Goal: Information Seeking & Learning: Learn about a topic

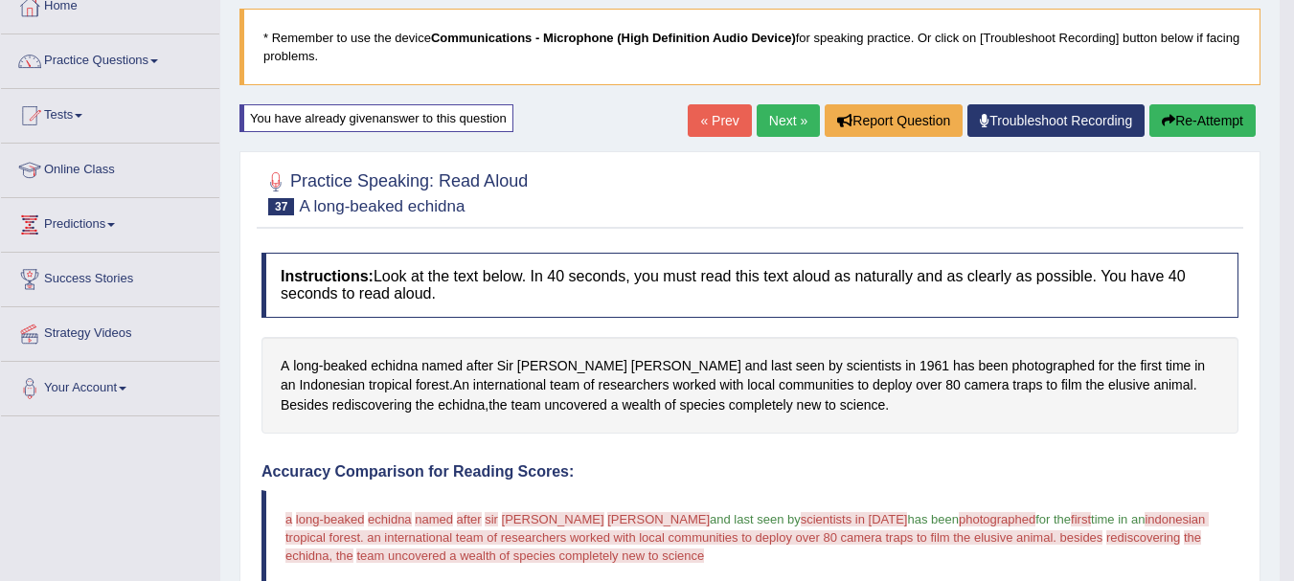
click at [779, 108] on link "Next »" at bounding box center [788, 120] width 63 height 33
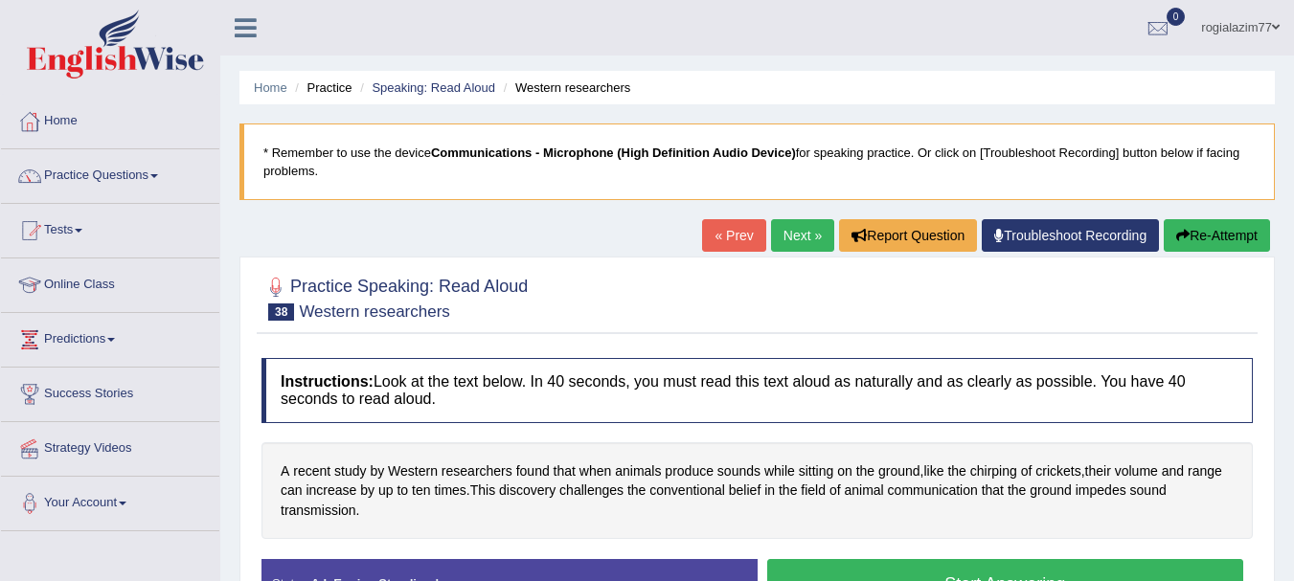
click at [714, 237] on link "« Prev" at bounding box center [733, 235] width 63 height 33
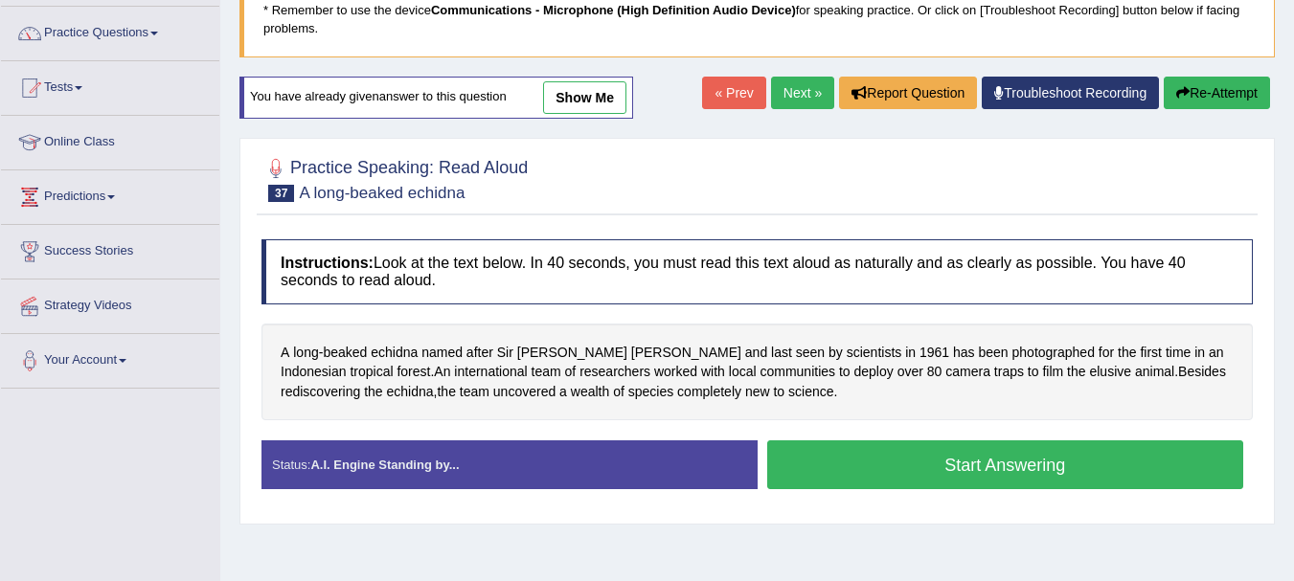
scroll to position [153, 0]
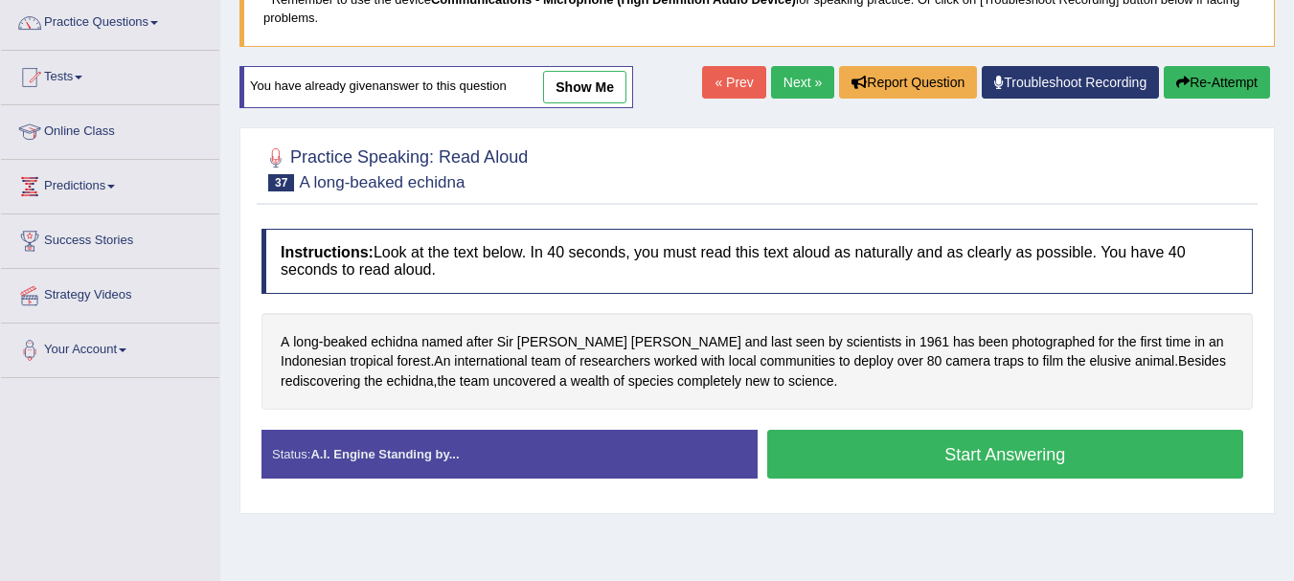
click at [1022, 441] on button "Start Answering" at bounding box center [1005, 454] width 477 height 49
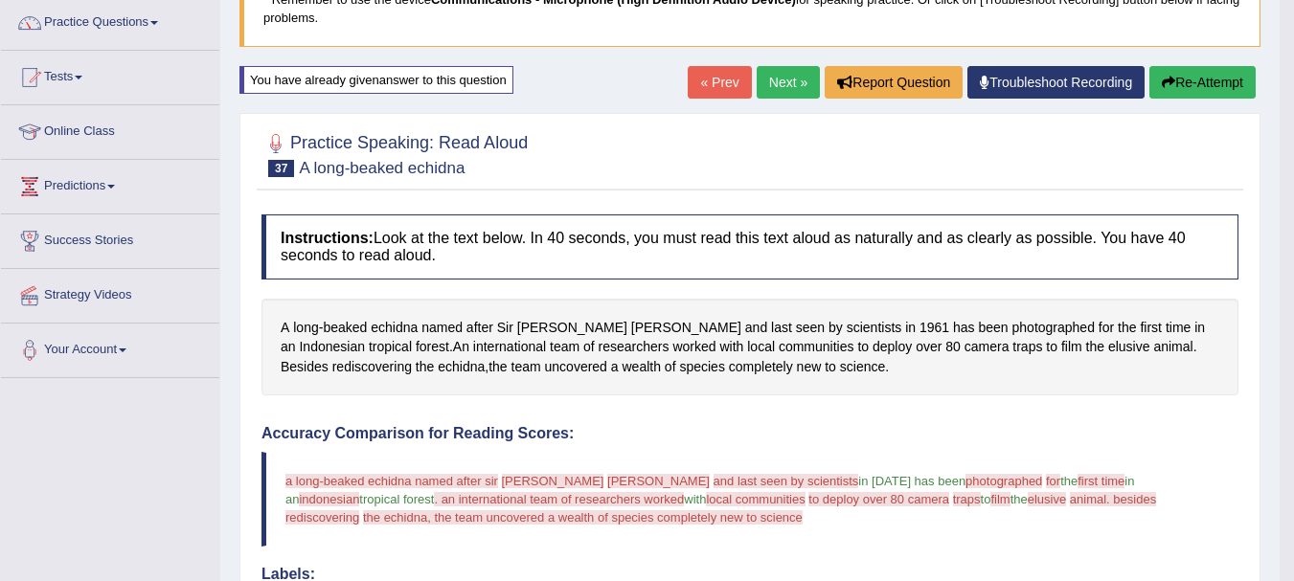
click at [776, 89] on link "Next »" at bounding box center [788, 82] width 63 height 33
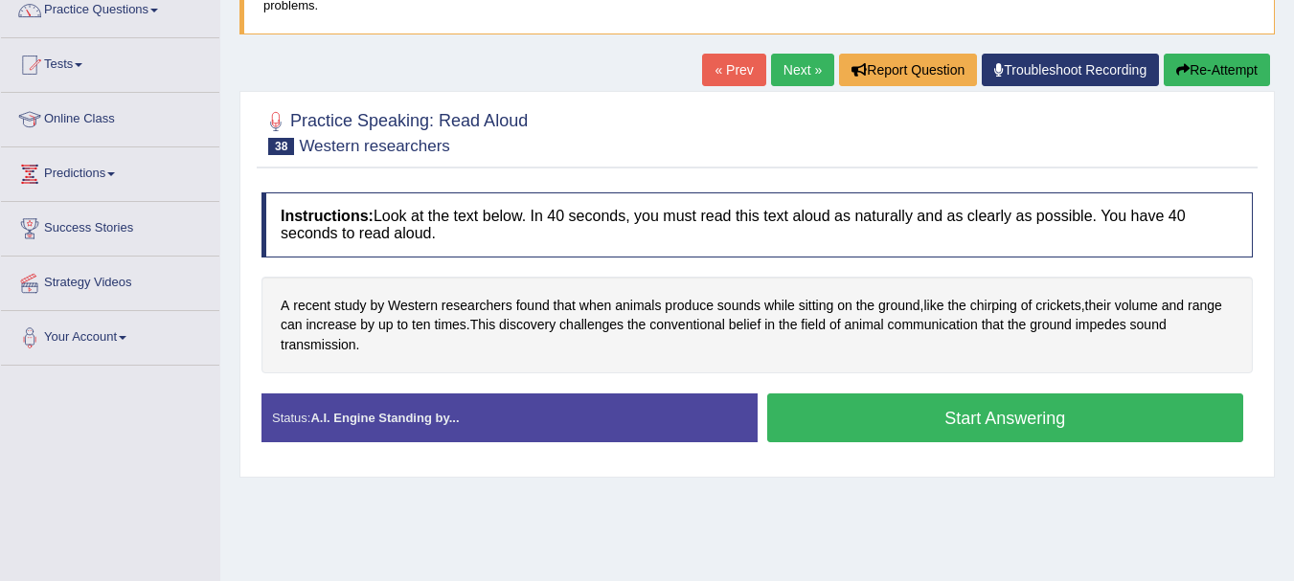
scroll to position [192, 0]
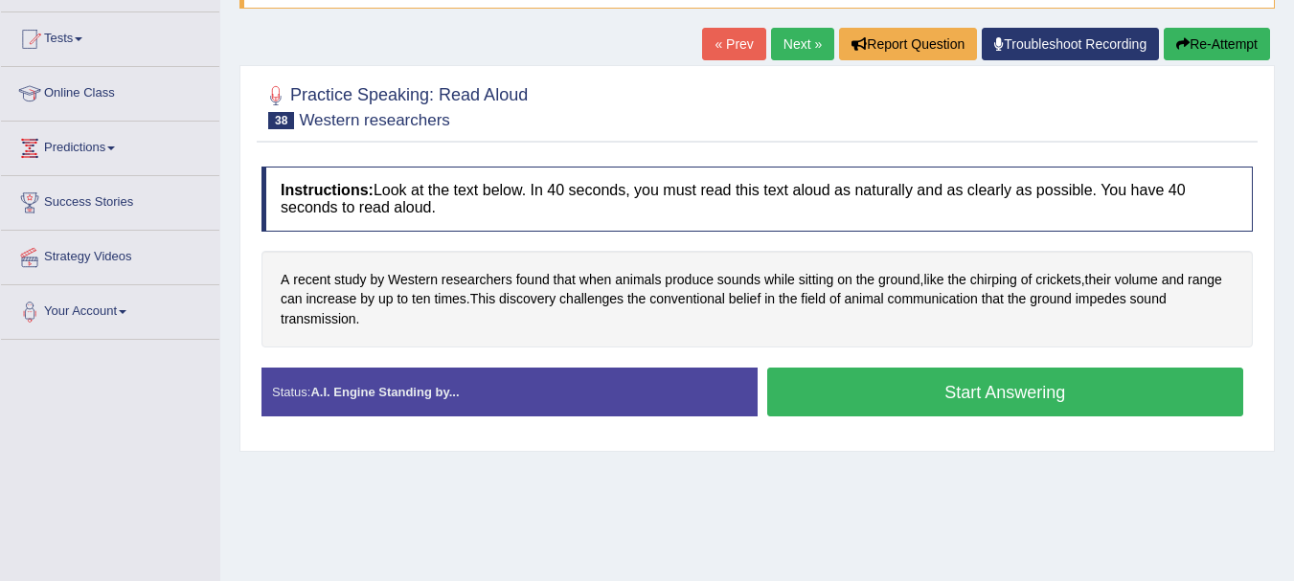
click at [975, 384] on button "Start Answering" at bounding box center [1005, 392] width 477 height 49
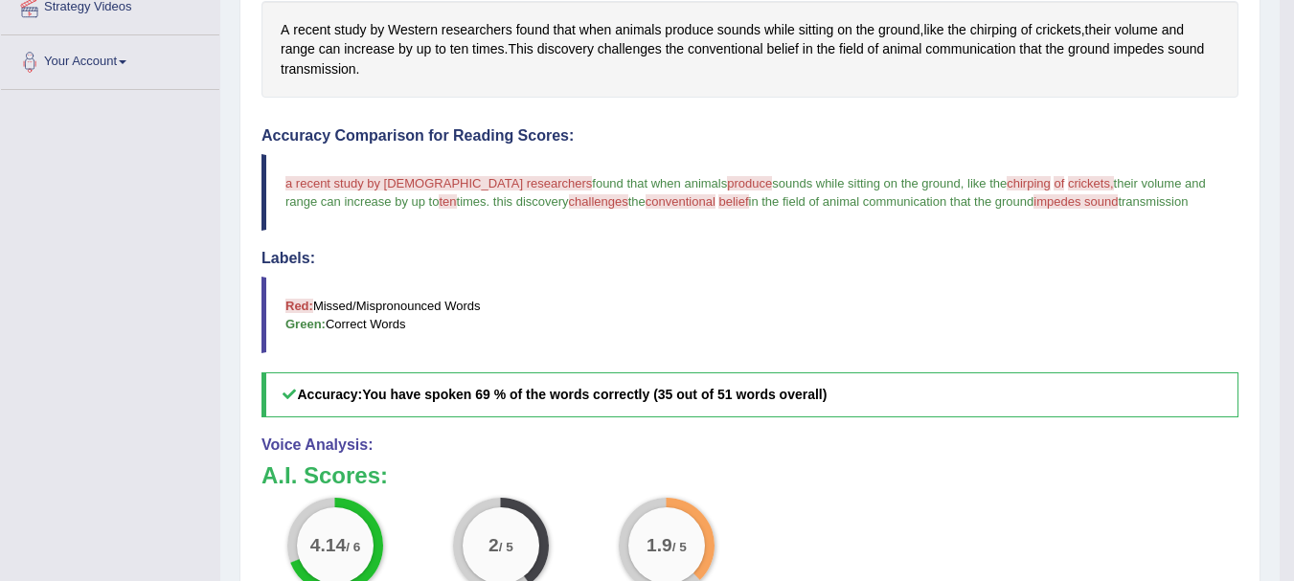
scroll to position [460, 0]
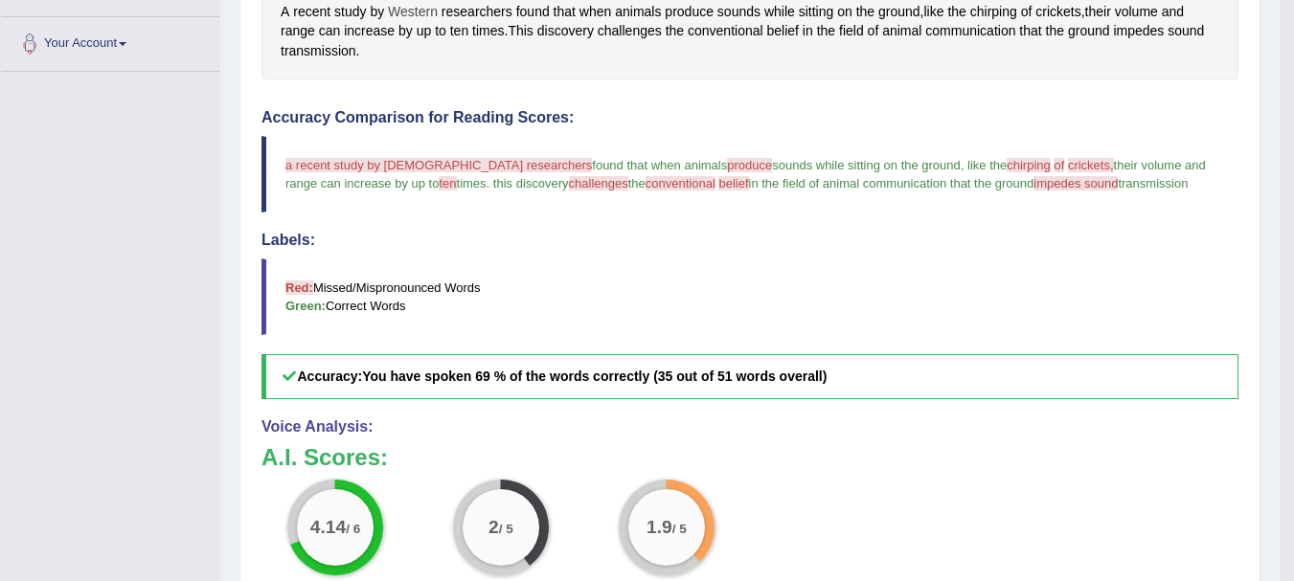
click at [417, 20] on span "Western" at bounding box center [413, 12] width 50 height 20
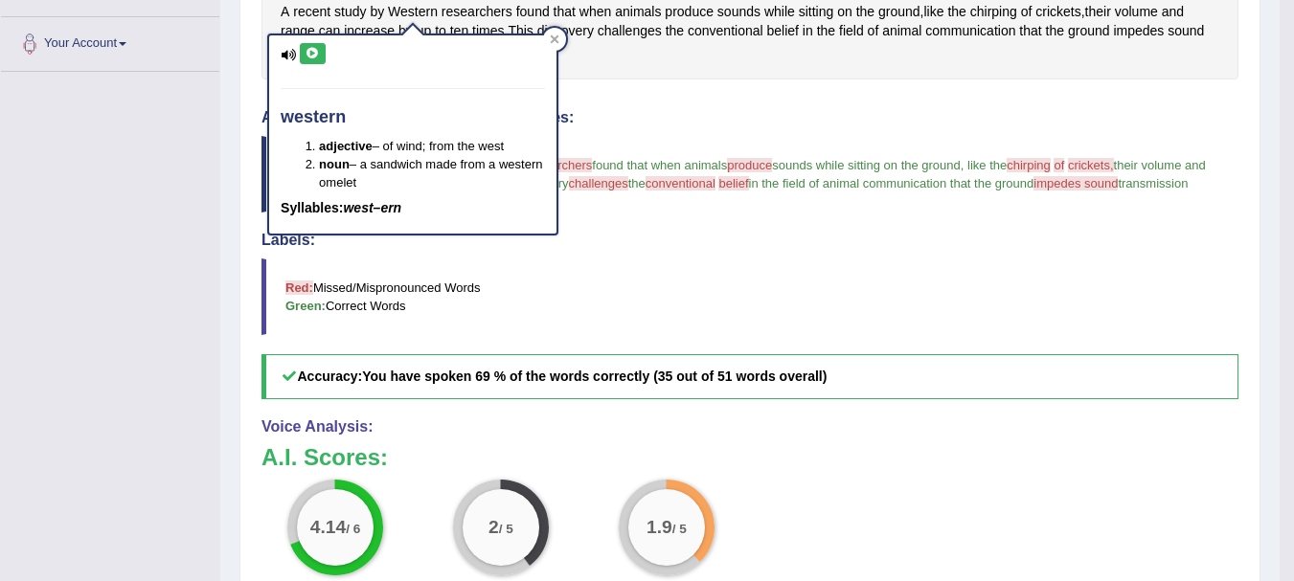
click at [313, 59] on icon at bounding box center [313, 53] width 14 height 11
click at [317, 53] on icon at bounding box center [313, 53] width 14 height 11
click at [559, 30] on div at bounding box center [554, 39] width 23 height 23
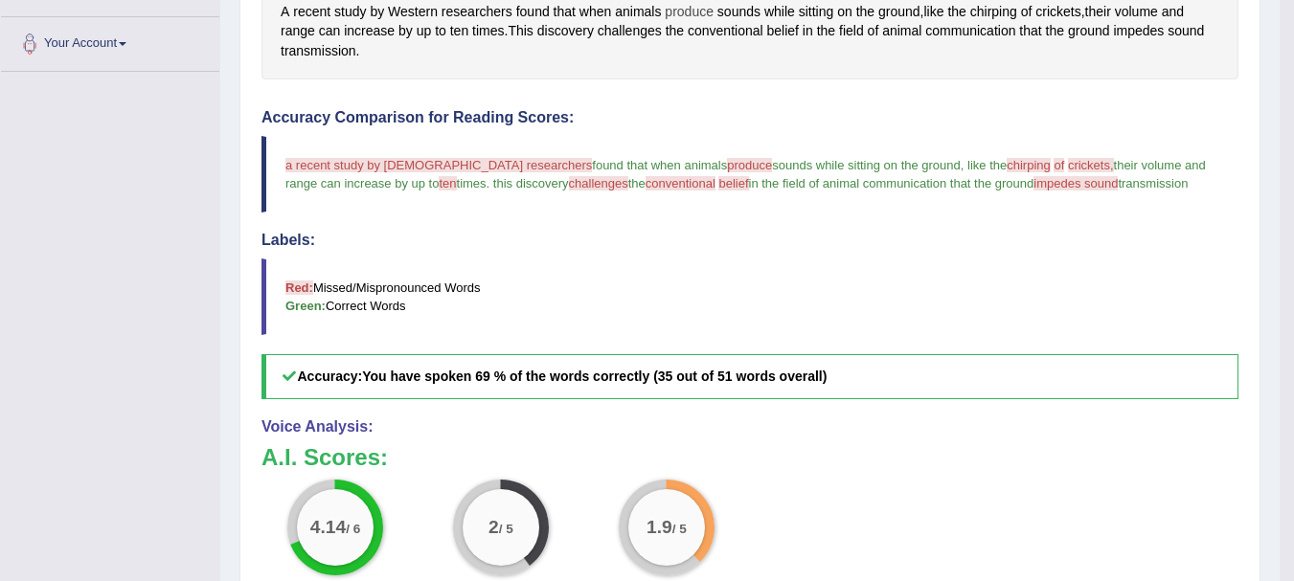
click at [680, 7] on span "produce" at bounding box center [689, 12] width 49 height 20
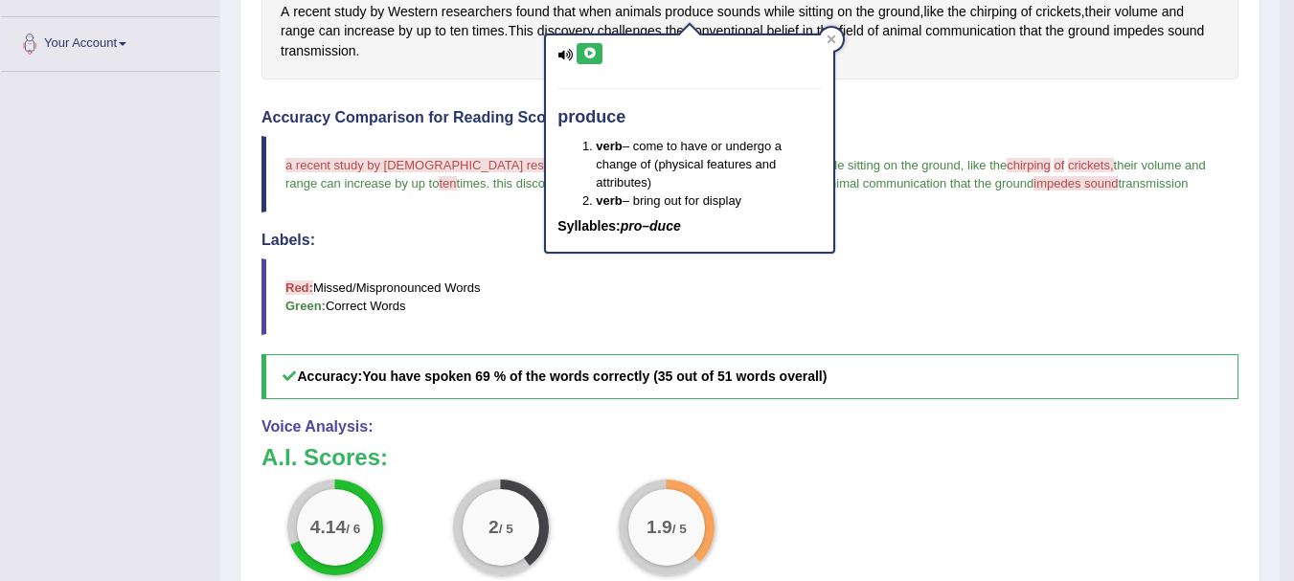
click at [591, 55] on icon at bounding box center [589, 53] width 14 height 11
click at [588, 44] on button at bounding box center [590, 53] width 26 height 21
click at [587, 44] on button at bounding box center [590, 53] width 26 height 21
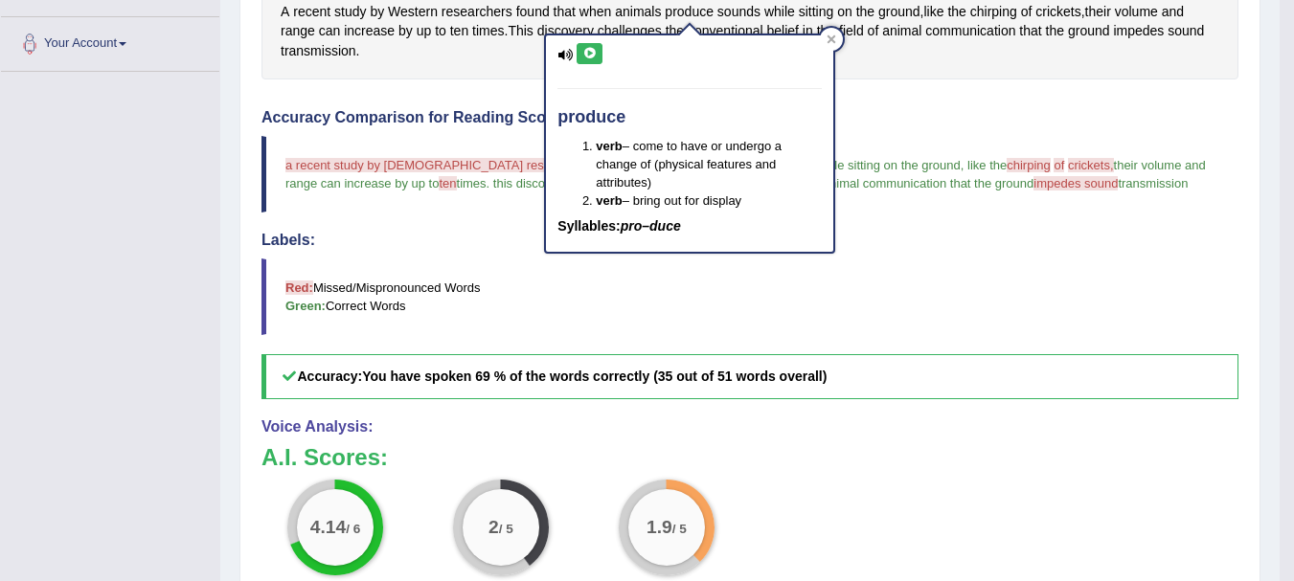
click at [586, 44] on button at bounding box center [590, 53] width 26 height 21
click at [756, 294] on blockquote "Red: Missed/Mispronounced Words Green: Correct Words" at bounding box center [750, 297] width 977 height 77
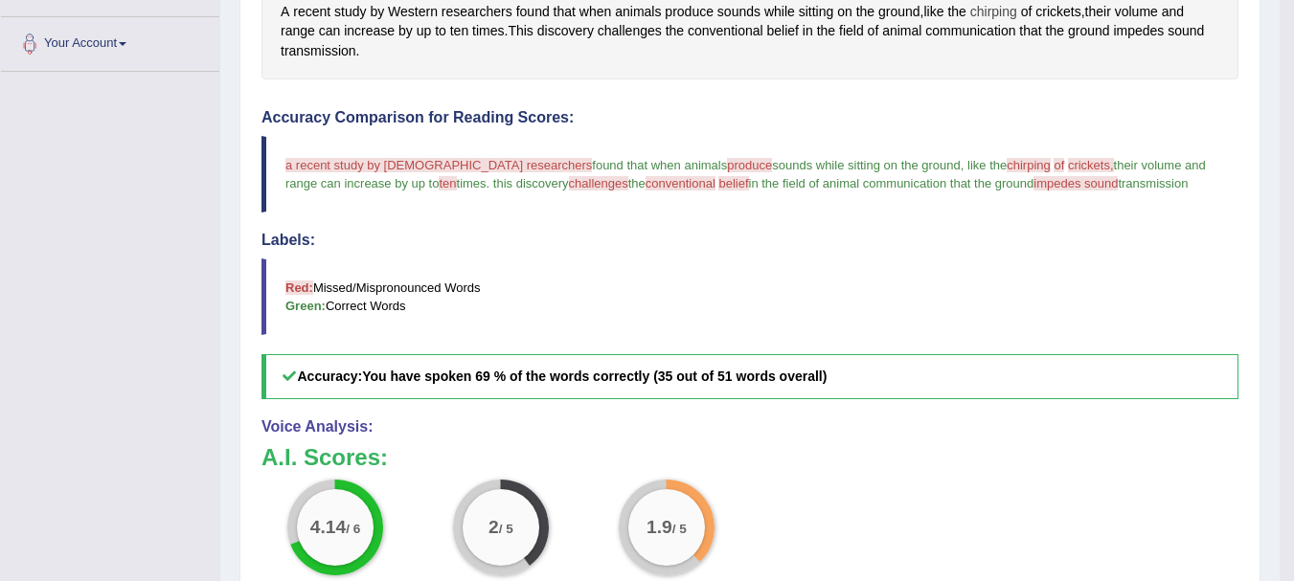
click at [996, 16] on span "chirping" at bounding box center [993, 12] width 47 height 20
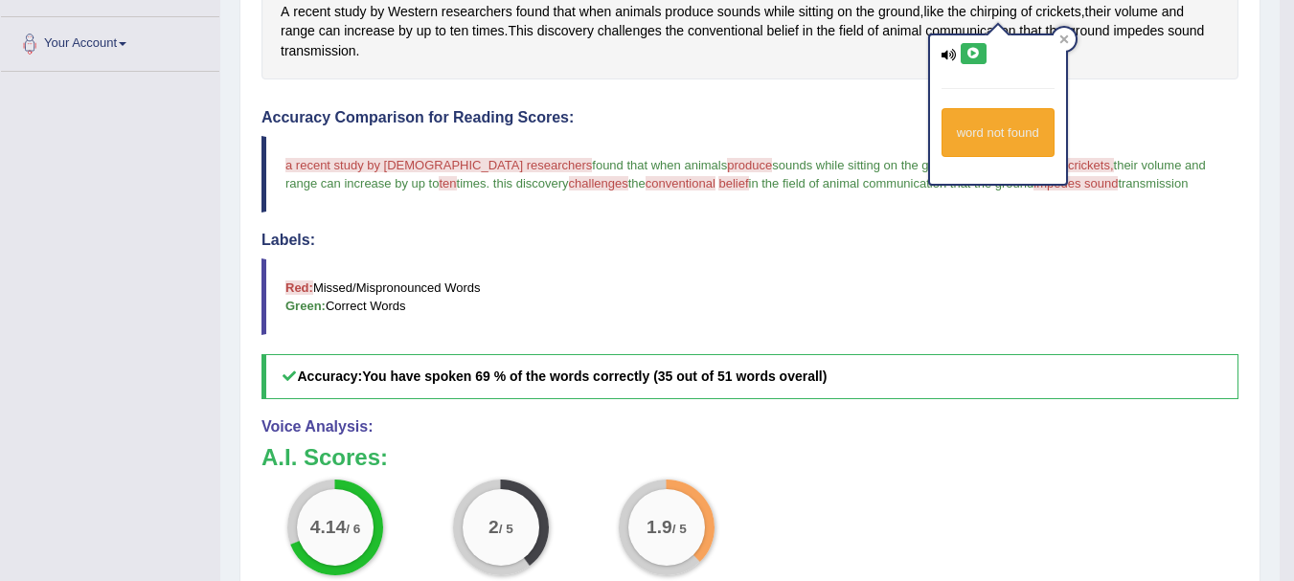
click at [979, 62] on button at bounding box center [974, 53] width 26 height 21
click at [1060, 10] on span "crickets" at bounding box center [1058, 12] width 45 height 20
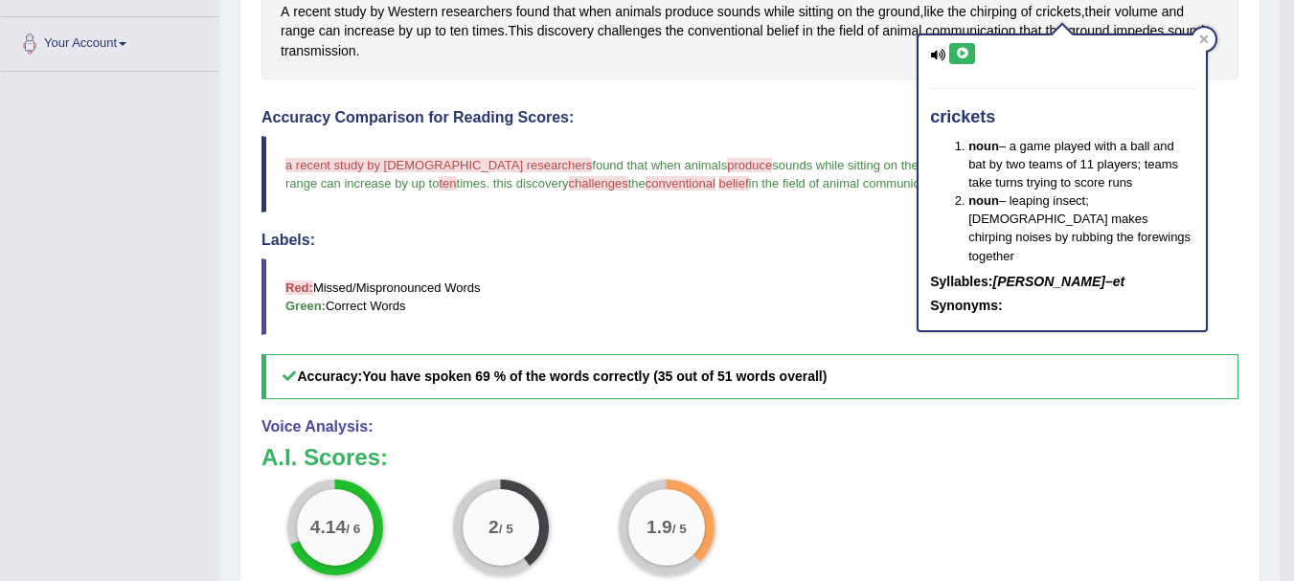
click at [966, 49] on icon at bounding box center [962, 53] width 14 height 11
click at [1210, 33] on div at bounding box center [1204, 39] width 23 height 23
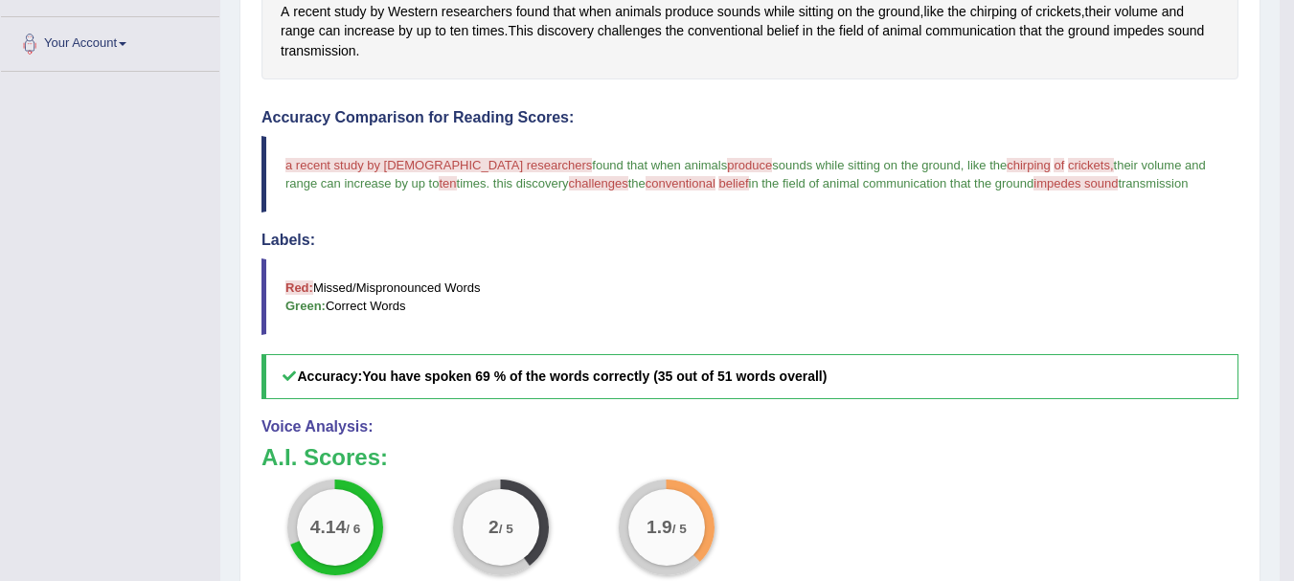
click at [1007, 162] on span "chirping" at bounding box center [1029, 165] width 44 height 14
click at [994, 11] on span "chirping" at bounding box center [993, 12] width 47 height 20
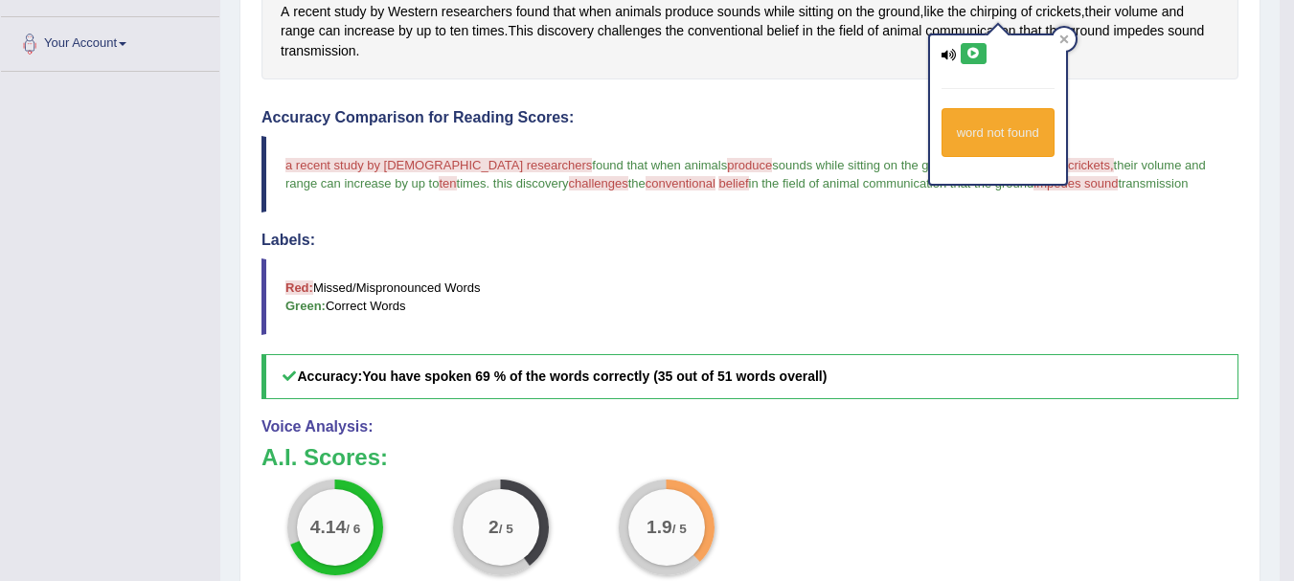
click at [973, 50] on icon at bounding box center [974, 53] width 14 height 11
click at [1069, 35] on div at bounding box center [1064, 39] width 23 height 23
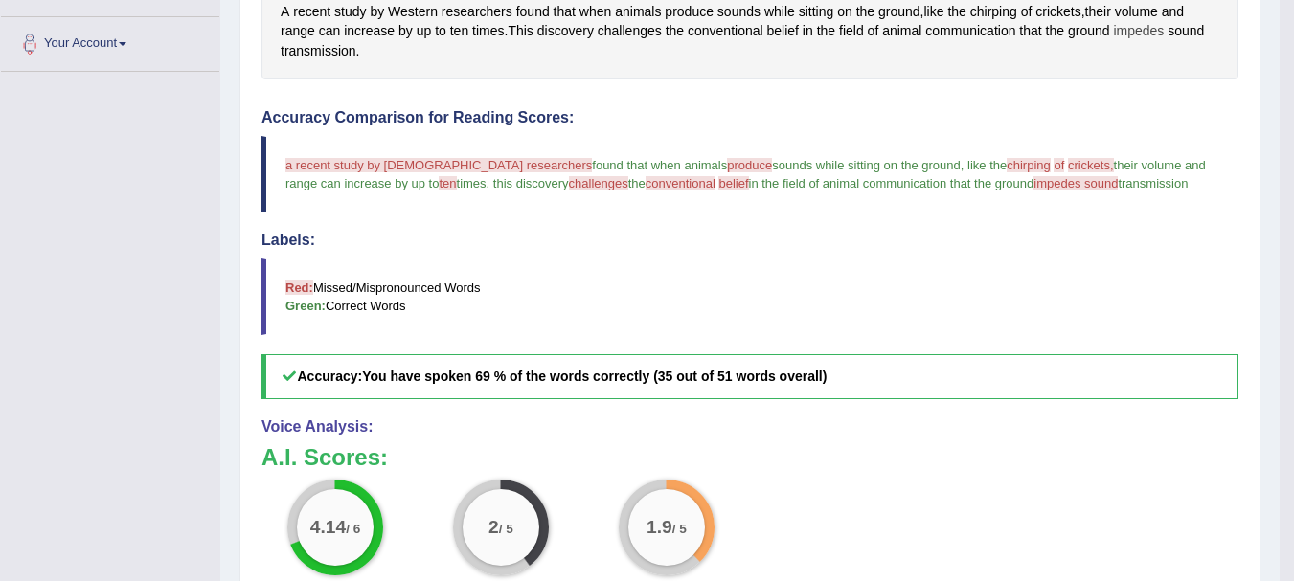
click at [1138, 26] on span "impedes" at bounding box center [1138, 31] width 51 height 20
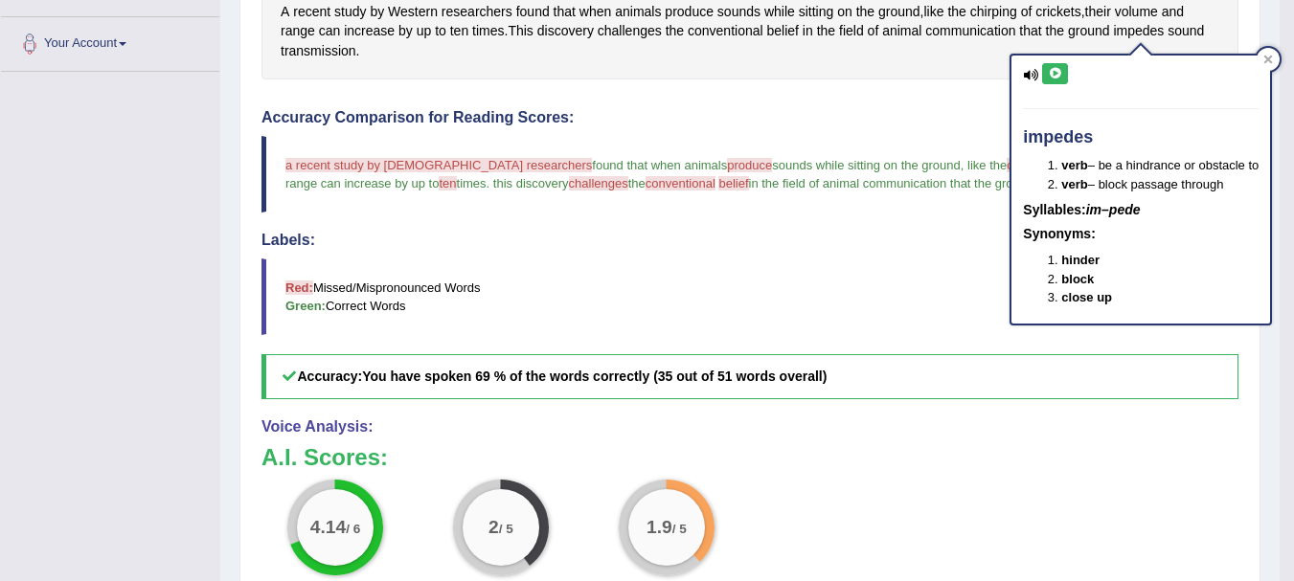
click at [1054, 69] on icon at bounding box center [1055, 73] width 14 height 11
click at [855, 235] on h4 "Labels:" at bounding box center [750, 240] width 977 height 17
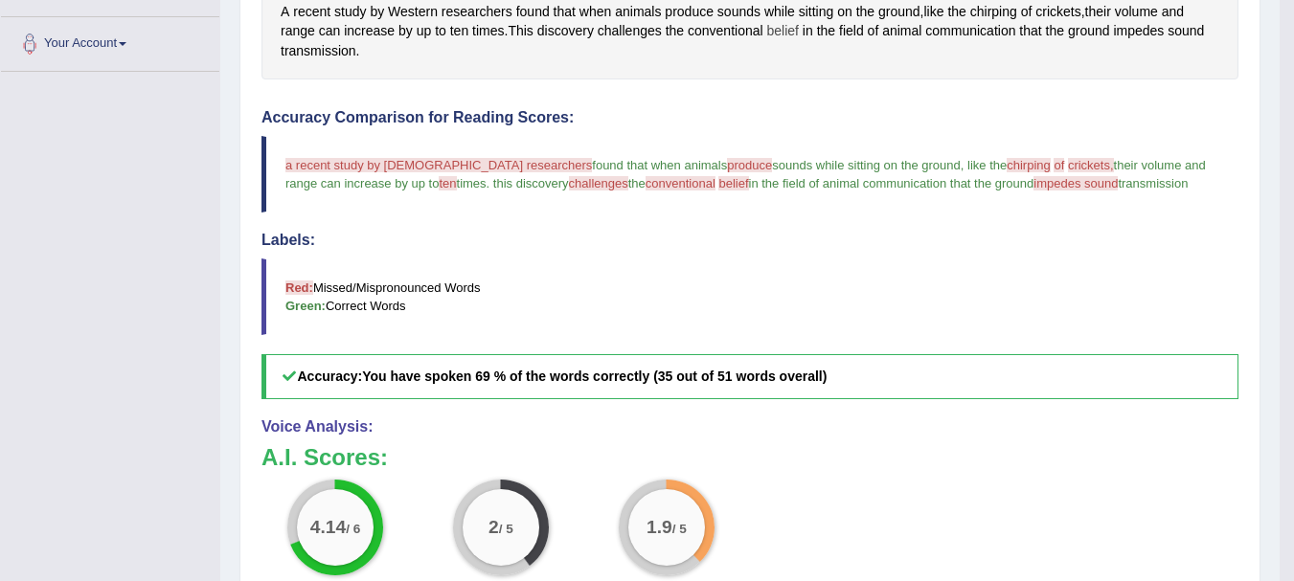
click at [778, 33] on span "belief" at bounding box center [783, 31] width 32 height 20
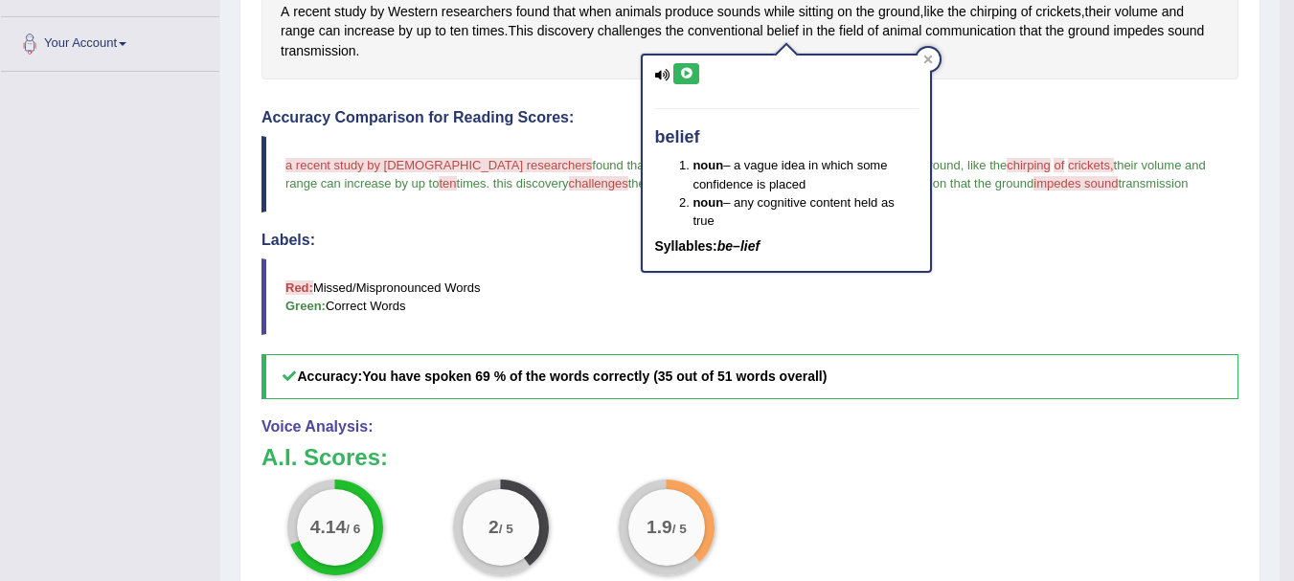
click at [693, 80] on button at bounding box center [686, 73] width 26 height 21
click at [931, 65] on div at bounding box center [928, 59] width 23 height 23
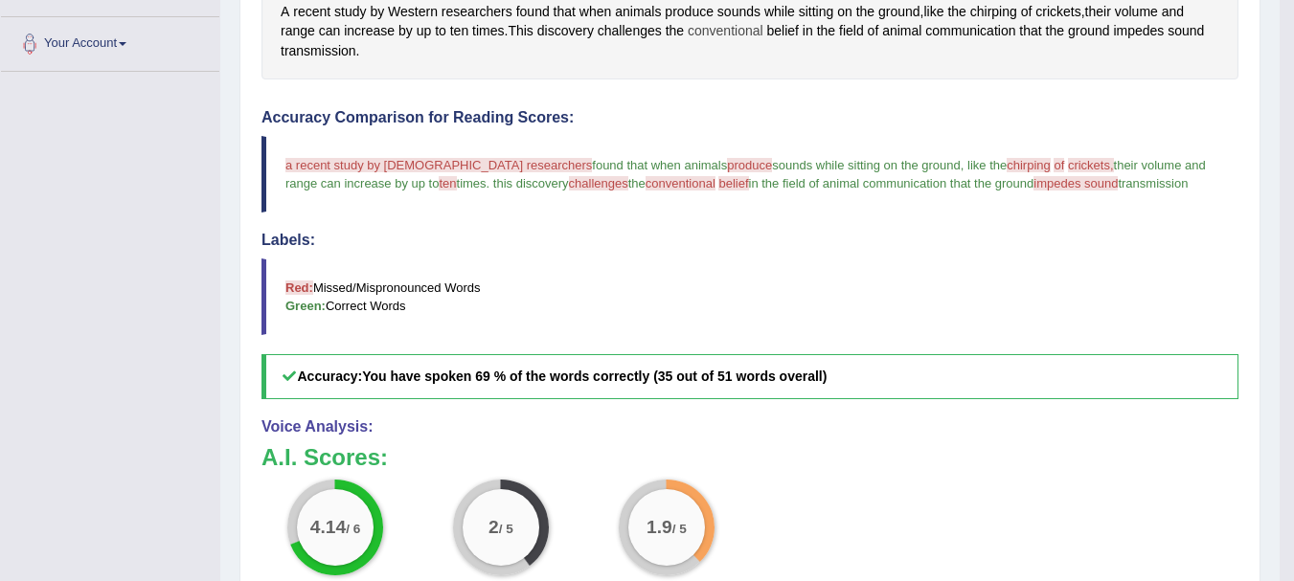
click at [699, 26] on span "conventional" at bounding box center [726, 31] width 76 height 20
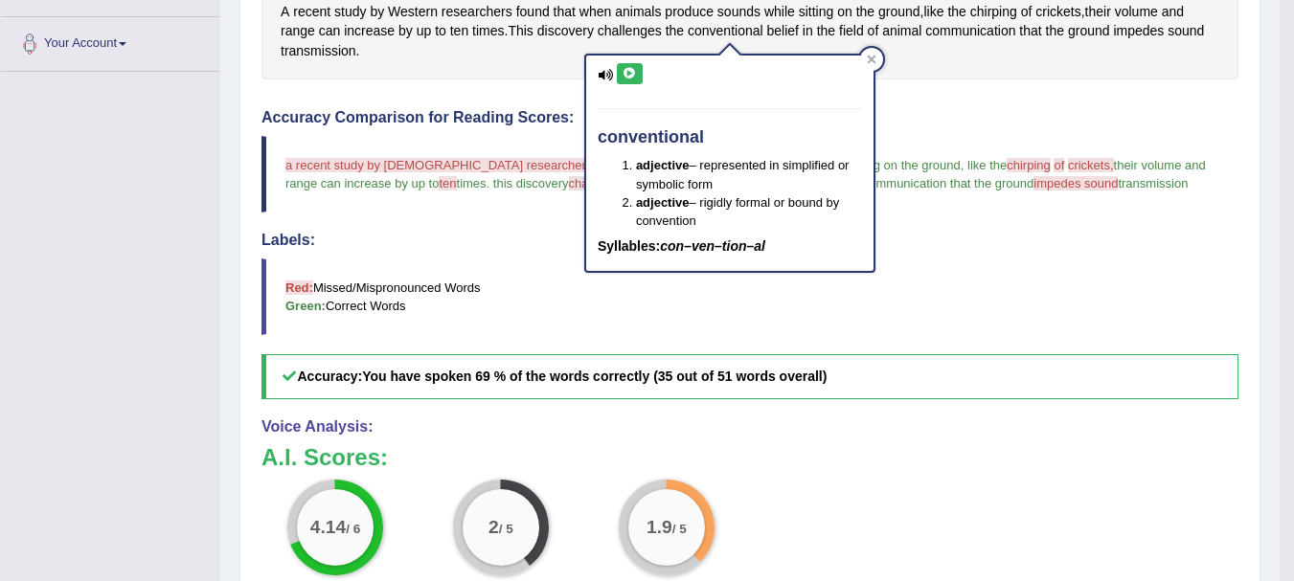
click at [631, 75] on icon at bounding box center [630, 73] width 14 height 11
click at [990, 61] on div "A recent study by Western researchers found that when animals produce sounds wh…" at bounding box center [750, 32] width 977 height 98
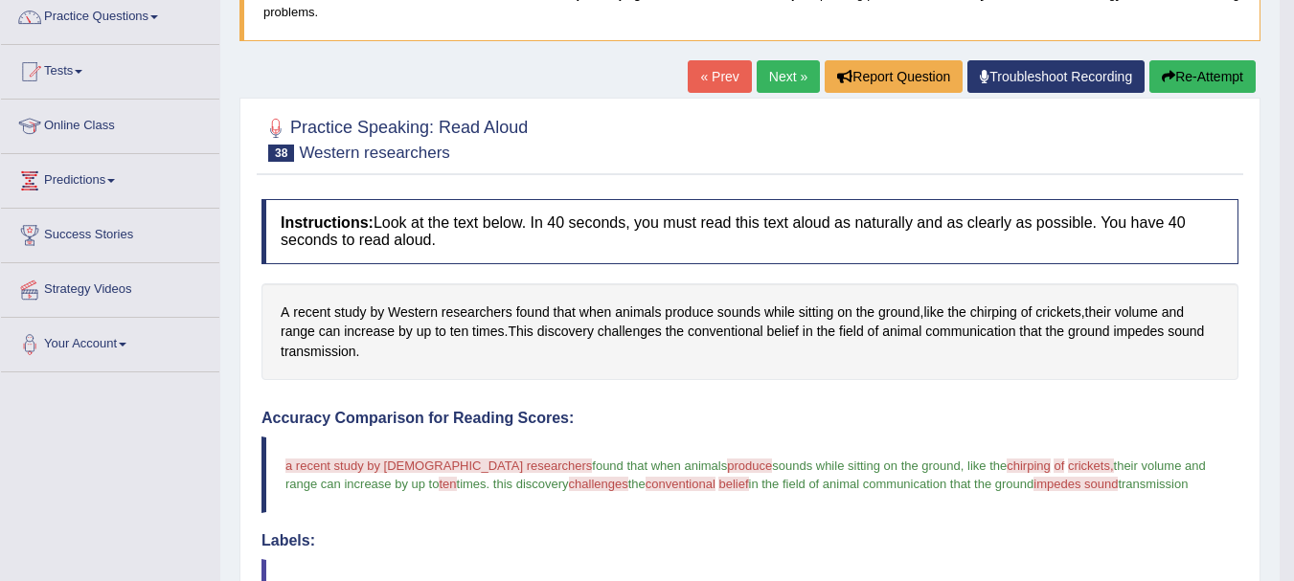
scroll to position [153, 0]
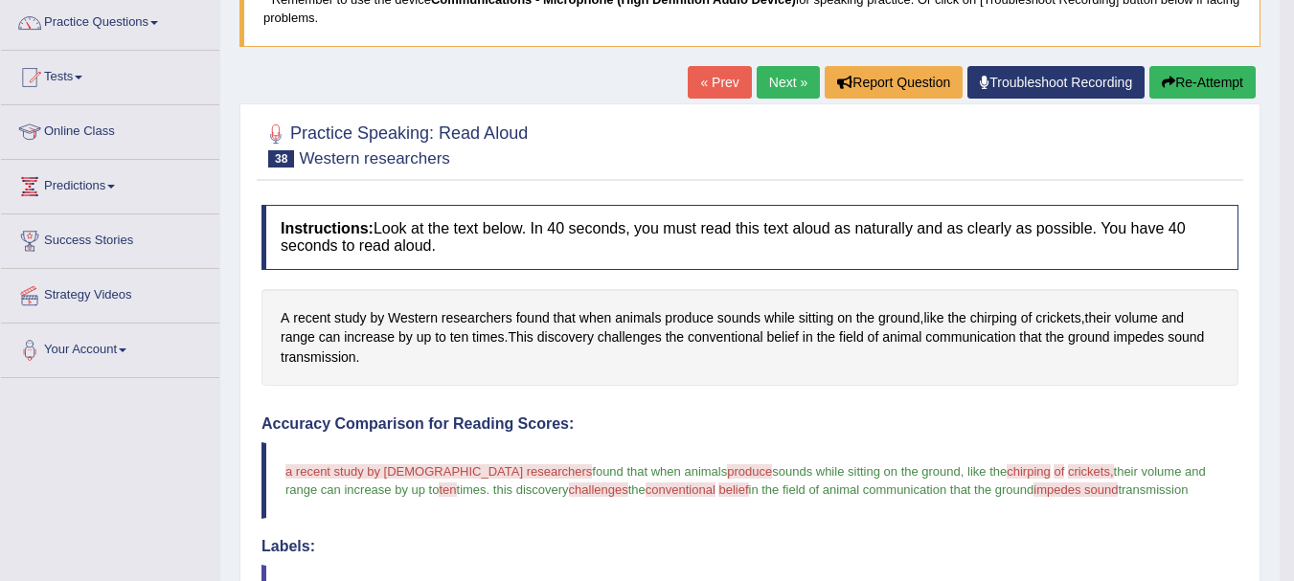
click at [1188, 77] on button "Re-Attempt" at bounding box center [1203, 82] width 106 height 33
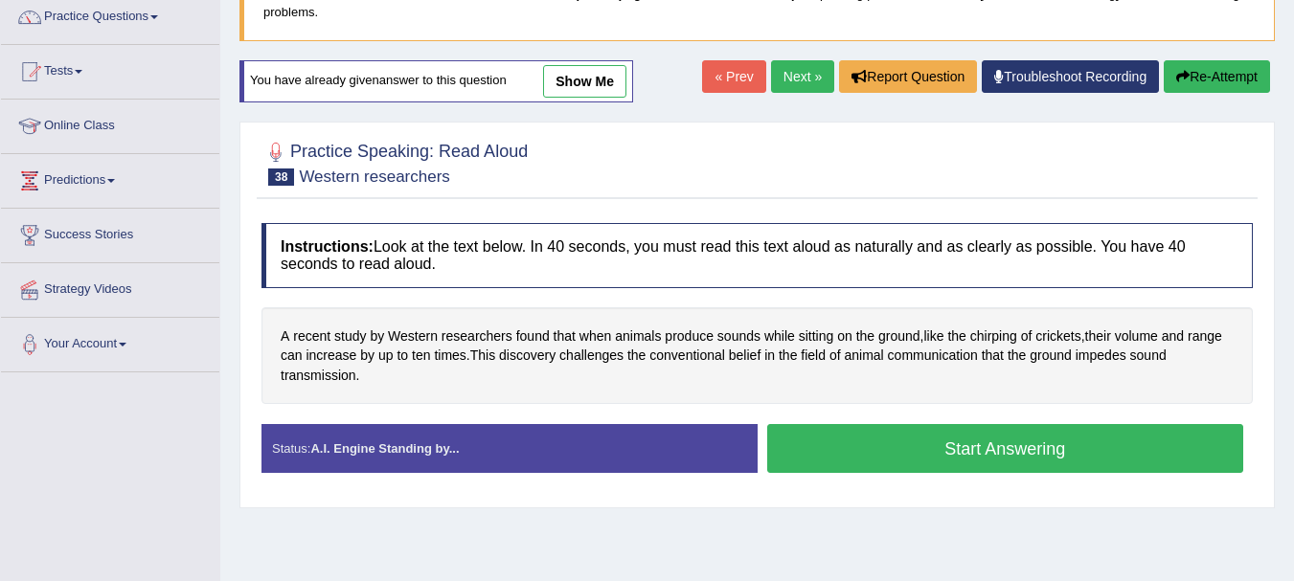
click at [1081, 442] on button "Start Answering" at bounding box center [1005, 448] width 477 height 49
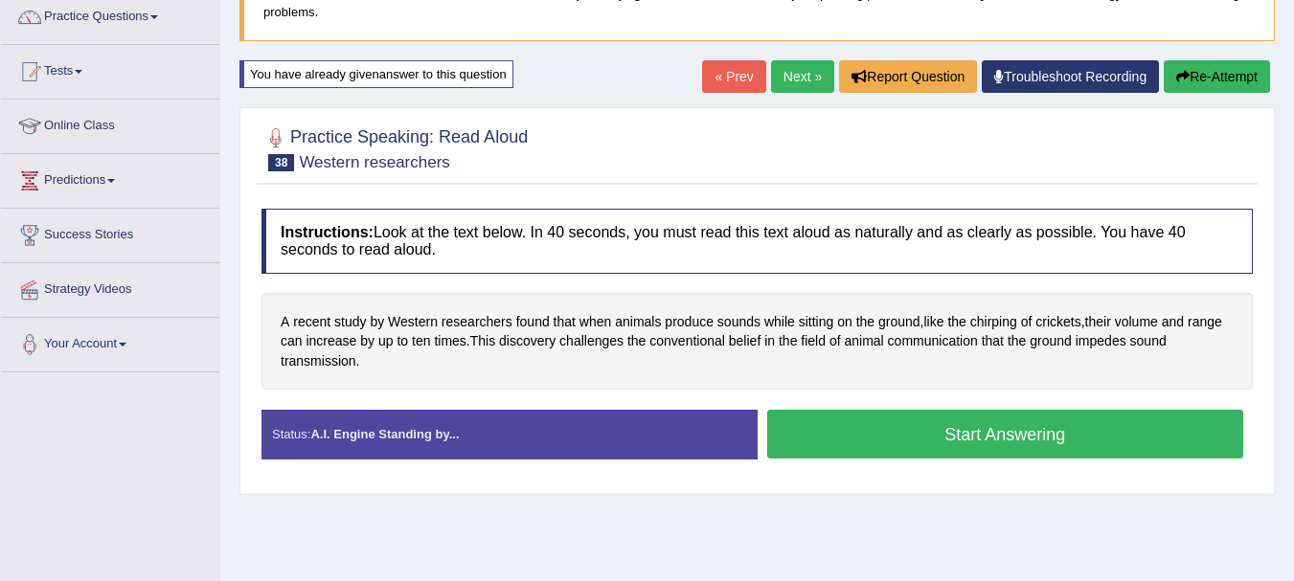
scroll to position [153, 0]
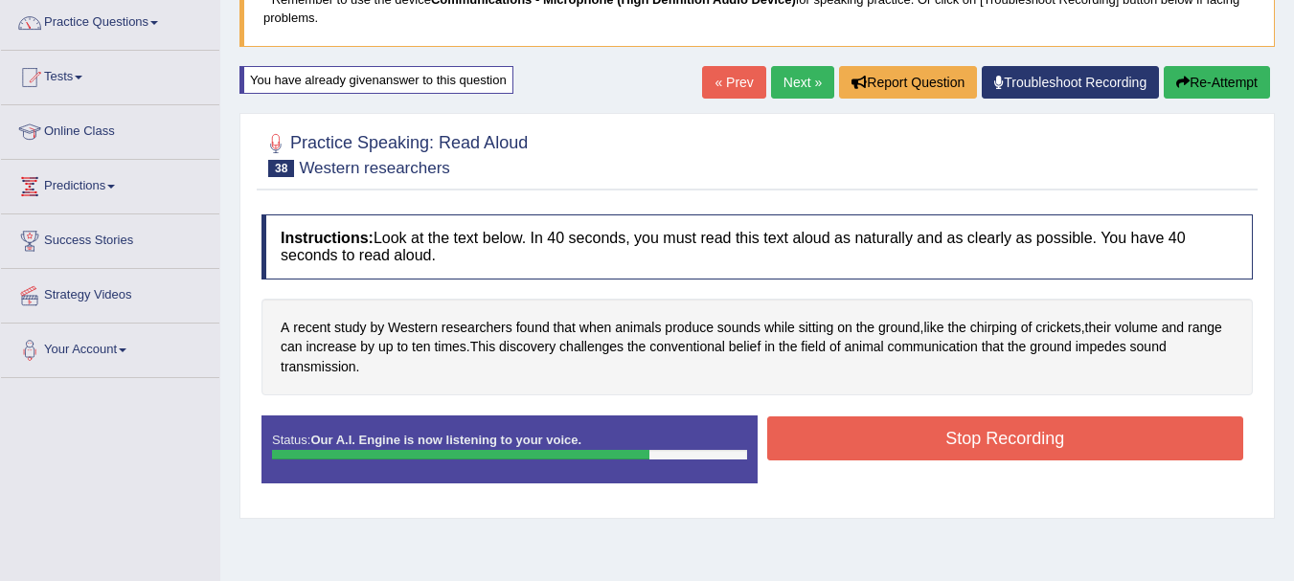
click at [1081, 442] on button "Stop Recording" at bounding box center [1005, 439] width 477 height 44
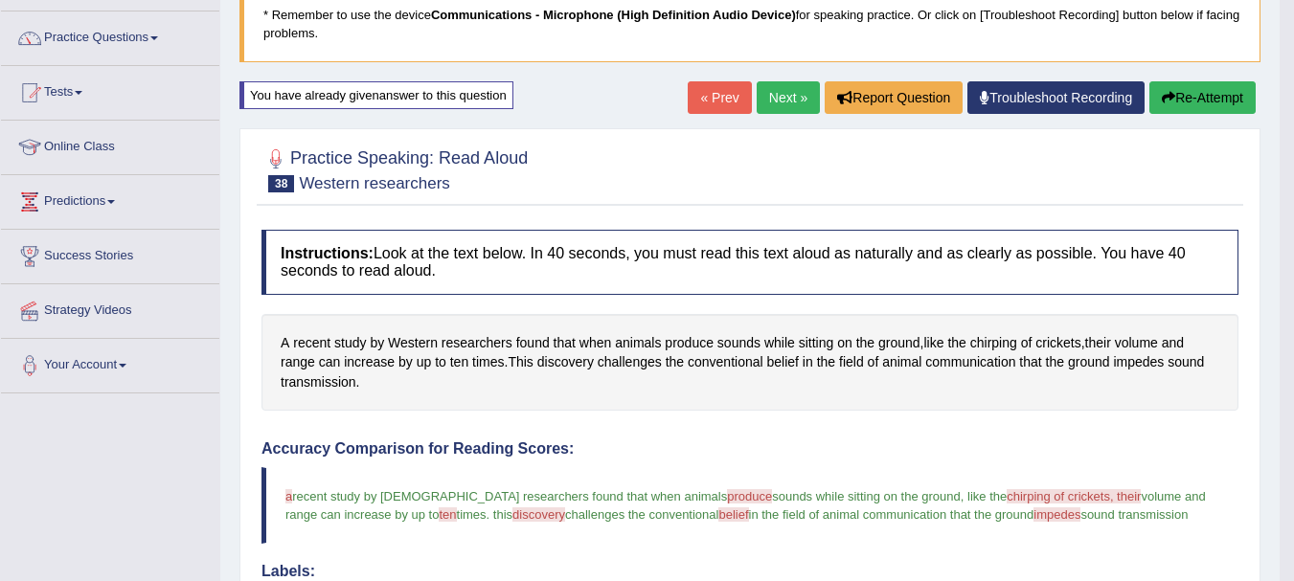
scroll to position [115, 0]
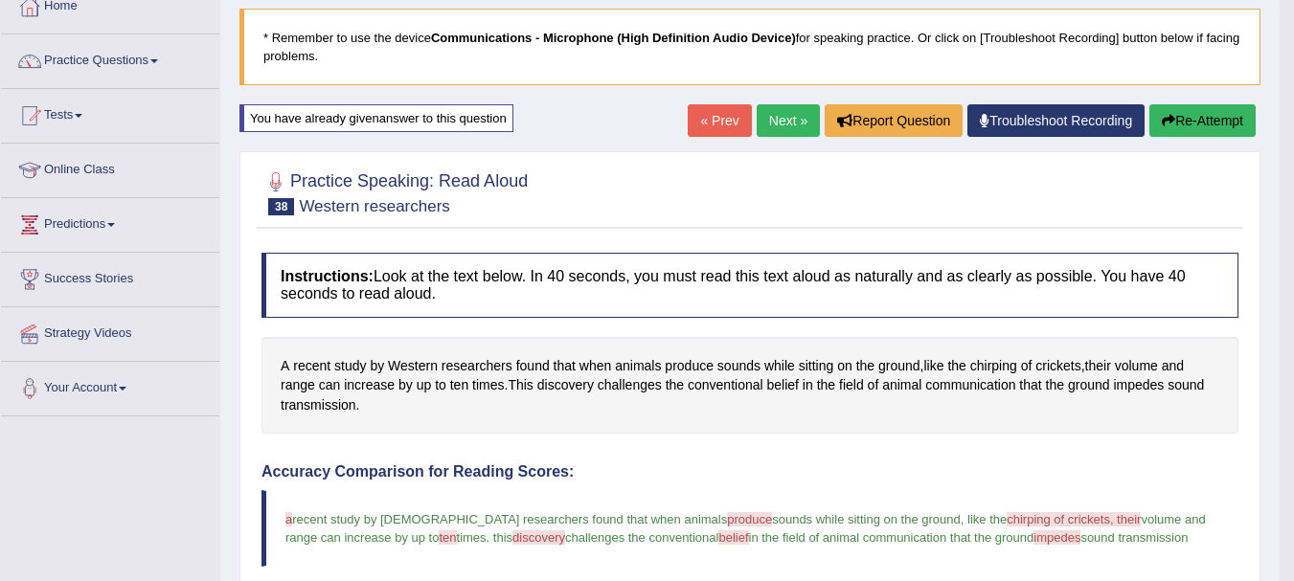
click at [785, 129] on link "Next »" at bounding box center [788, 120] width 63 height 33
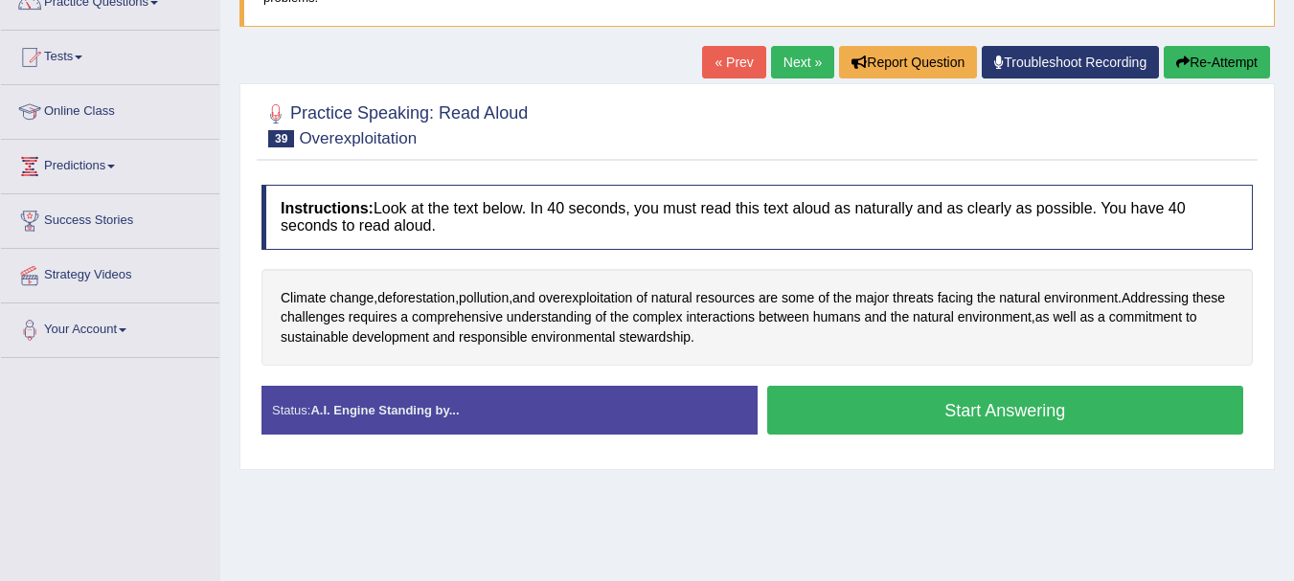
scroll to position [192, 0]
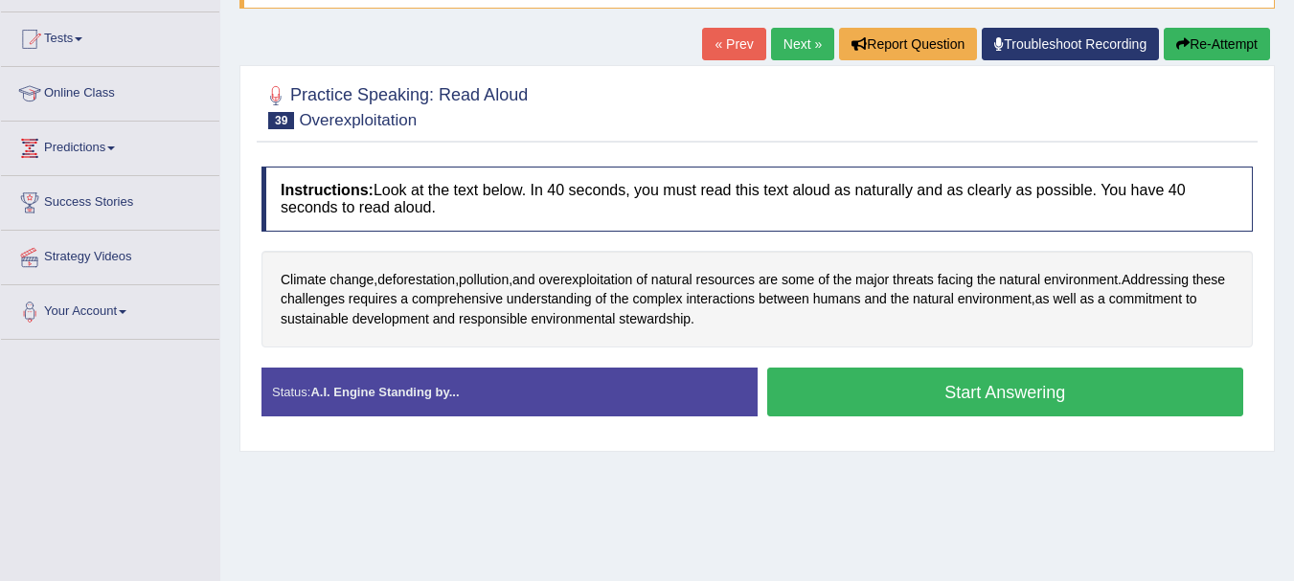
click at [895, 383] on button "Start Answering" at bounding box center [1005, 392] width 477 height 49
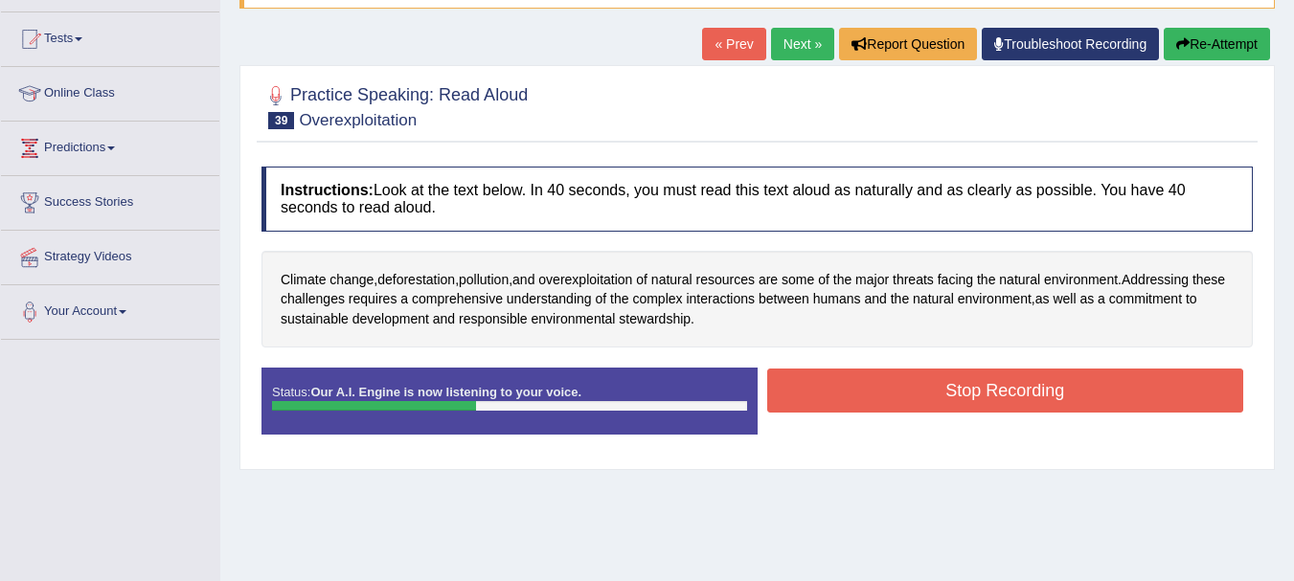
click at [895, 383] on button "Stop Recording" at bounding box center [1005, 391] width 477 height 44
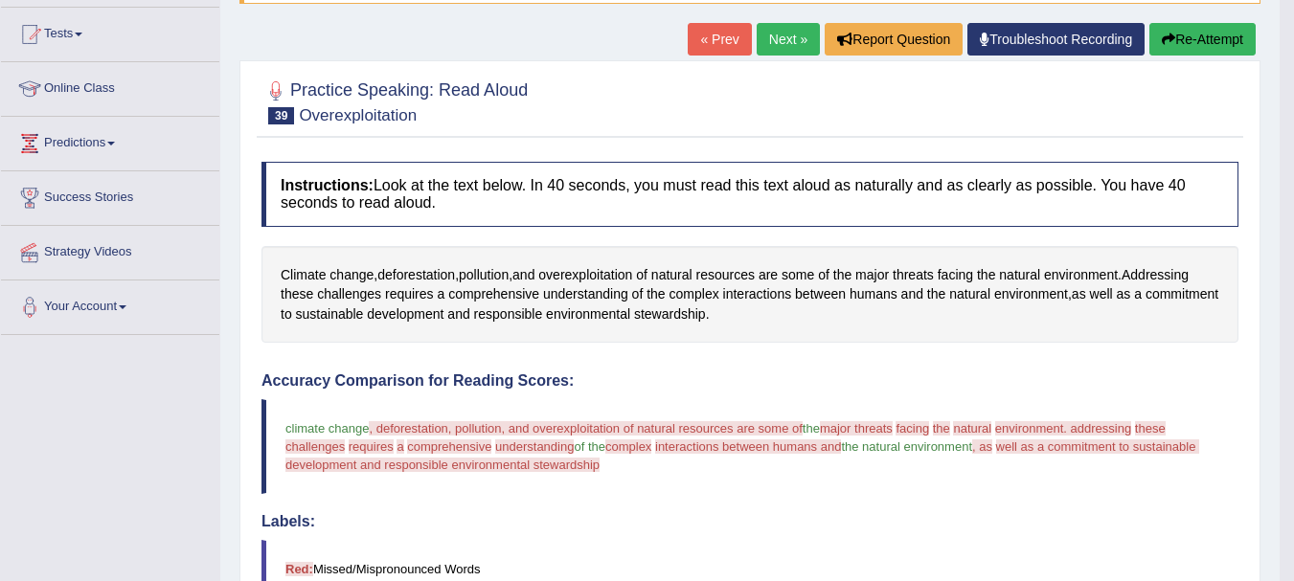
scroll to position [171, 0]
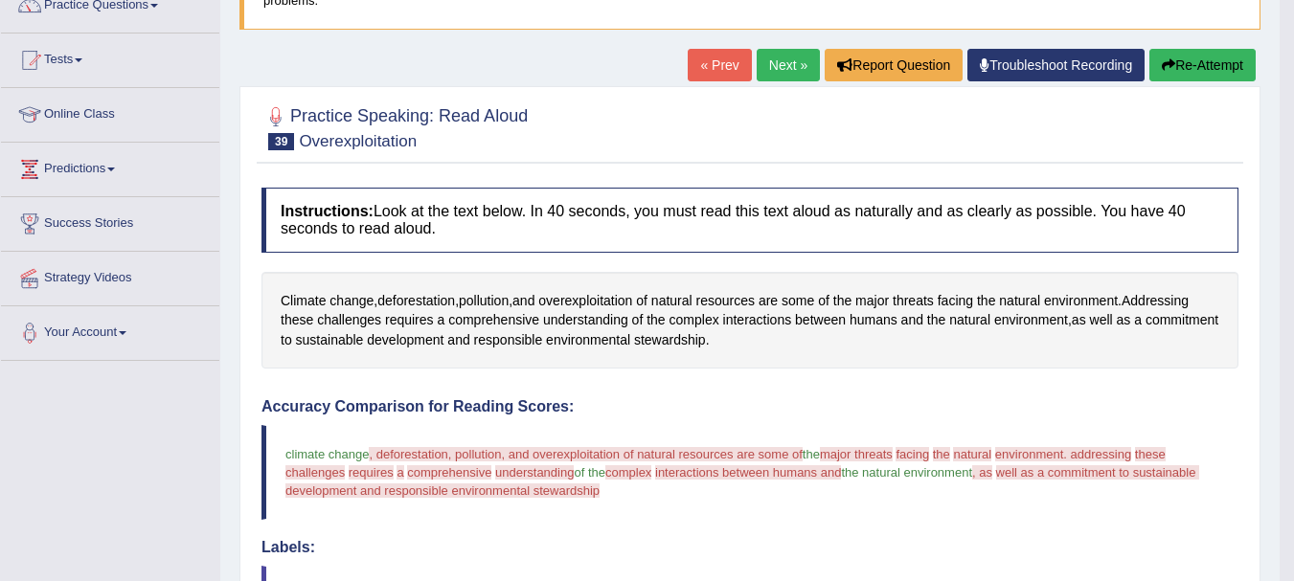
click at [1185, 52] on button "Re-Attempt" at bounding box center [1203, 65] width 106 height 33
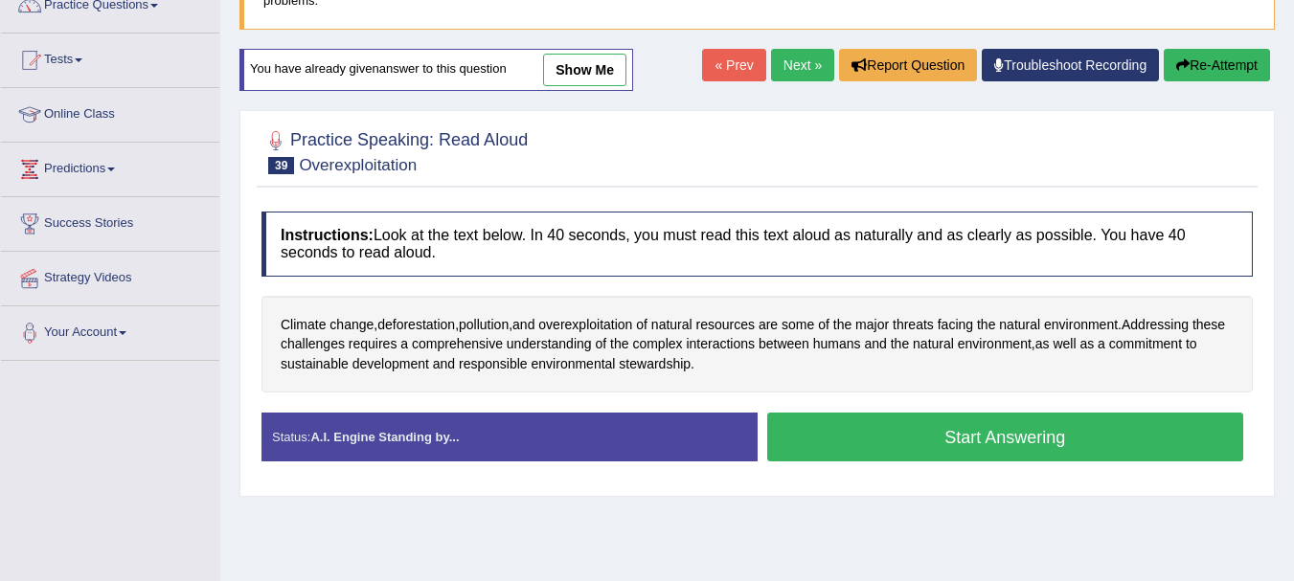
click at [979, 431] on button "Start Answering" at bounding box center [1005, 437] width 477 height 49
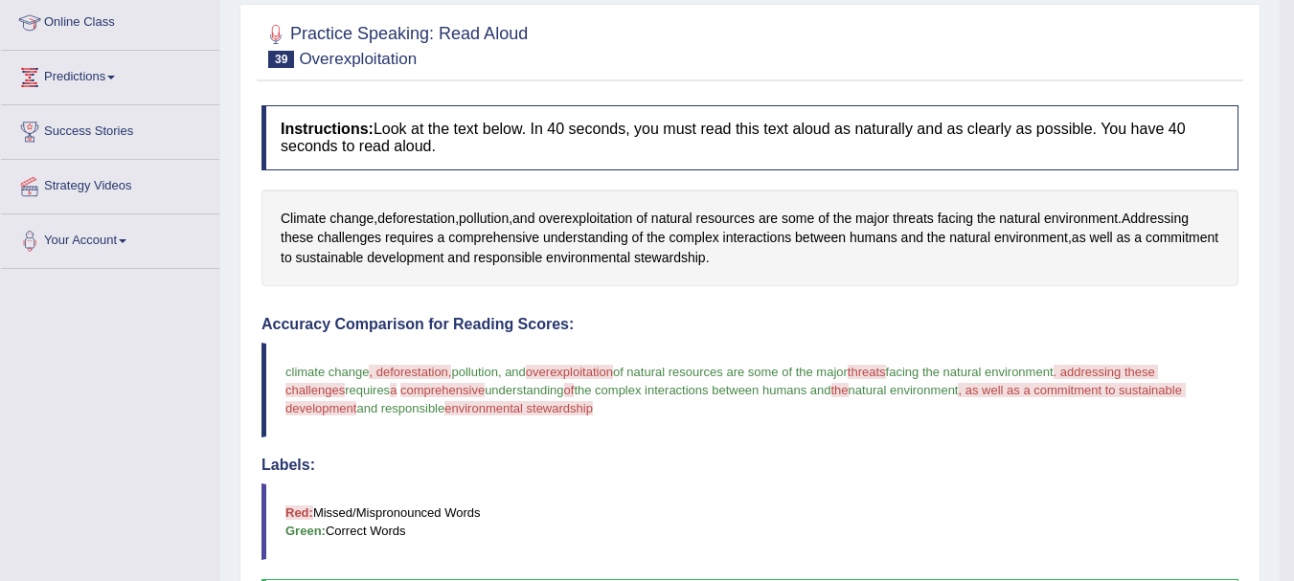
scroll to position [247, 0]
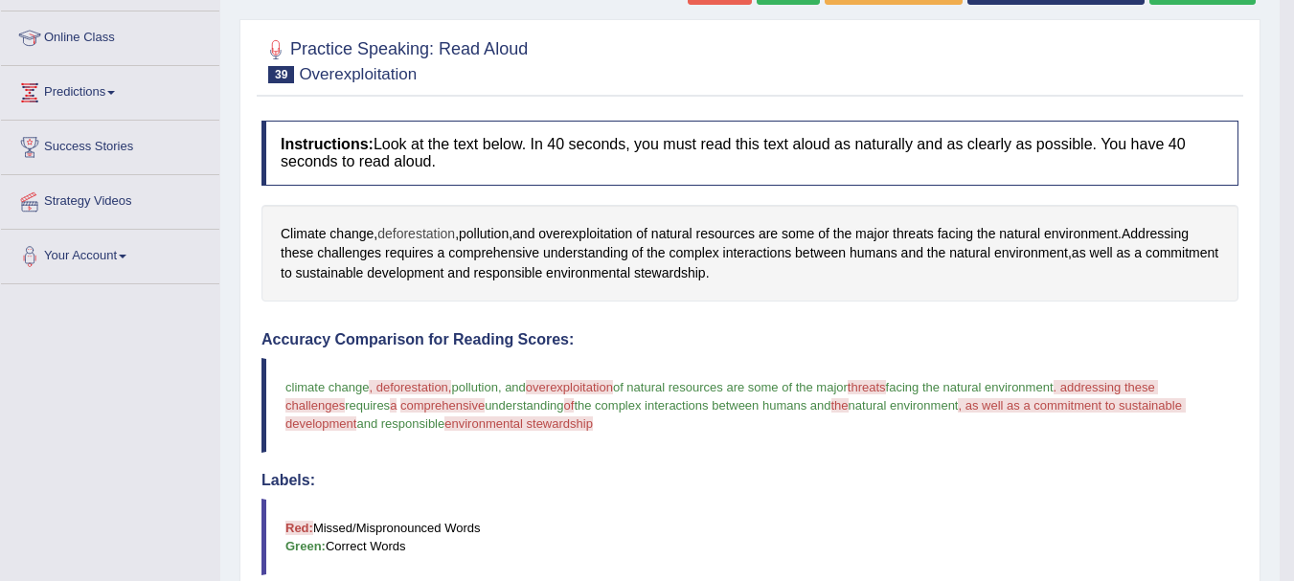
click at [410, 234] on span "deforestation" at bounding box center [416, 234] width 78 height 20
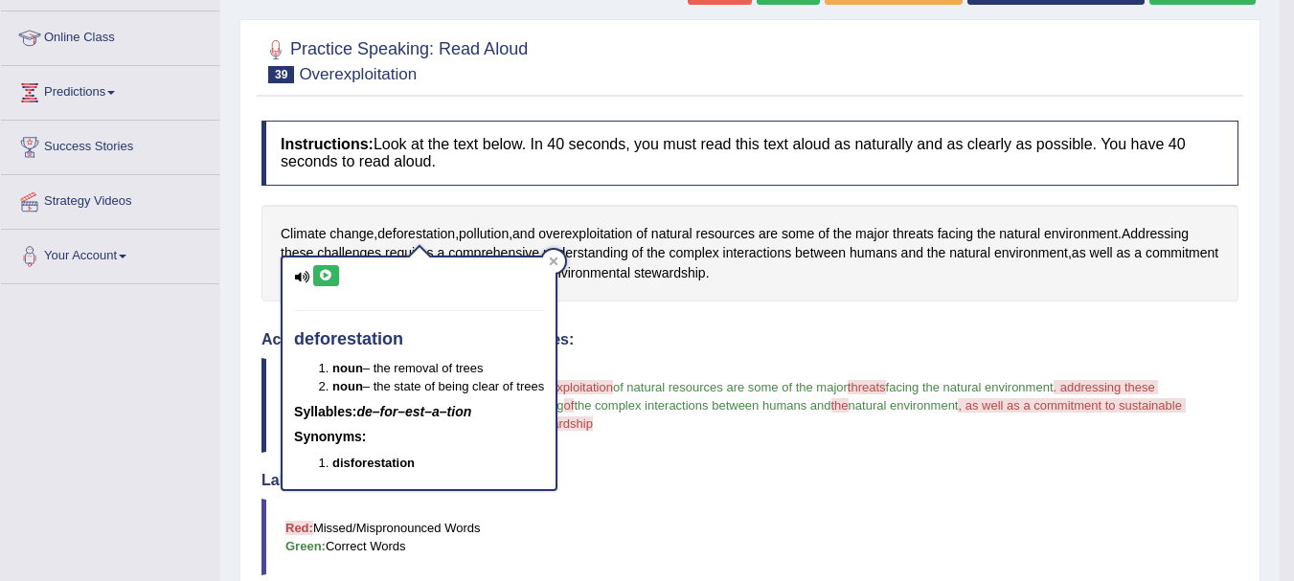
click at [327, 274] on icon at bounding box center [326, 275] width 14 height 11
click at [558, 263] on icon at bounding box center [554, 262] width 9 height 9
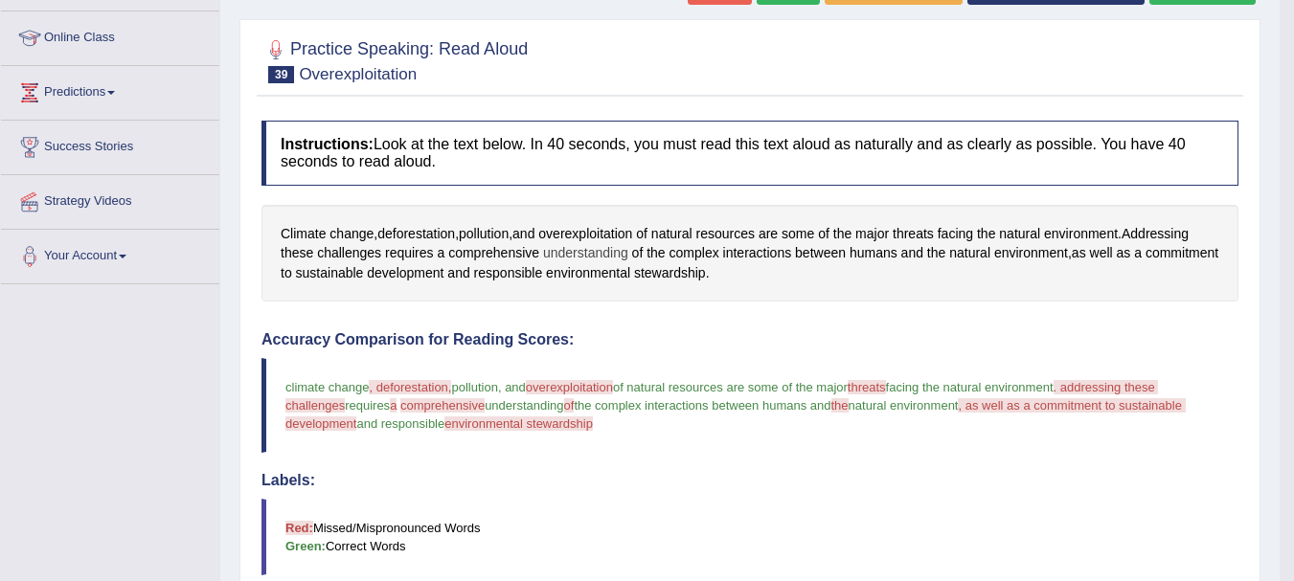
click at [578, 243] on span "understanding" at bounding box center [585, 253] width 85 height 20
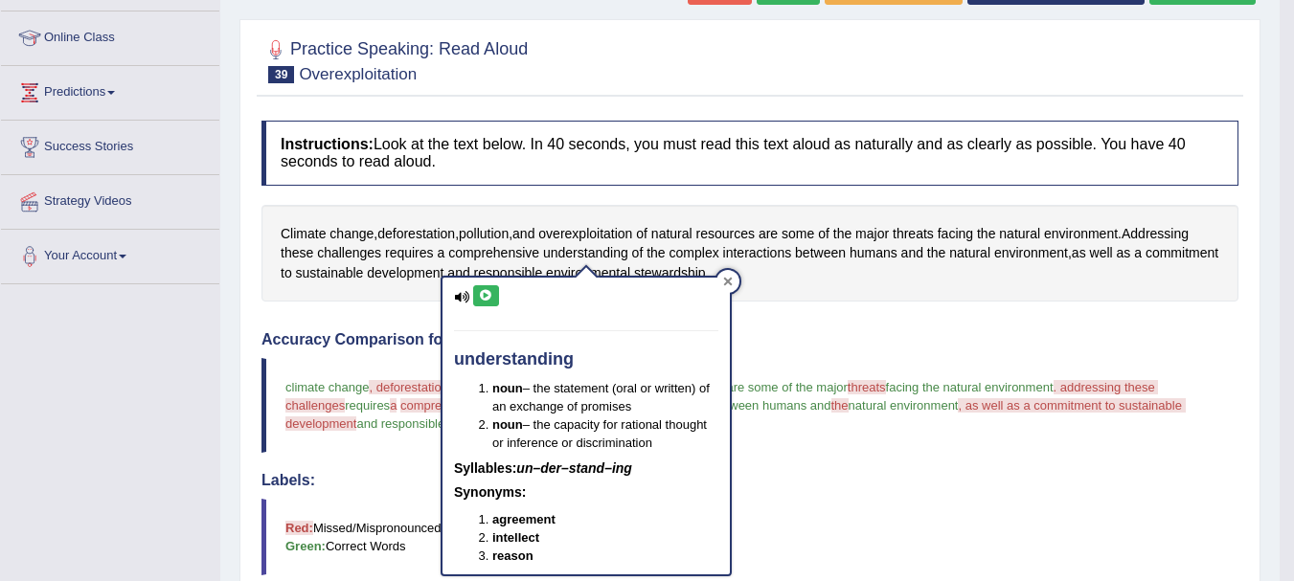
click at [727, 280] on icon at bounding box center [728, 281] width 9 height 9
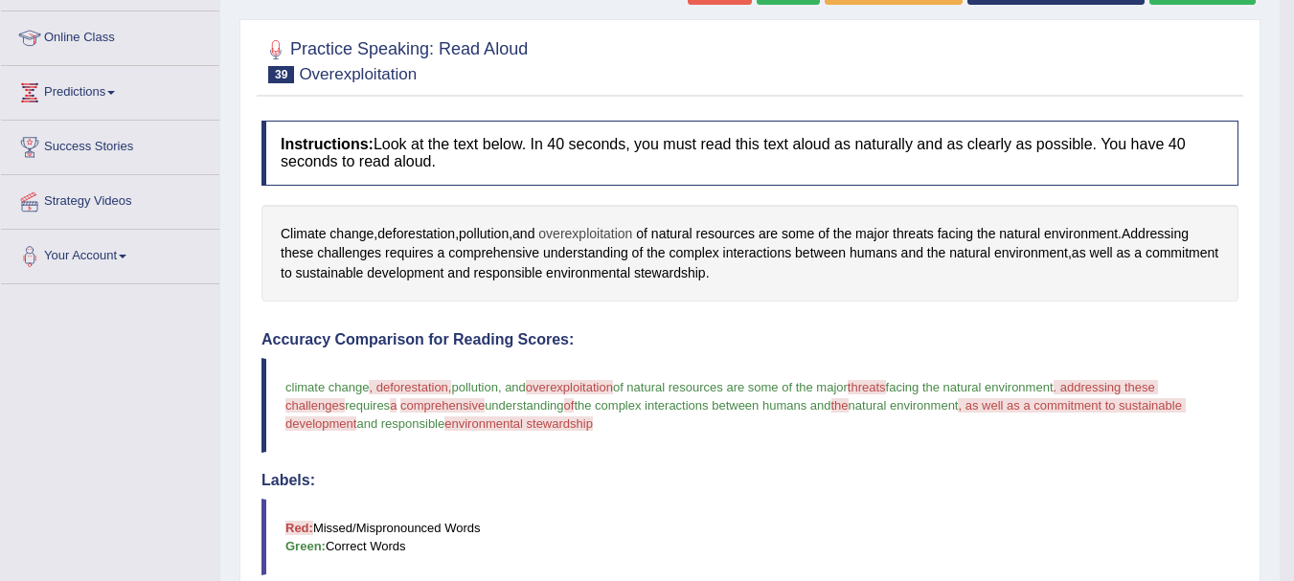
click at [595, 230] on span "overexploitation" at bounding box center [585, 234] width 94 height 20
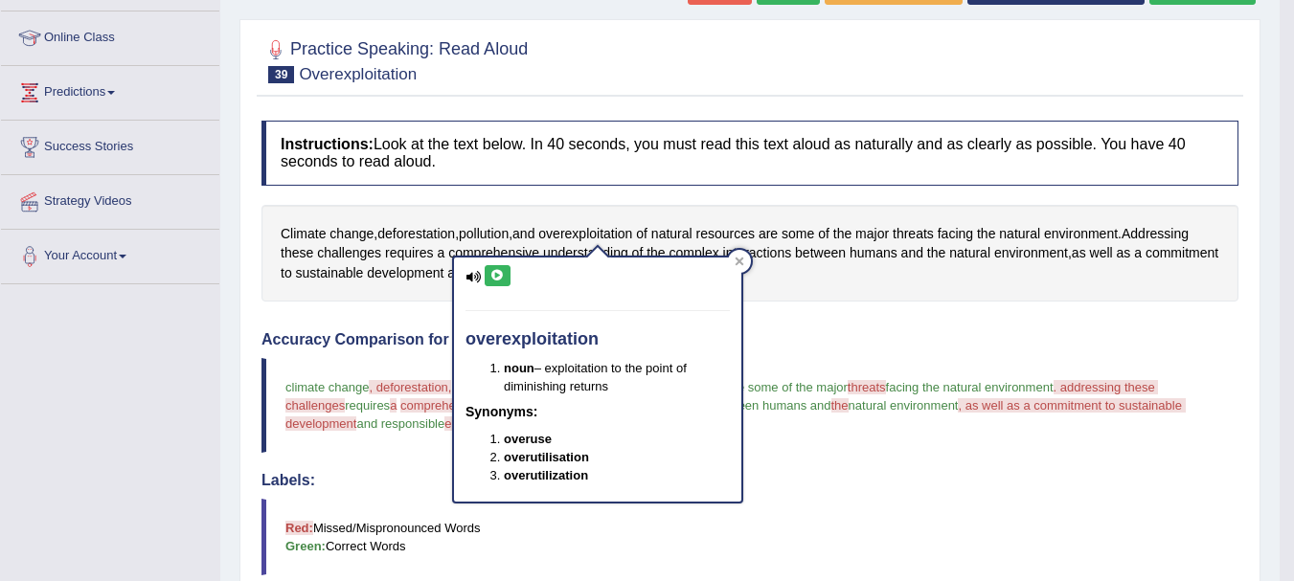
click at [497, 277] on icon at bounding box center [497, 275] width 14 height 11
click at [496, 277] on icon at bounding box center [497, 275] width 14 height 11
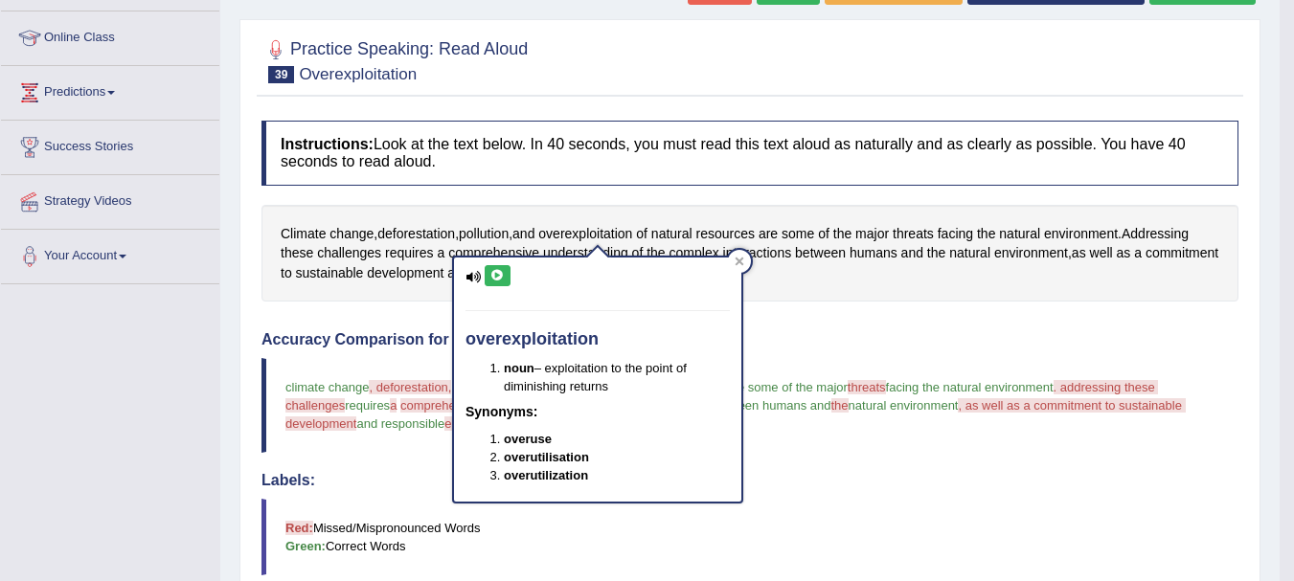
click at [496, 277] on icon at bounding box center [497, 275] width 14 height 11
click at [491, 286] on button at bounding box center [498, 275] width 26 height 21
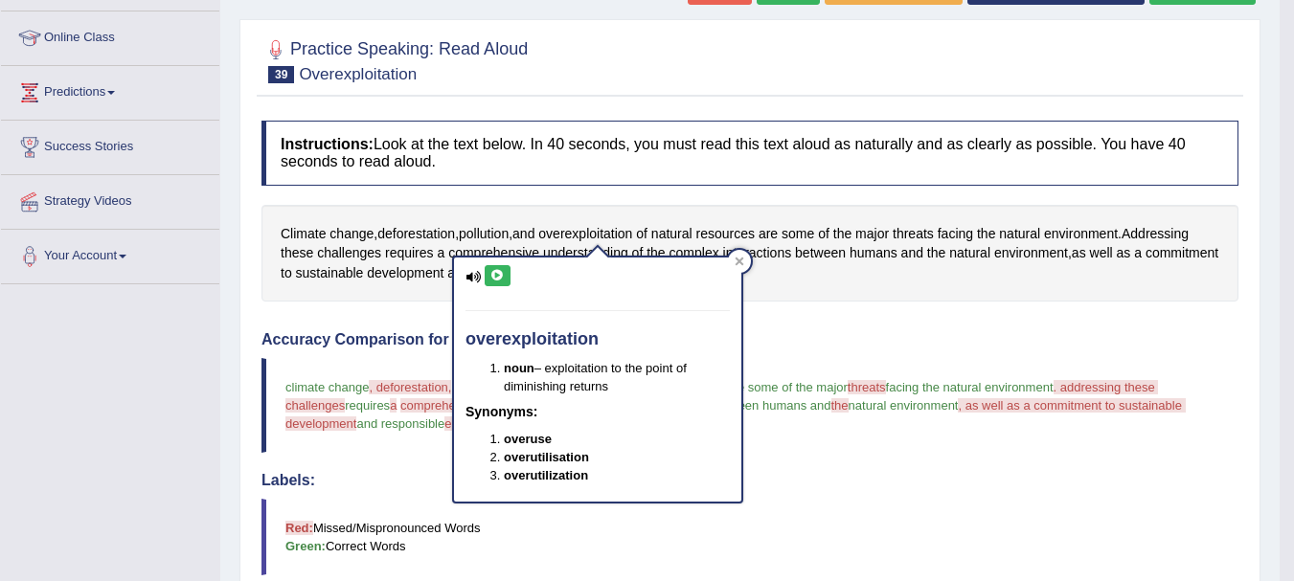
click at [491, 286] on button at bounding box center [498, 275] width 26 height 21
click at [736, 262] on icon at bounding box center [740, 262] width 10 height 10
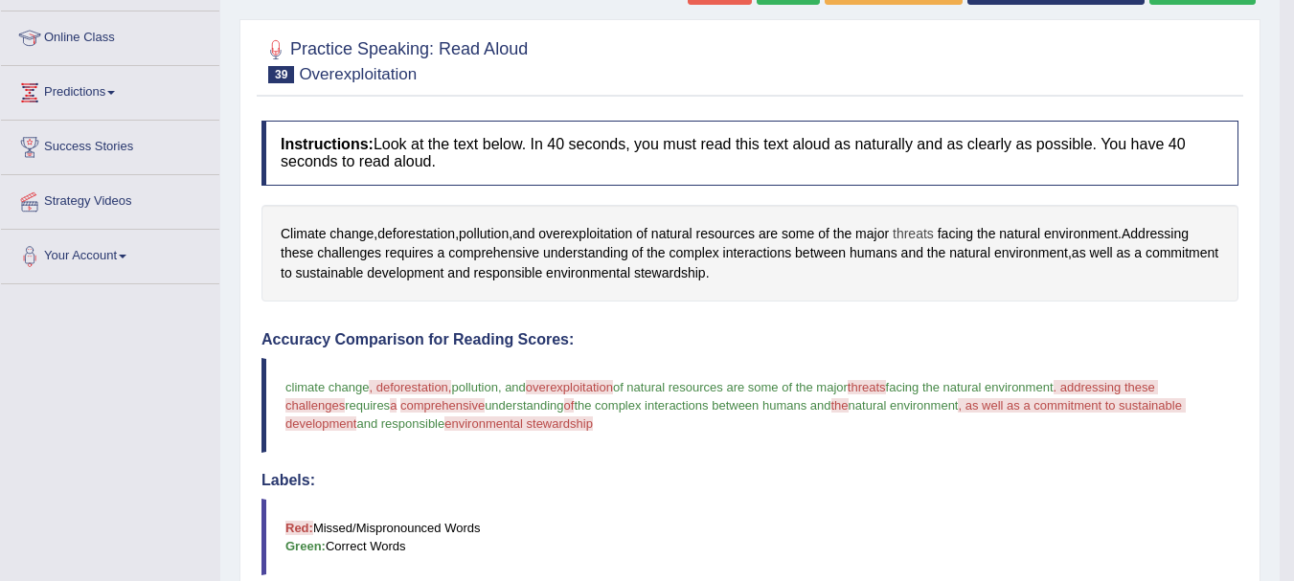
click at [903, 237] on span "threats" at bounding box center [913, 234] width 41 height 20
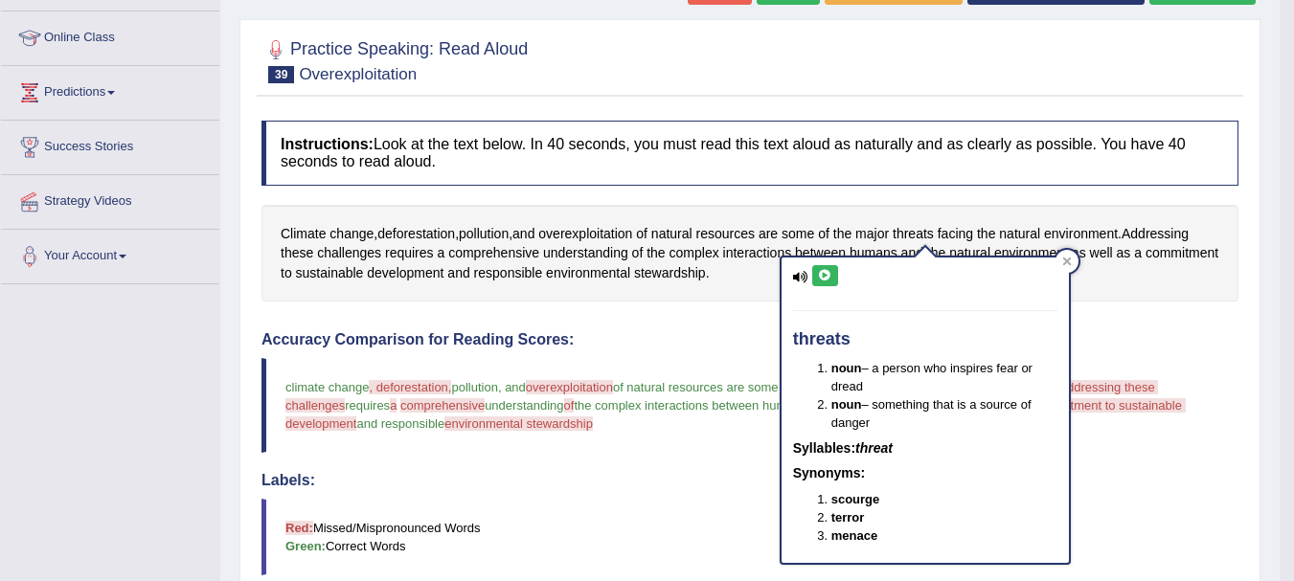
click at [821, 266] on button at bounding box center [825, 275] width 26 height 21
click at [706, 282] on span "stewardship" at bounding box center [670, 273] width 72 height 20
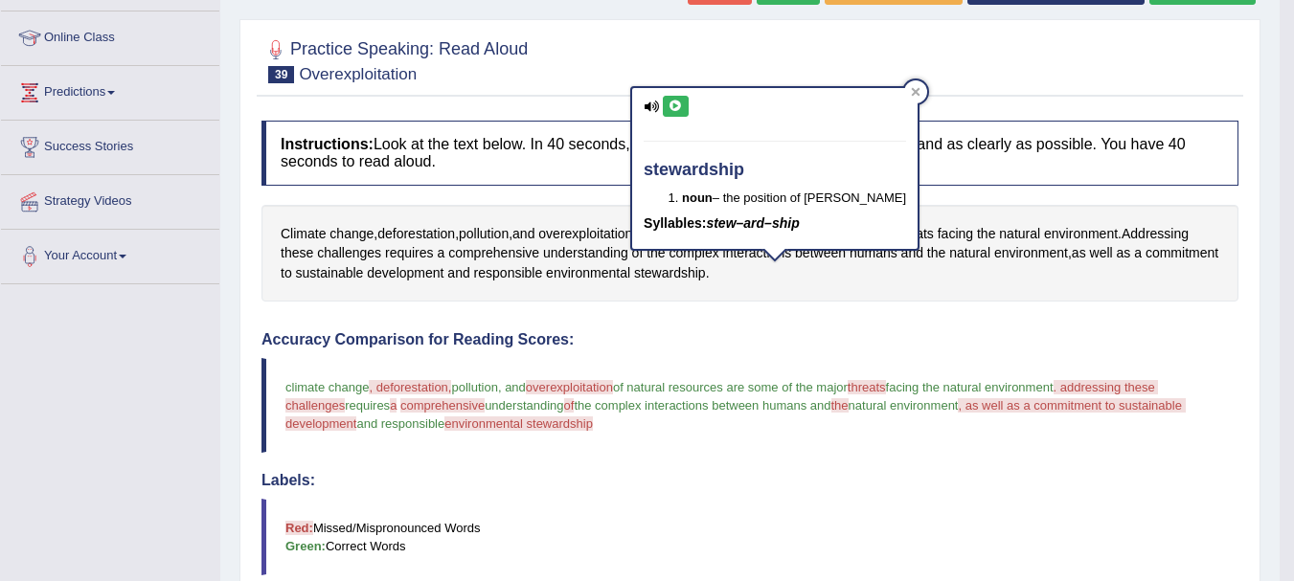
click at [961, 311] on div "Instructions: Look at the text below. In 40 seconds, you must read this text al…" at bounding box center [750, 563] width 987 height 904
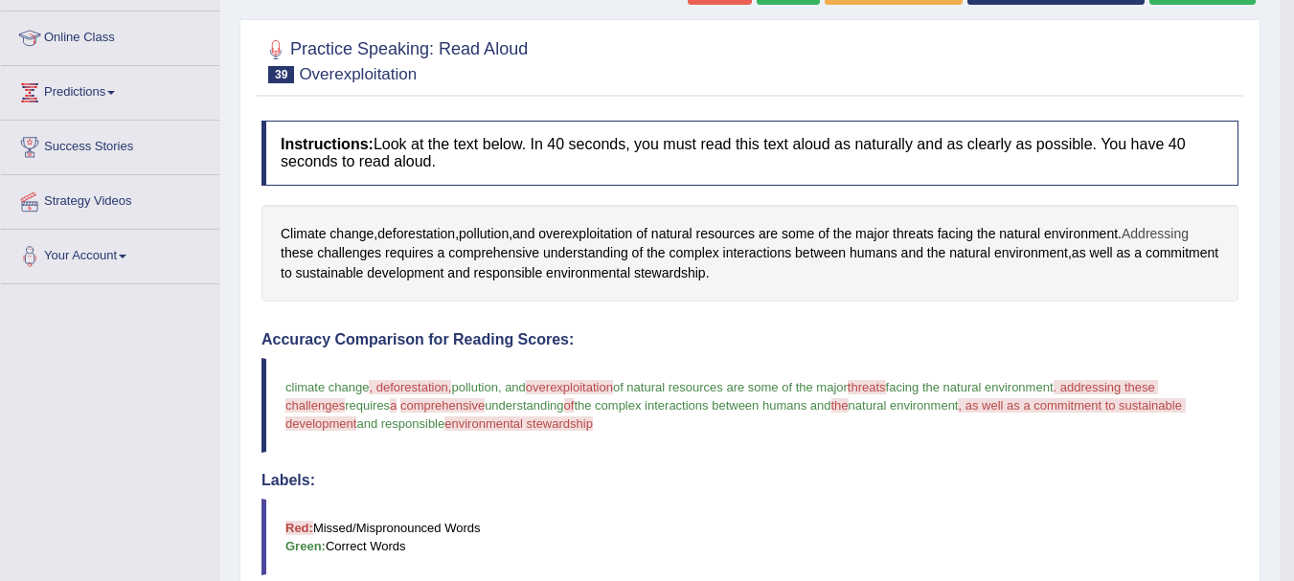
click at [1169, 230] on span "Addressing" at bounding box center [1155, 234] width 67 height 20
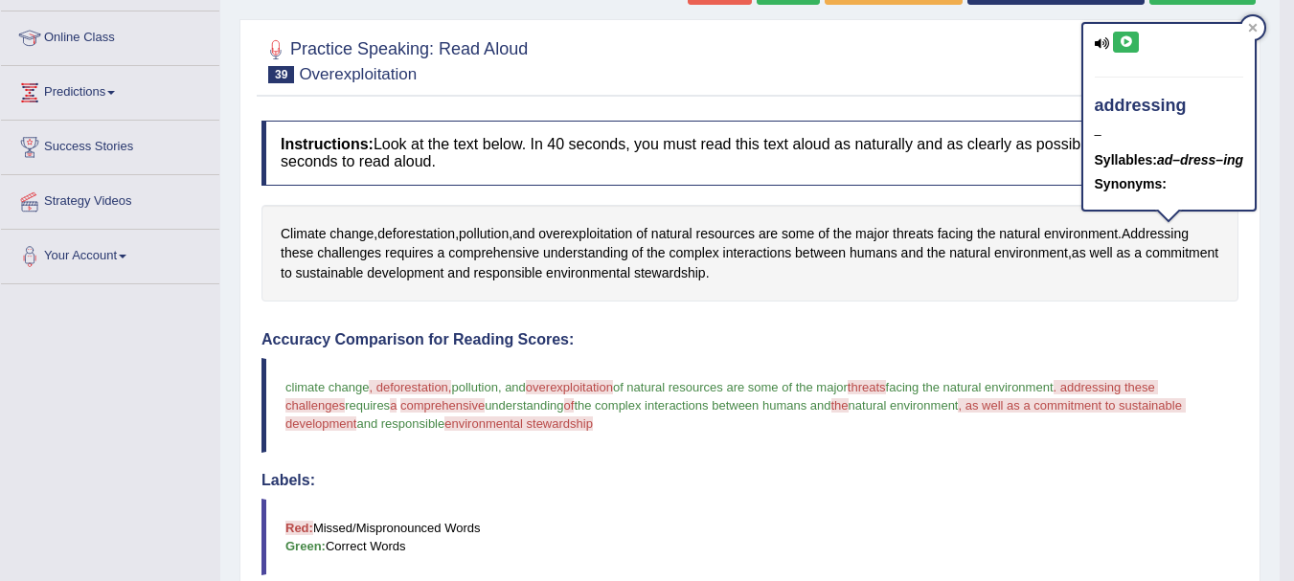
click at [1131, 40] on icon at bounding box center [1126, 41] width 14 height 11
click at [296, 248] on span "these" at bounding box center [297, 253] width 33 height 20
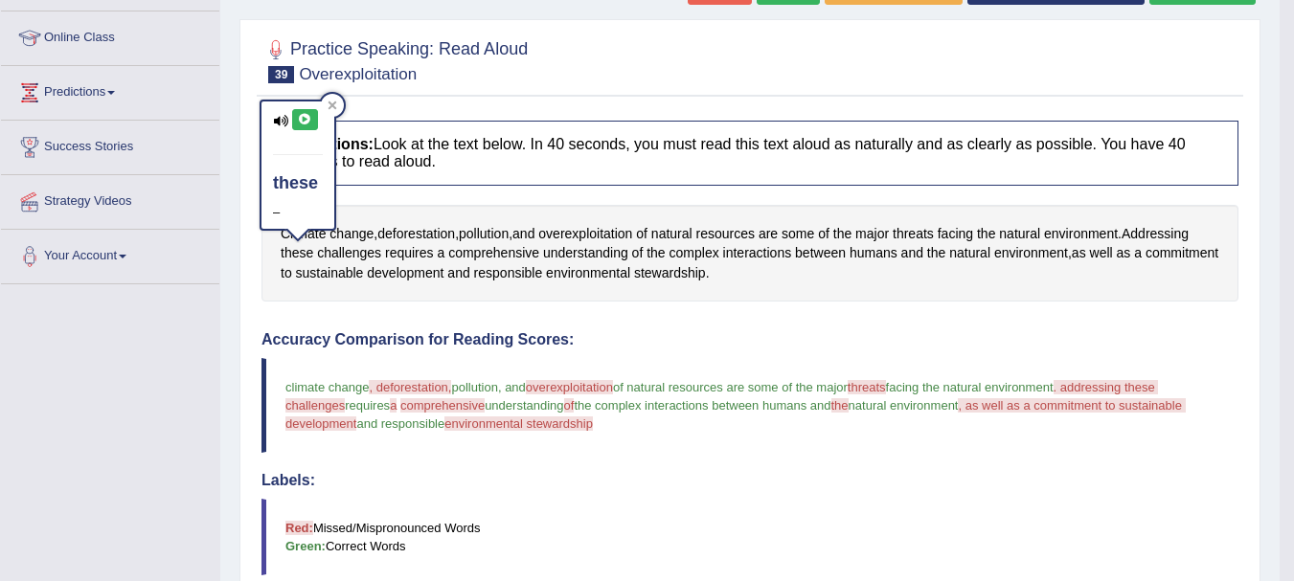
click at [305, 121] on icon at bounding box center [305, 119] width 14 height 11
click at [331, 109] on icon at bounding box center [333, 106] width 10 height 10
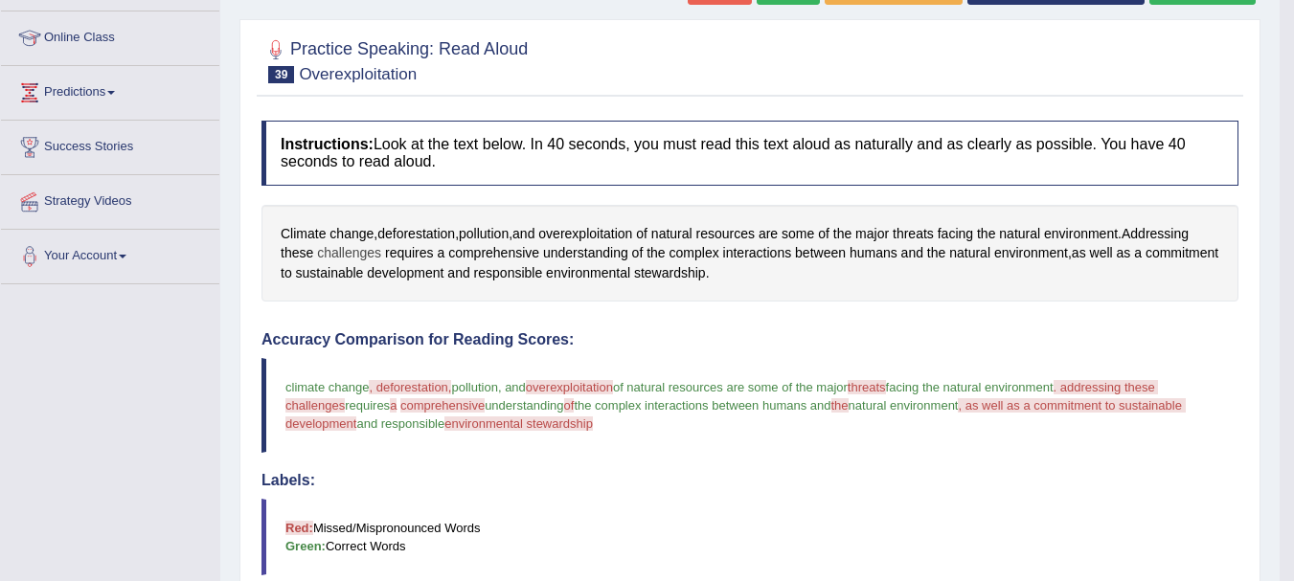
click at [328, 248] on span "challenges" at bounding box center [349, 253] width 64 height 20
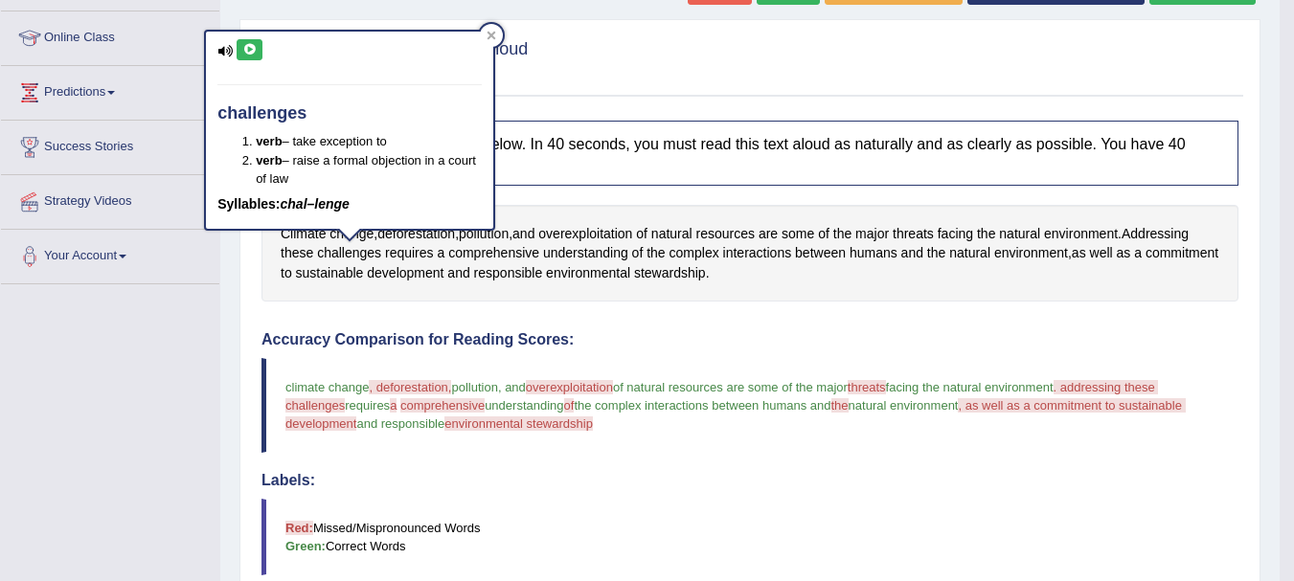
click at [250, 44] on icon at bounding box center [249, 49] width 14 height 11
click at [488, 34] on icon at bounding box center [492, 36] width 10 height 10
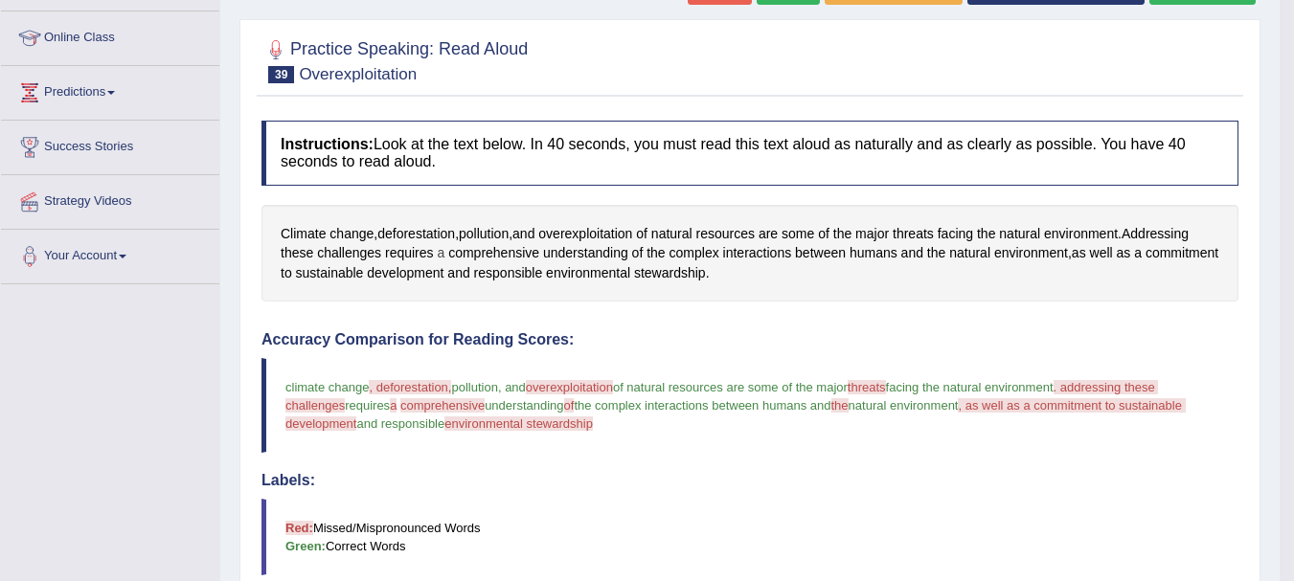
click at [443, 255] on span "a" at bounding box center [441, 253] width 8 height 20
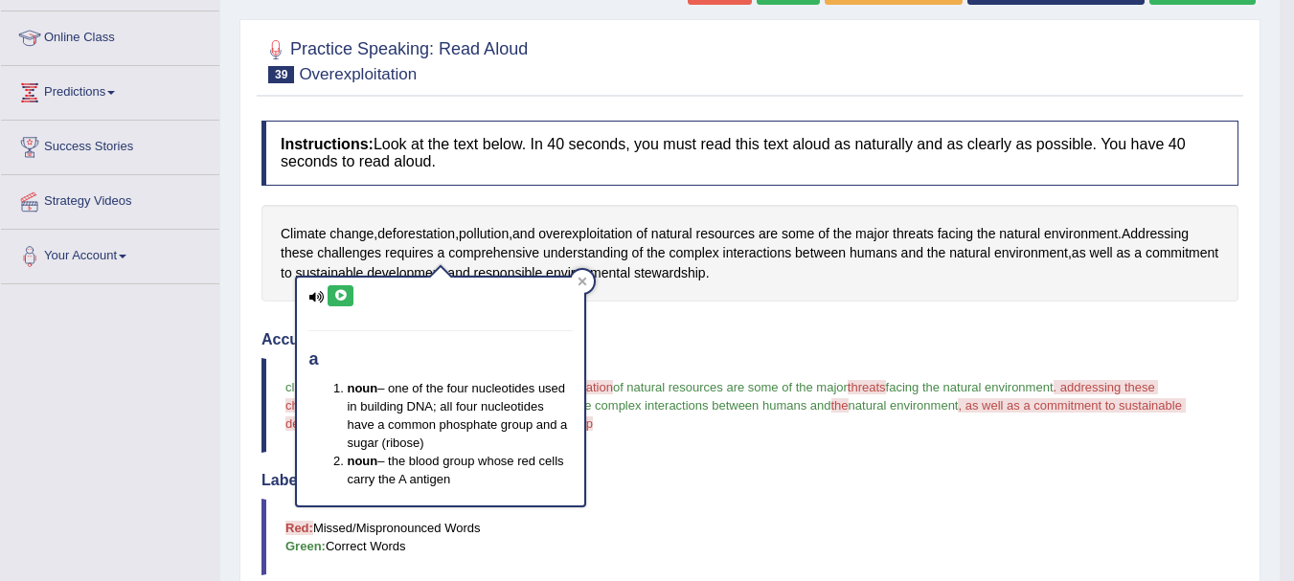
click at [462, 240] on div "Climate change , deforestation , pollution , and overexploitation of natural re…" at bounding box center [750, 254] width 977 height 98
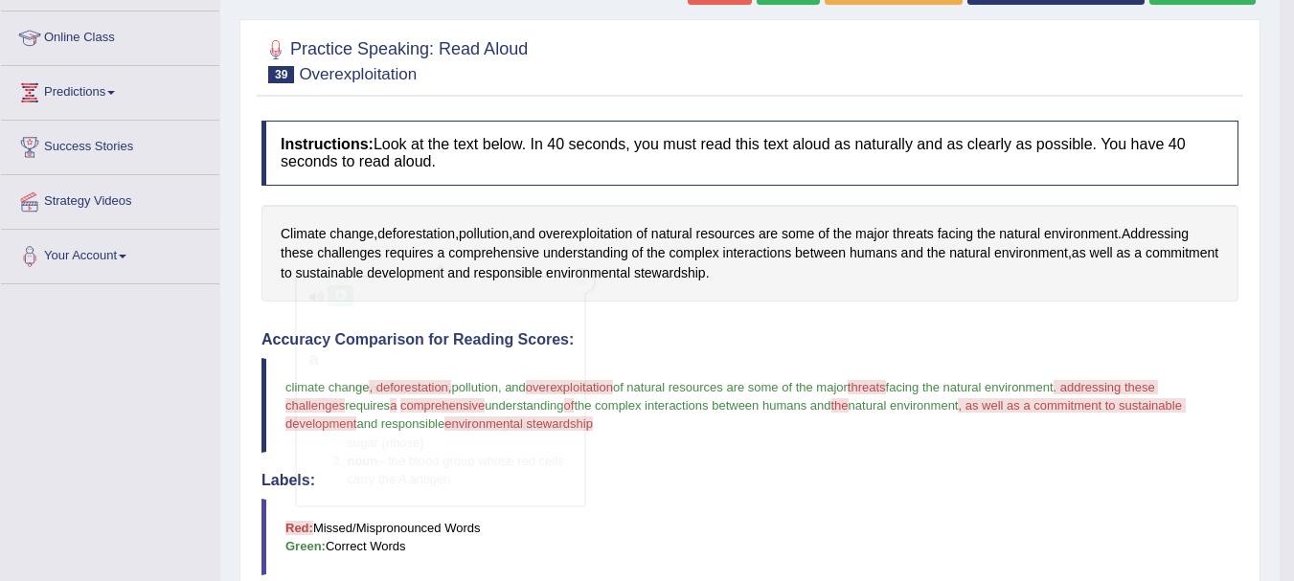
click at [462, 240] on div "Climate change , deforestation , pollution , and overexploitation of natural re…" at bounding box center [750, 254] width 977 height 98
click at [461, 245] on span "comprehensive" at bounding box center [493, 253] width 91 height 20
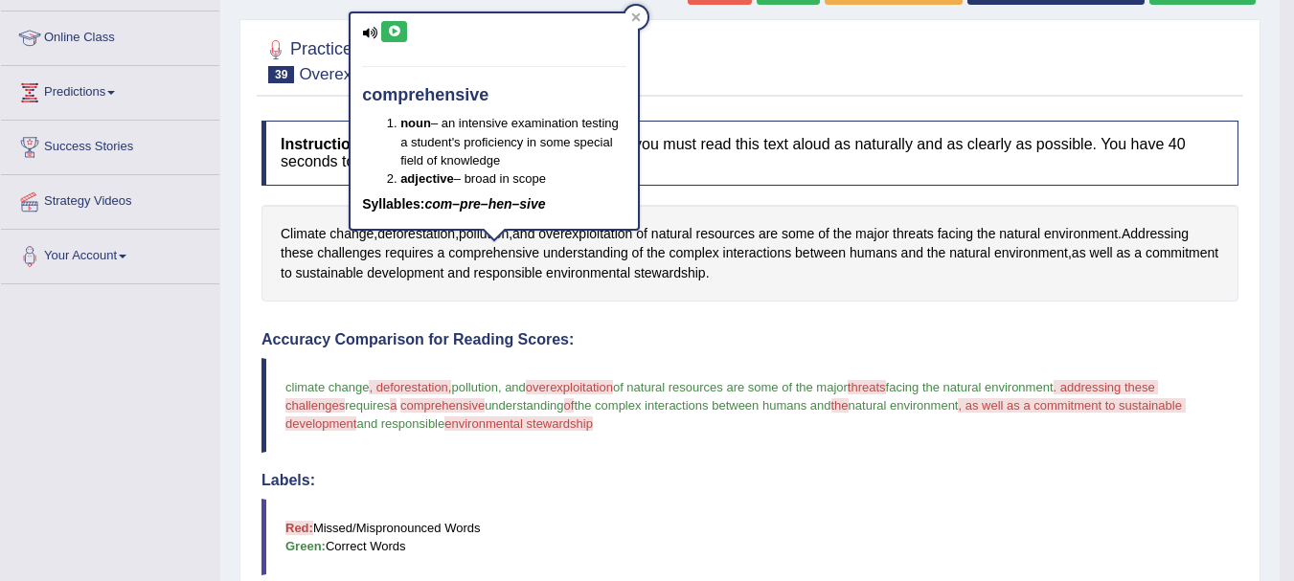
click at [400, 31] on icon at bounding box center [394, 31] width 14 height 11
click at [637, 21] on icon at bounding box center [636, 17] width 10 height 10
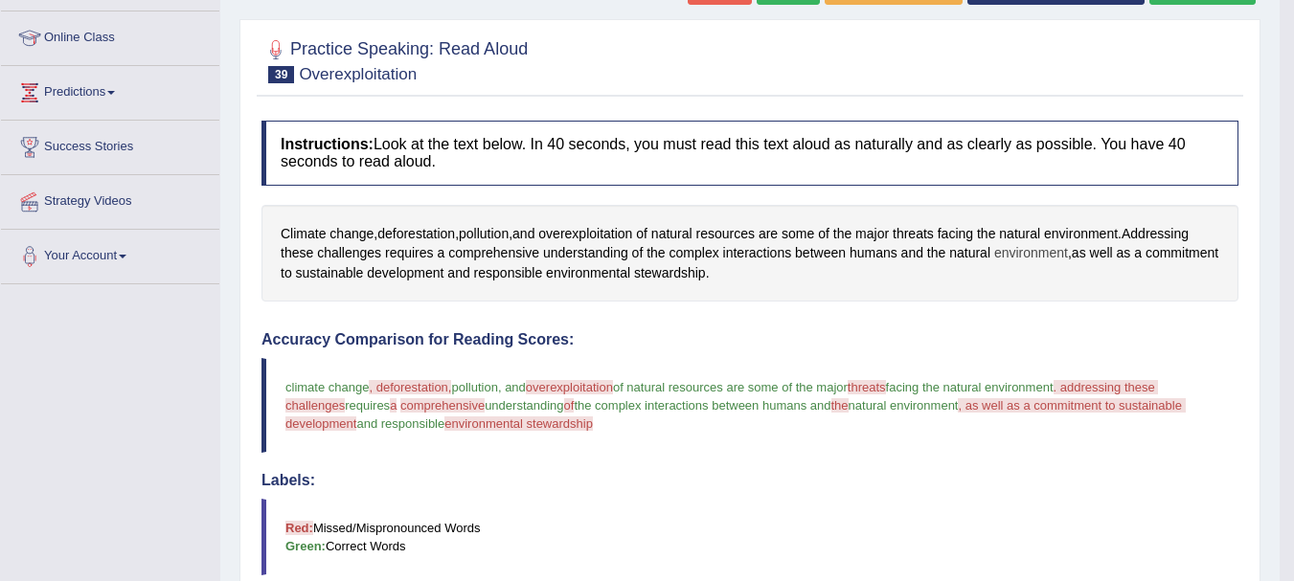
click at [996, 262] on span "environment" at bounding box center [1031, 253] width 74 height 20
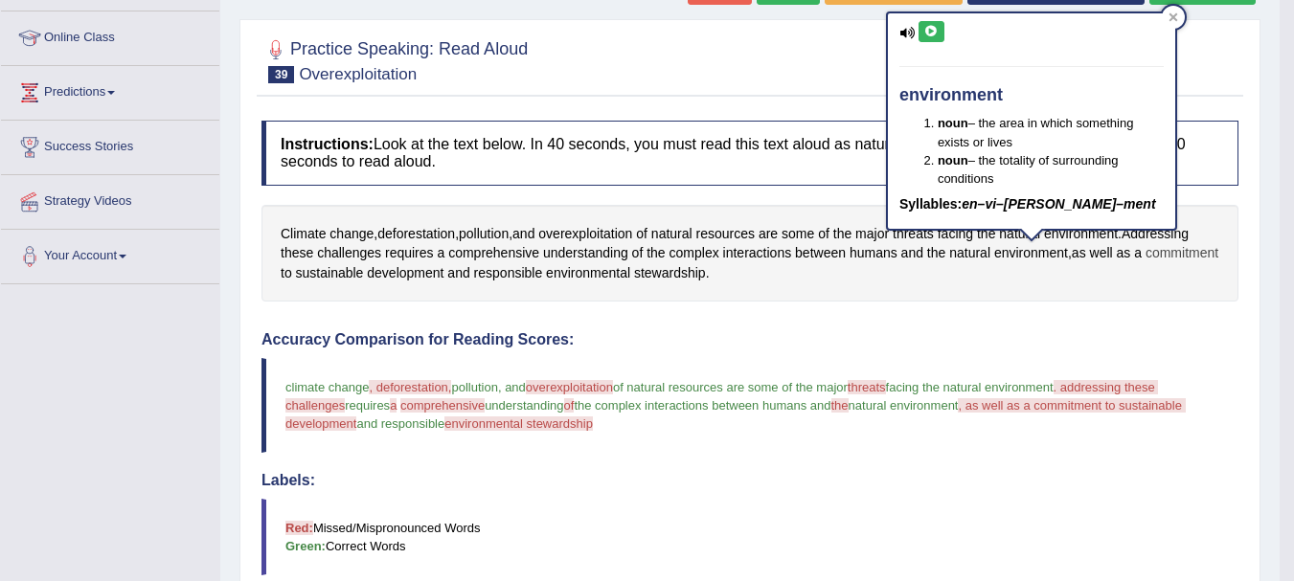
click at [1146, 263] on span "commitment" at bounding box center [1182, 253] width 73 height 20
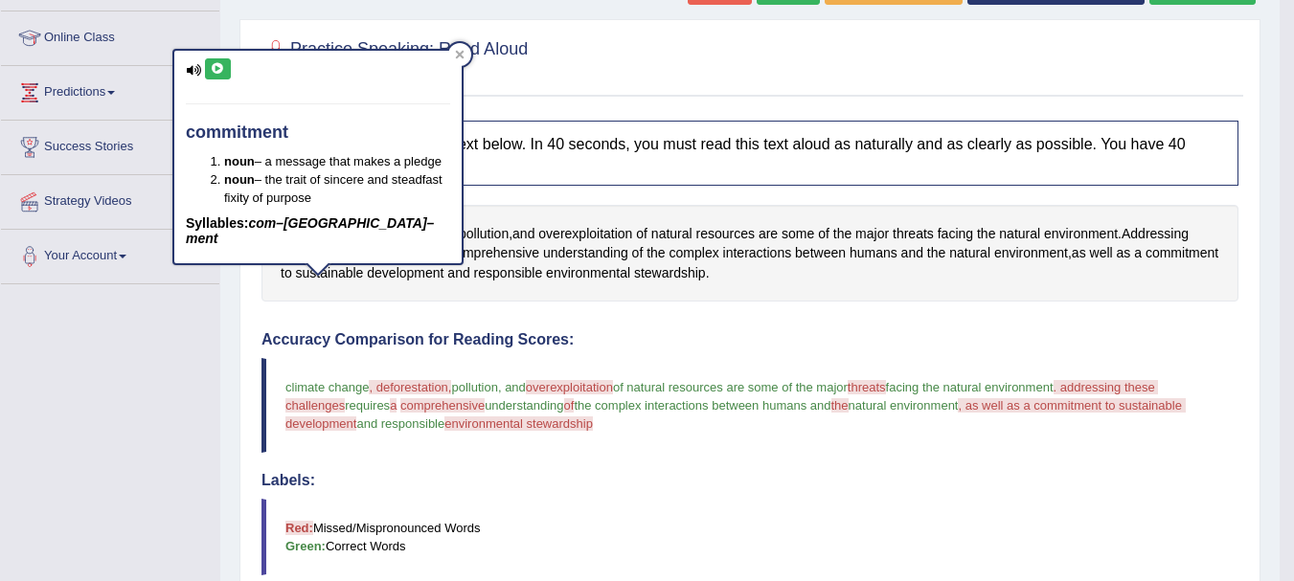
click at [217, 68] on icon at bounding box center [218, 68] width 14 height 11
click at [662, 328] on div "Instructions: Look at the text below. In 40 seconds, you must read this text al…" at bounding box center [750, 563] width 987 height 904
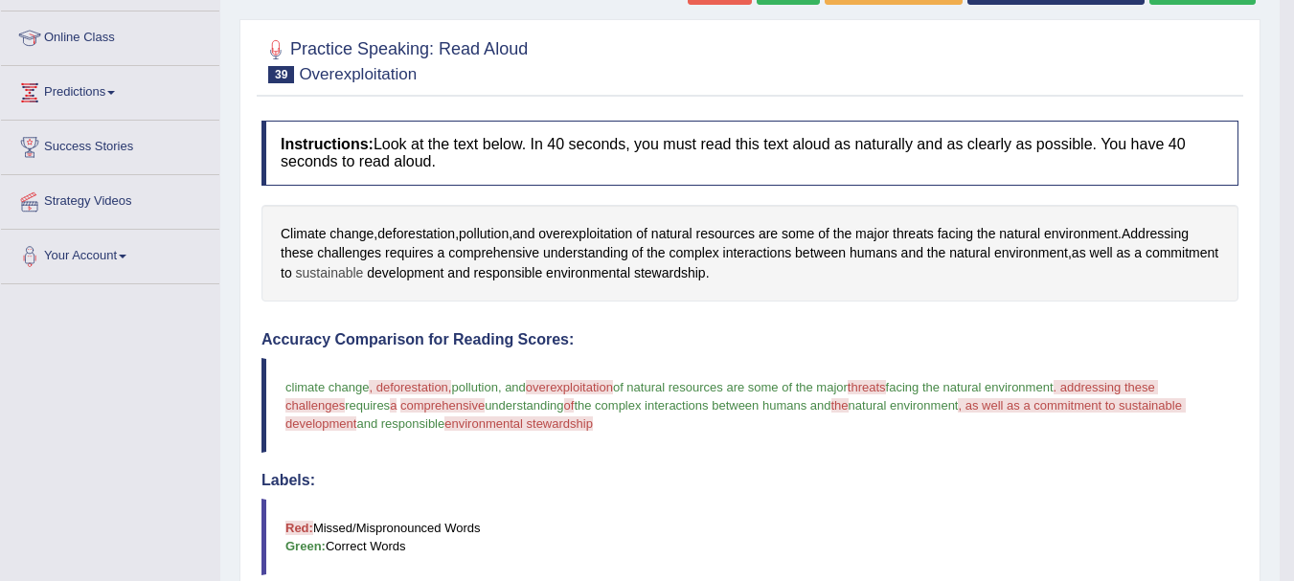
click at [364, 272] on span "sustainable" at bounding box center [330, 273] width 68 height 20
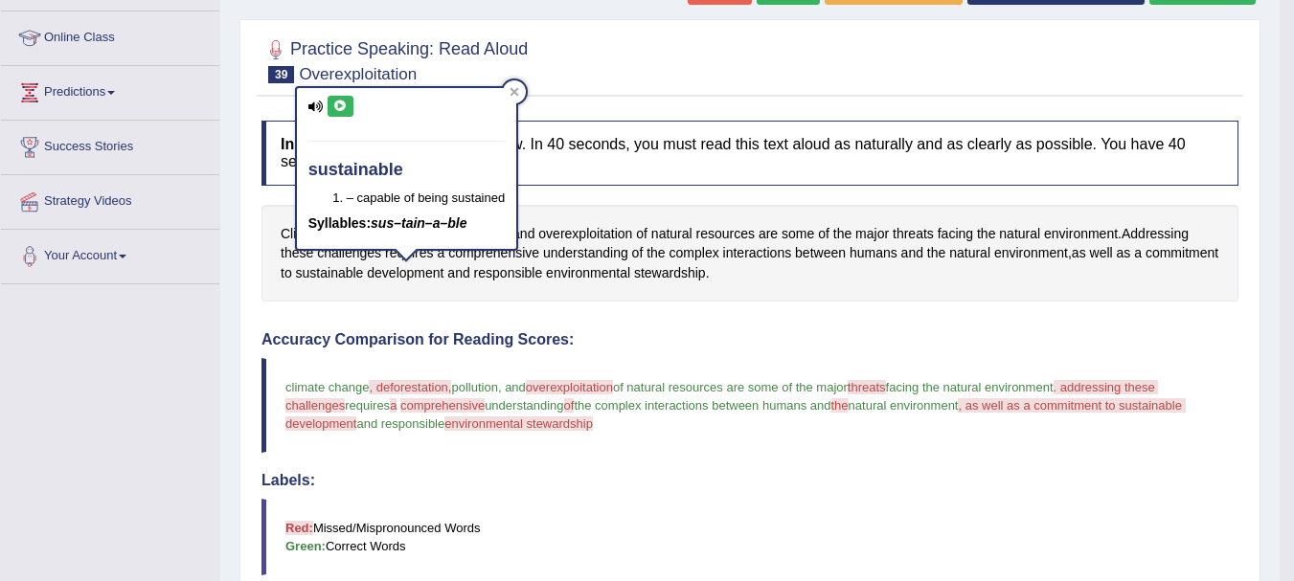
click at [342, 101] on icon at bounding box center [340, 106] width 14 height 11
click at [658, 368] on blockquote "climate change , deforestation, the frustrations pollution , and overexploitati…" at bounding box center [750, 405] width 977 height 95
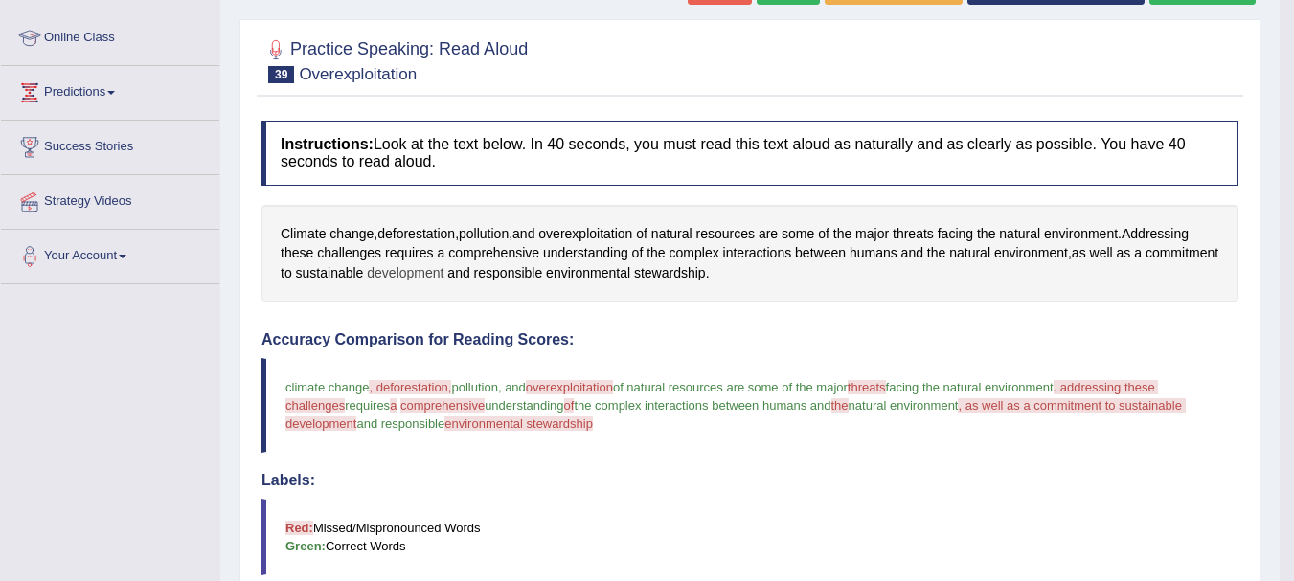
click at [444, 279] on span "development" at bounding box center [405, 273] width 77 height 20
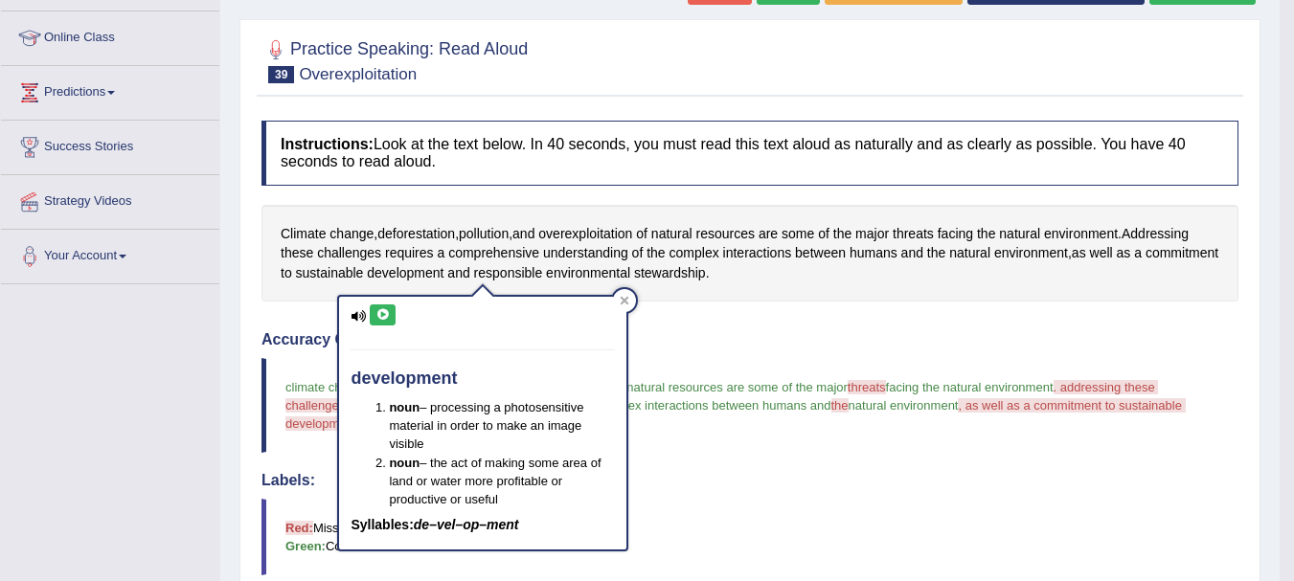
click at [383, 315] on icon at bounding box center [383, 314] width 14 height 11
click at [762, 349] on div "Accuracy Comparison for Reading Scores: climate change , deforestation, the fru…" at bounding box center [750, 485] width 977 height 308
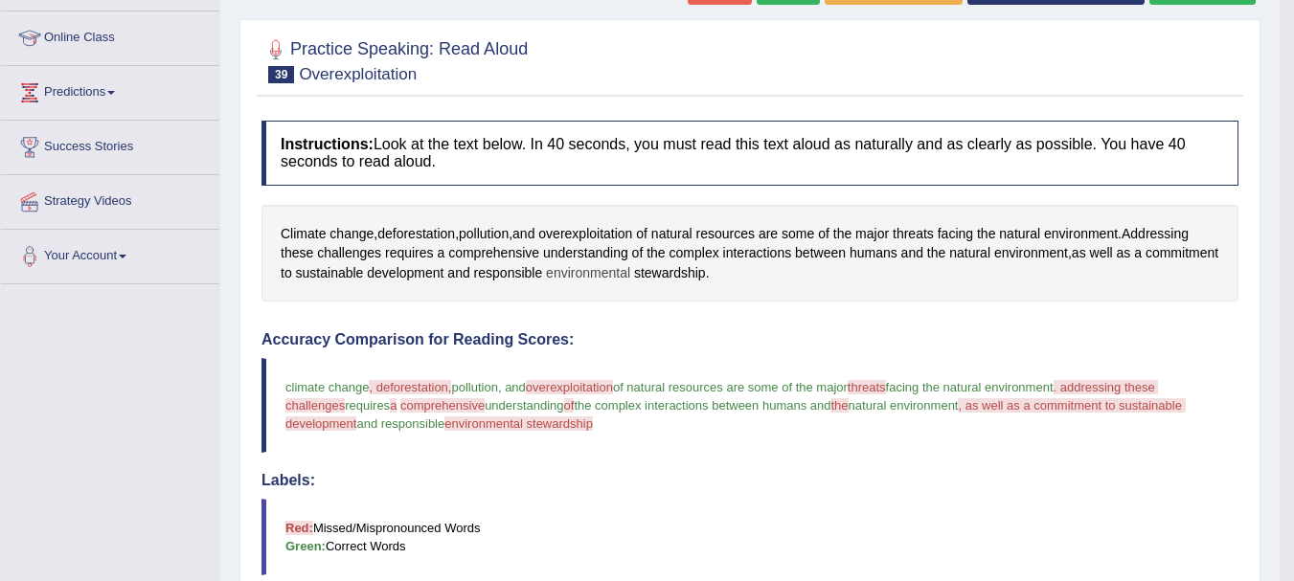
click at [630, 268] on span "environmental" at bounding box center [588, 273] width 84 height 20
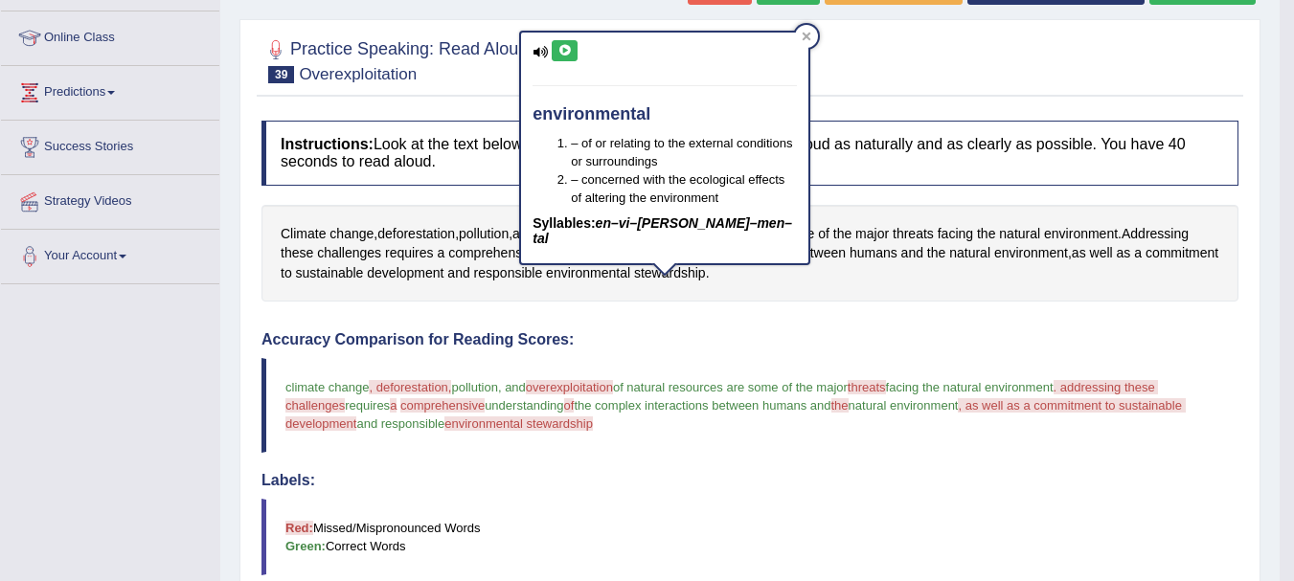
click at [562, 51] on icon at bounding box center [565, 50] width 14 height 11
click at [637, 355] on div "Accuracy Comparison for Reading Scores: climate change , deforestation, the fru…" at bounding box center [750, 485] width 977 height 308
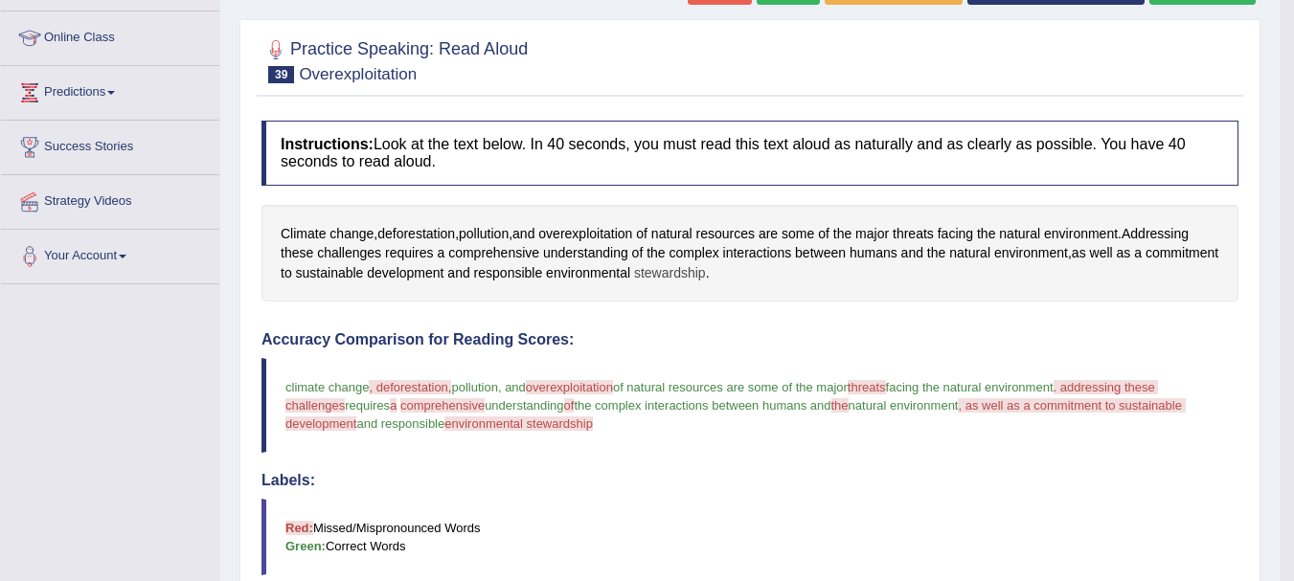
click at [706, 273] on span "stewardship" at bounding box center [670, 273] width 72 height 20
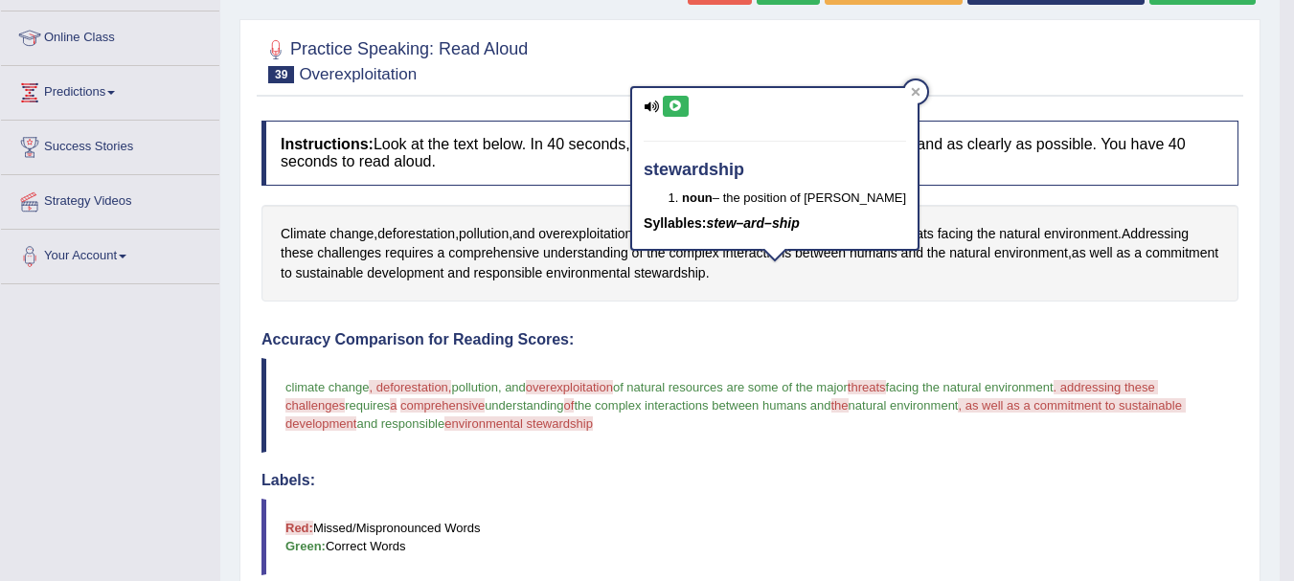
click at [679, 101] on icon at bounding box center [676, 106] width 14 height 11
click at [911, 91] on icon at bounding box center [916, 92] width 10 height 10
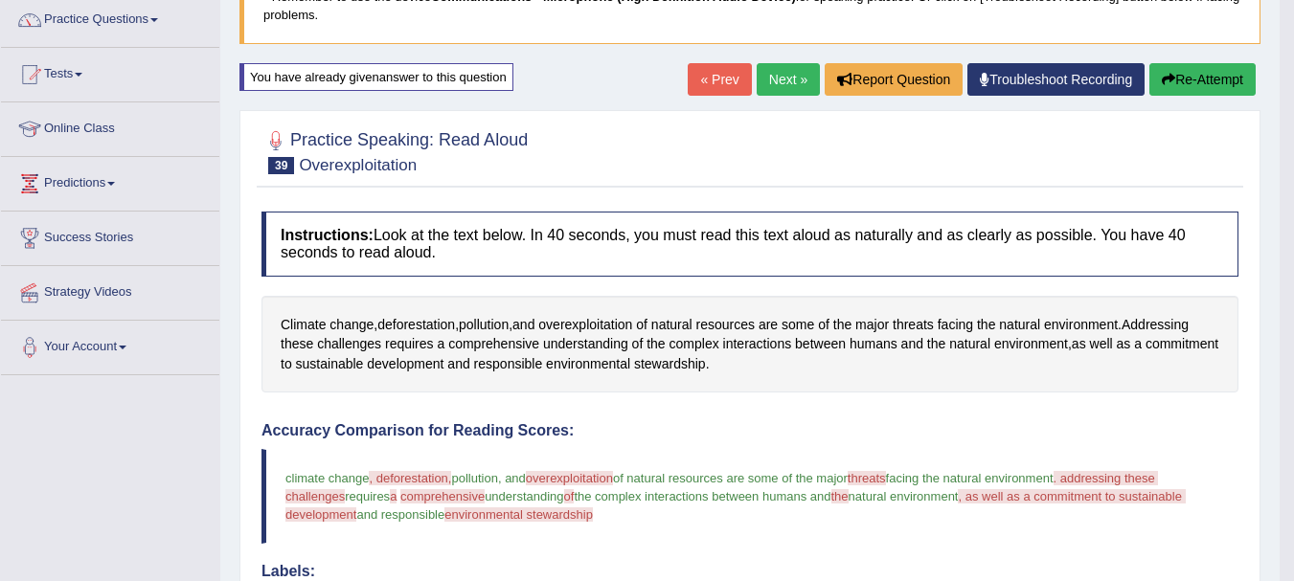
scroll to position [132, 0]
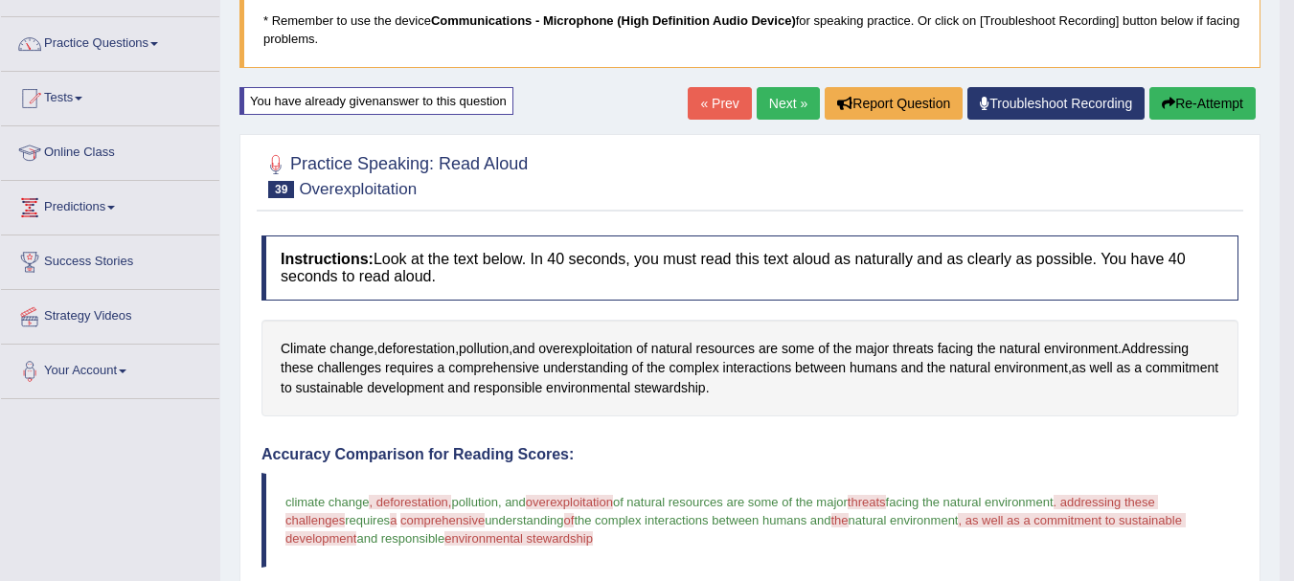
click at [1201, 100] on button "Re-Attempt" at bounding box center [1203, 103] width 106 height 33
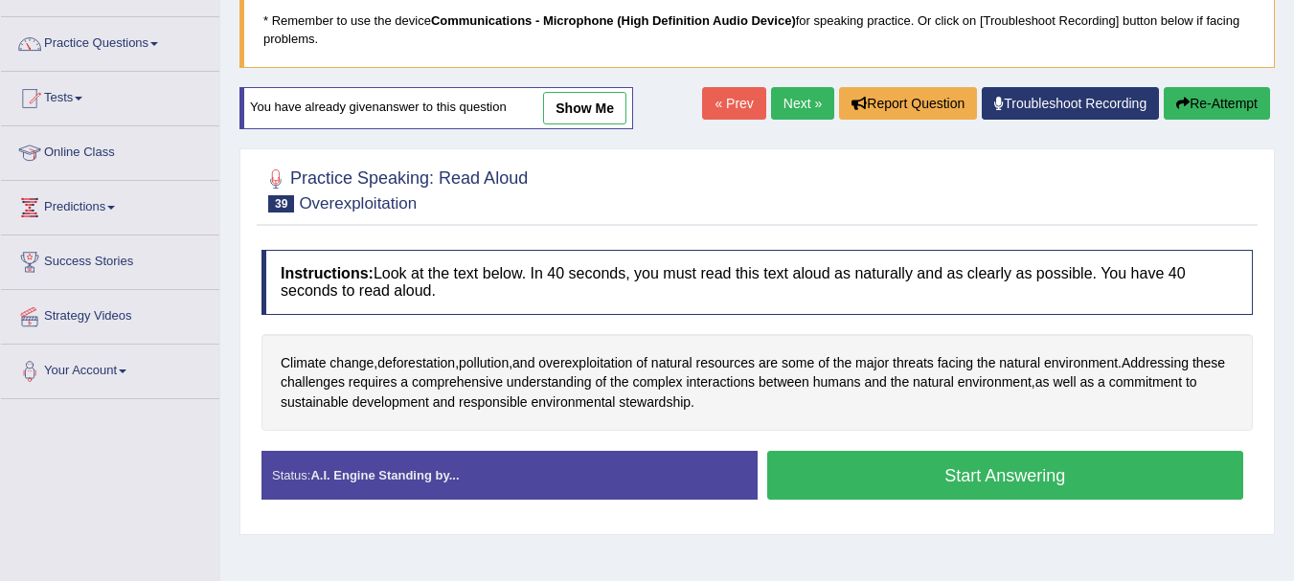
scroll to position [132, 0]
click at [846, 496] on button "Start Answering" at bounding box center [1005, 475] width 477 height 49
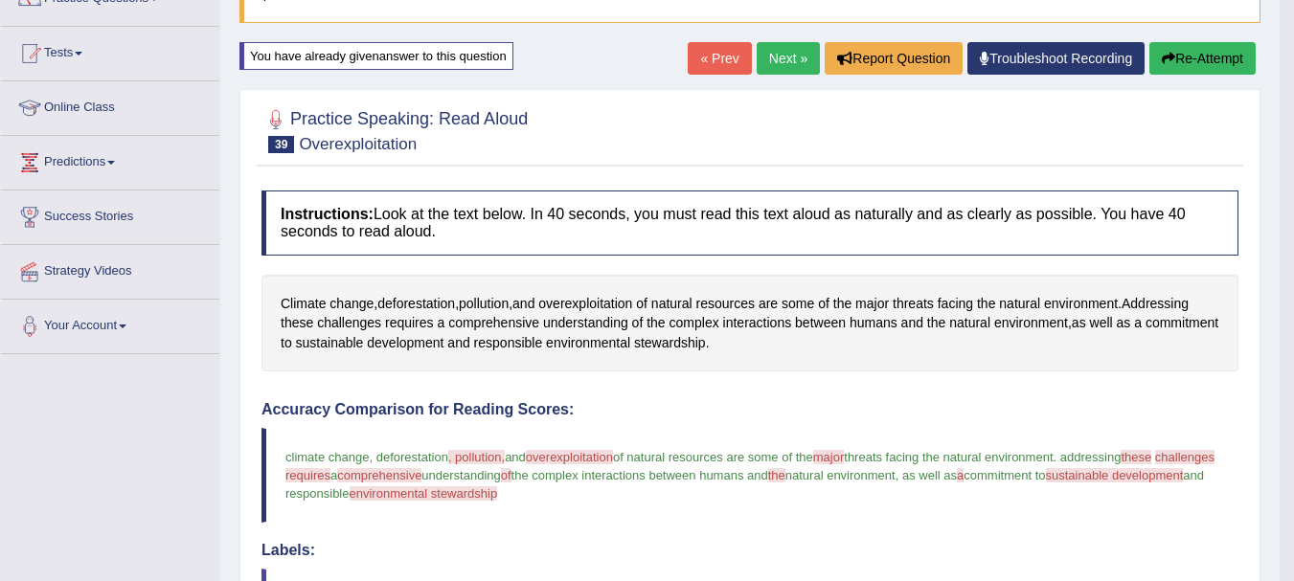
scroll to position [171, 0]
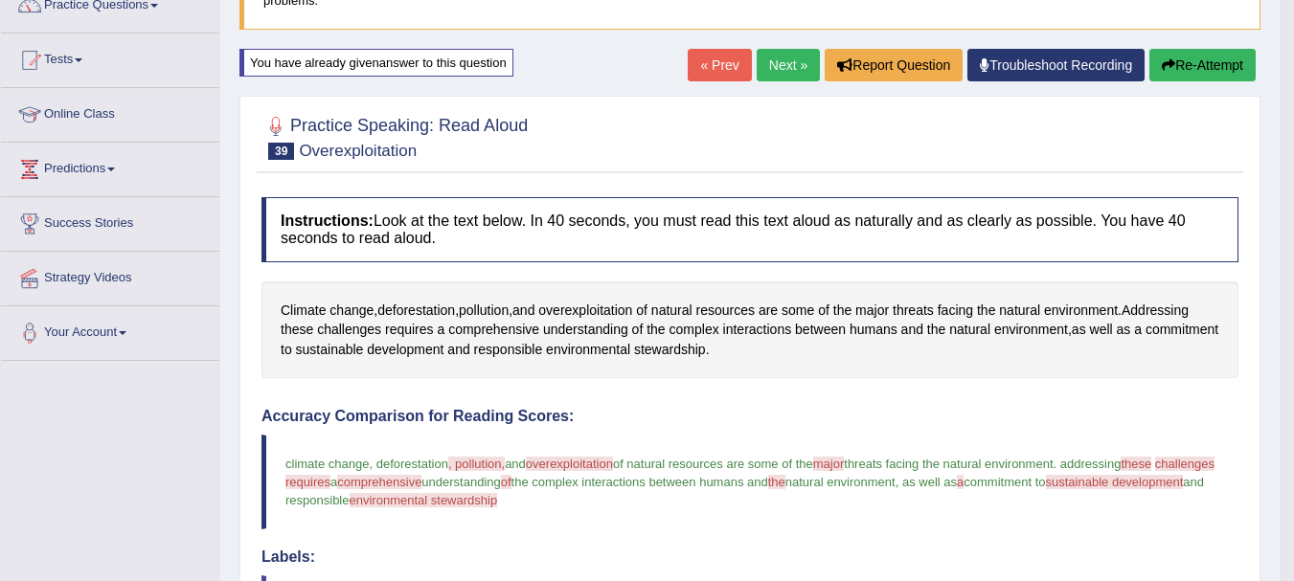
click at [1190, 71] on button "Re-Attempt" at bounding box center [1203, 65] width 106 height 33
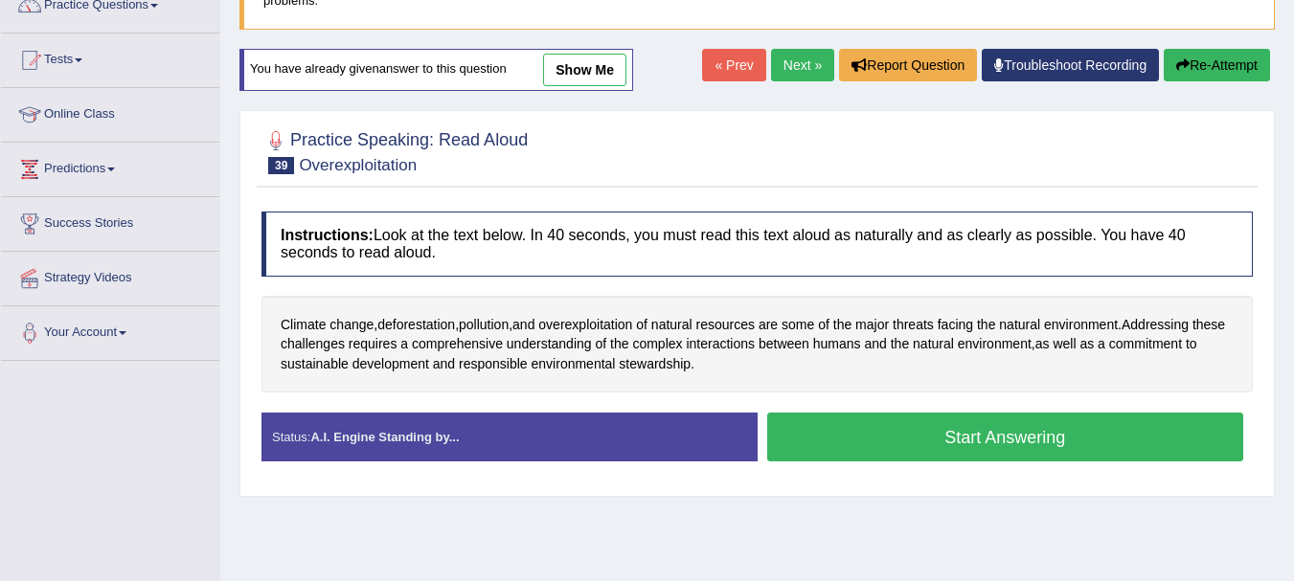
click at [838, 451] on button "Start Answering" at bounding box center [1005, 437] width 477 height 49
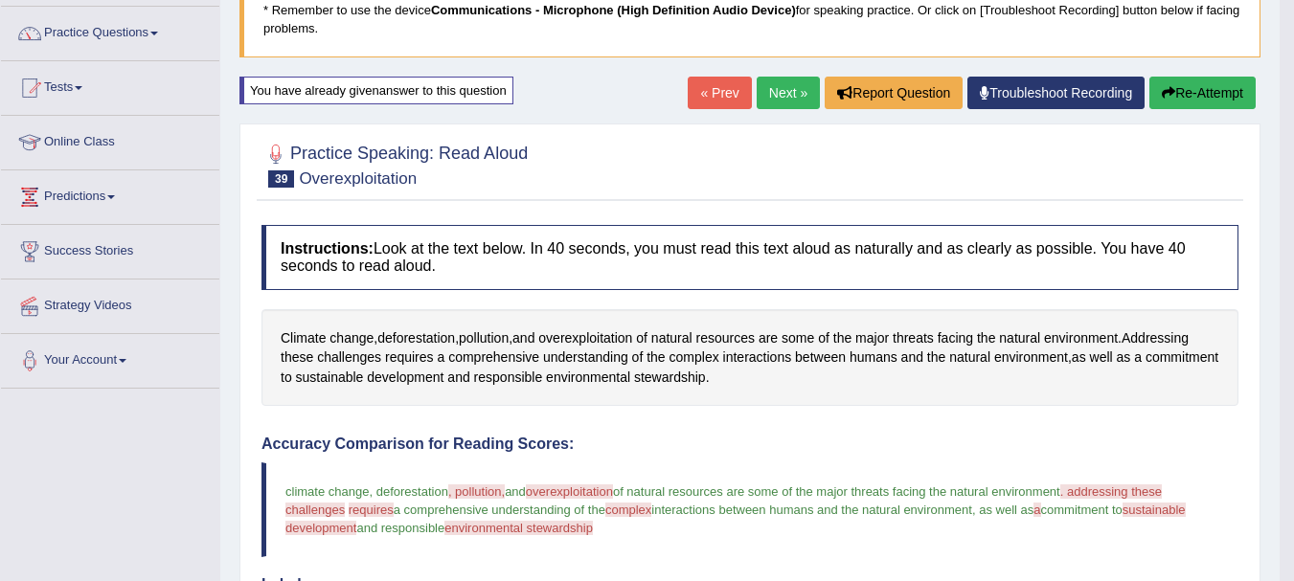
scroll to position [94, 0]
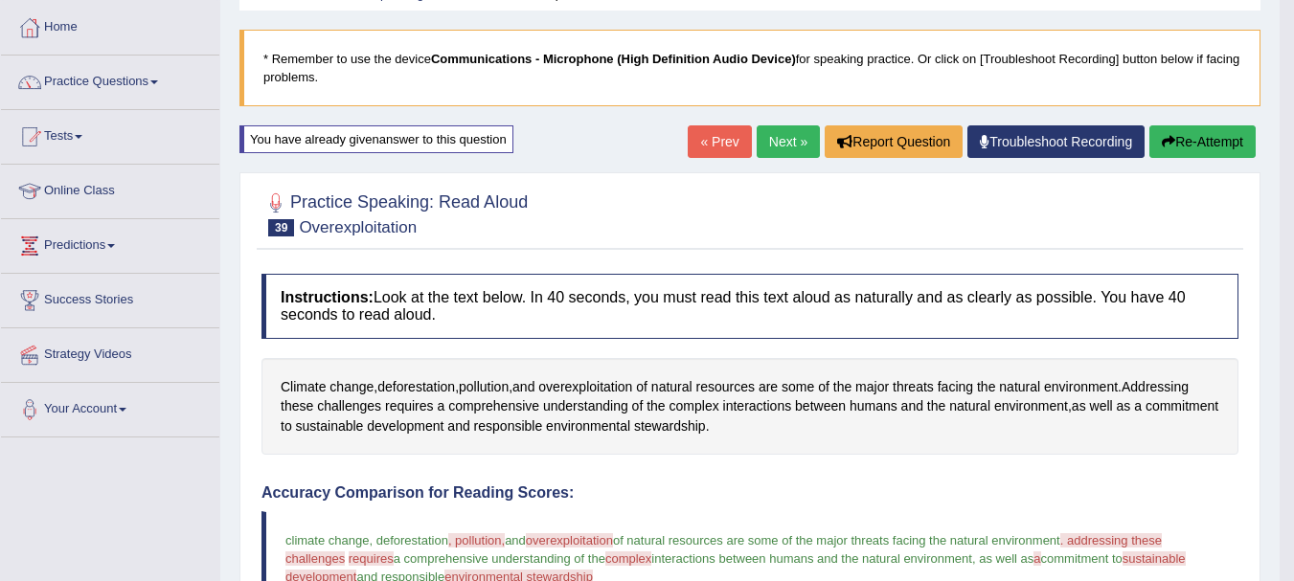
click at [780, 132] on link "Next »" at bounding box center [788, 141] width 63 height 33
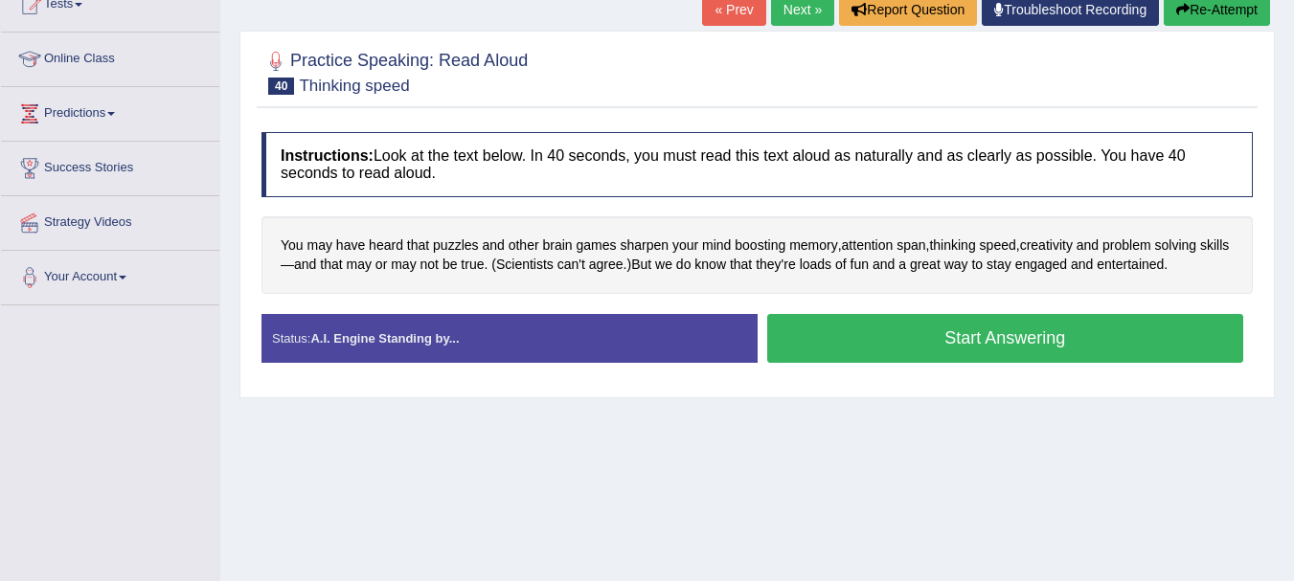
scroll to position [230, 0]
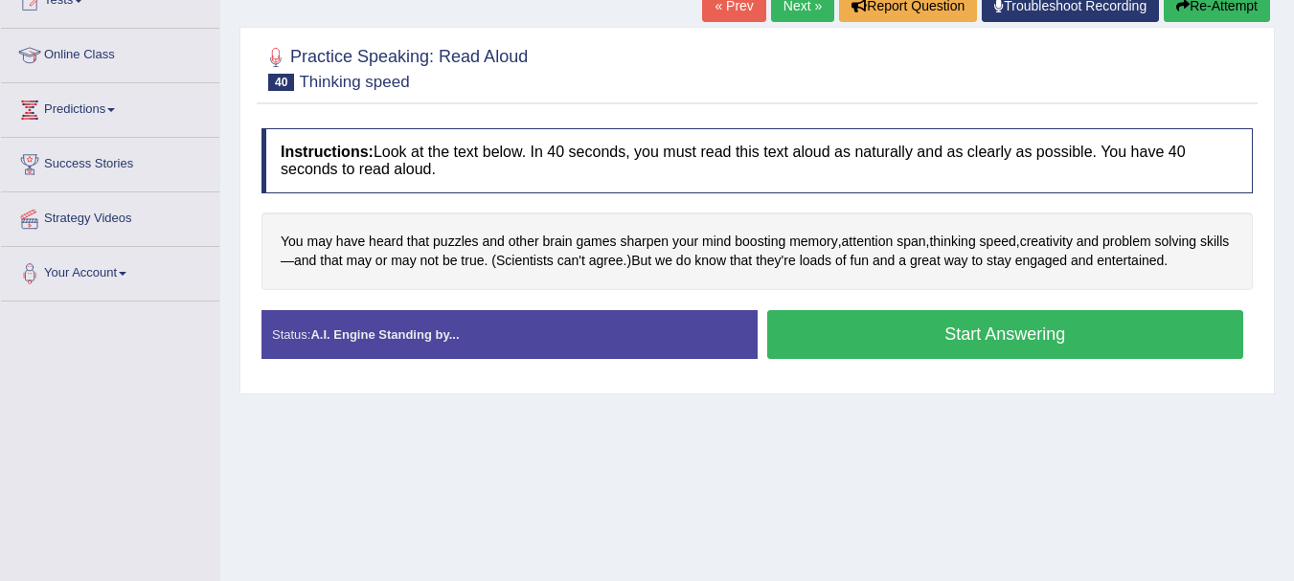
click at [947, 339] on button "Start Answering" at bounding box center [1005, 334] width 477 height 49
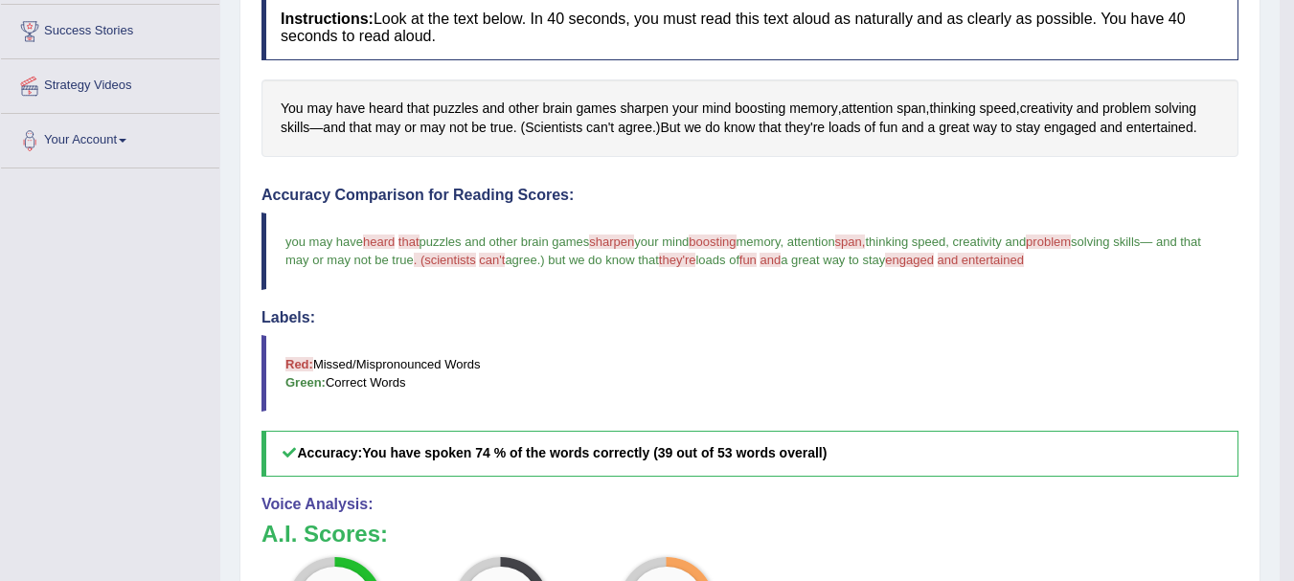
scroll to position [345, 0]
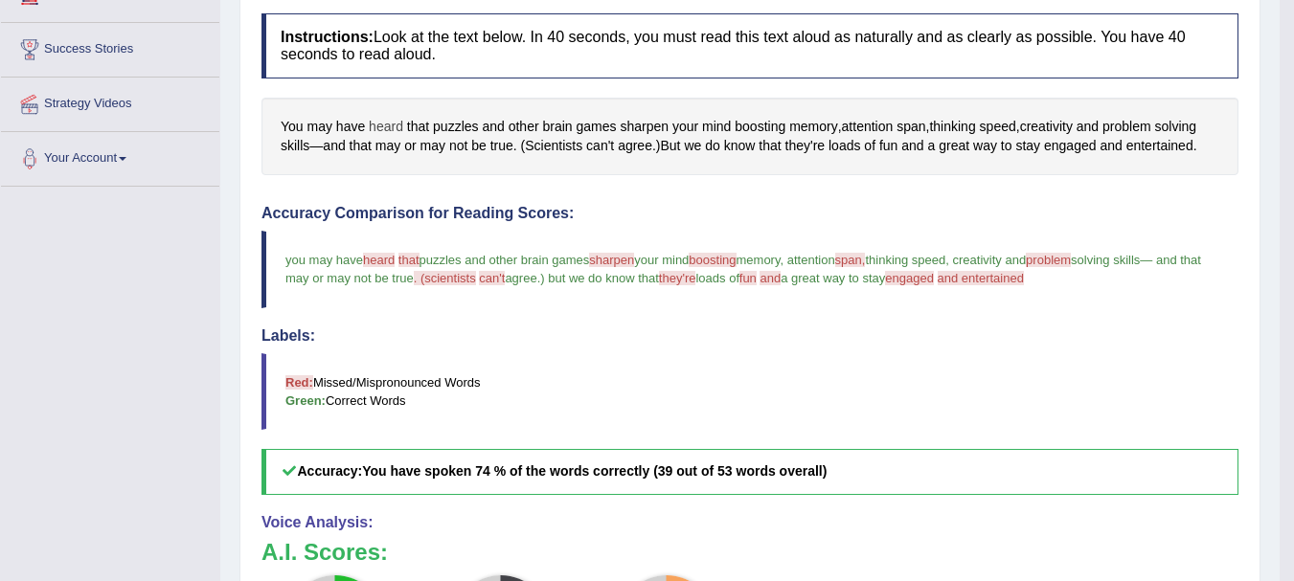
click at [391, 124] on span "heard" at bounding box center [386, 127] width 34 height 20
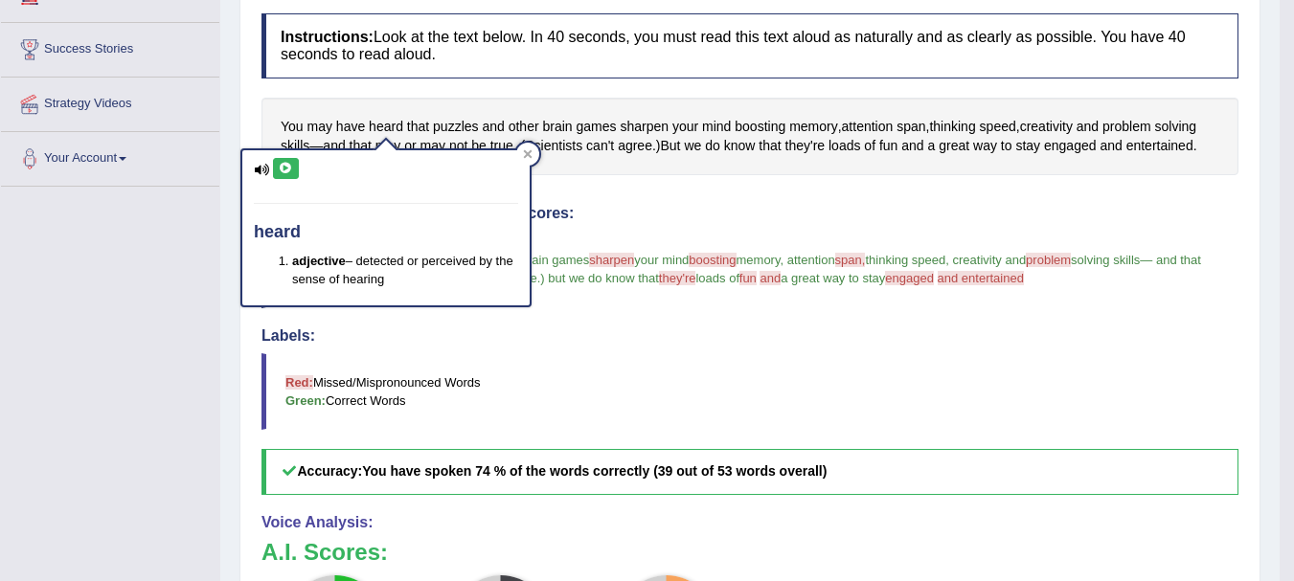
click at [286, 163] on icon at bounding box center [286, 168] width 14 height 11
click at [535, 150] on div at bounding box center [527, 154] width 23 height 23
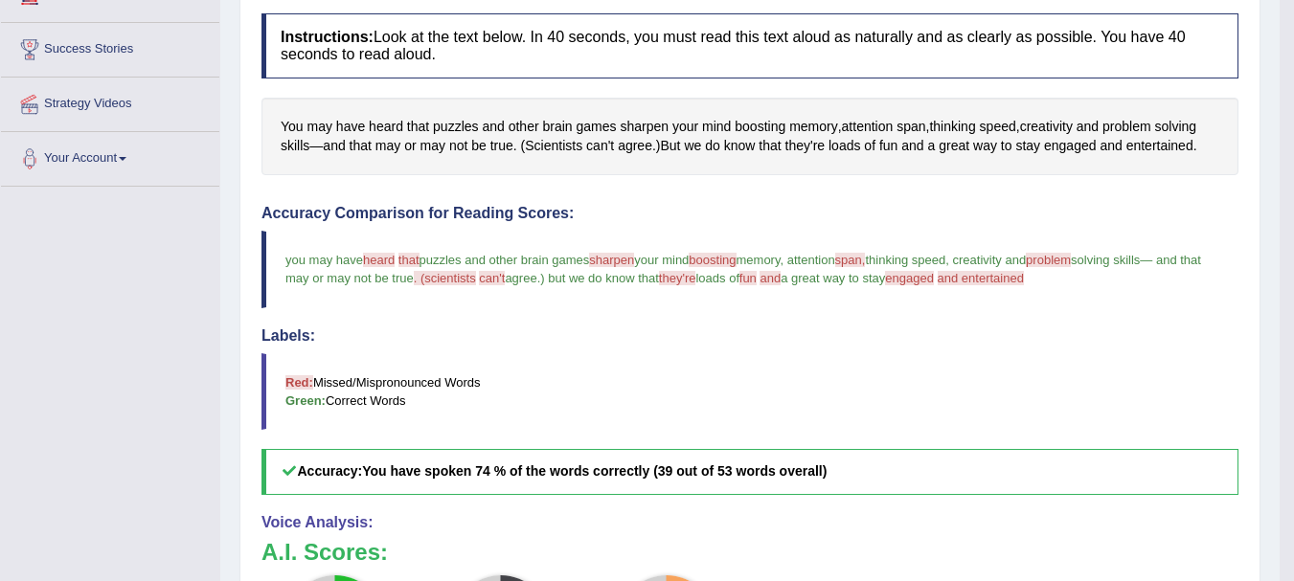
click at [572, 268] on blockquote "you may have heard here that the puzzles and other brain games sharpen sharp in…" at bounding box center [750, 269] width 977 height 77
click at [627, 133] on span "sharpen" at bounding box center [644, 127] width 49 height 20
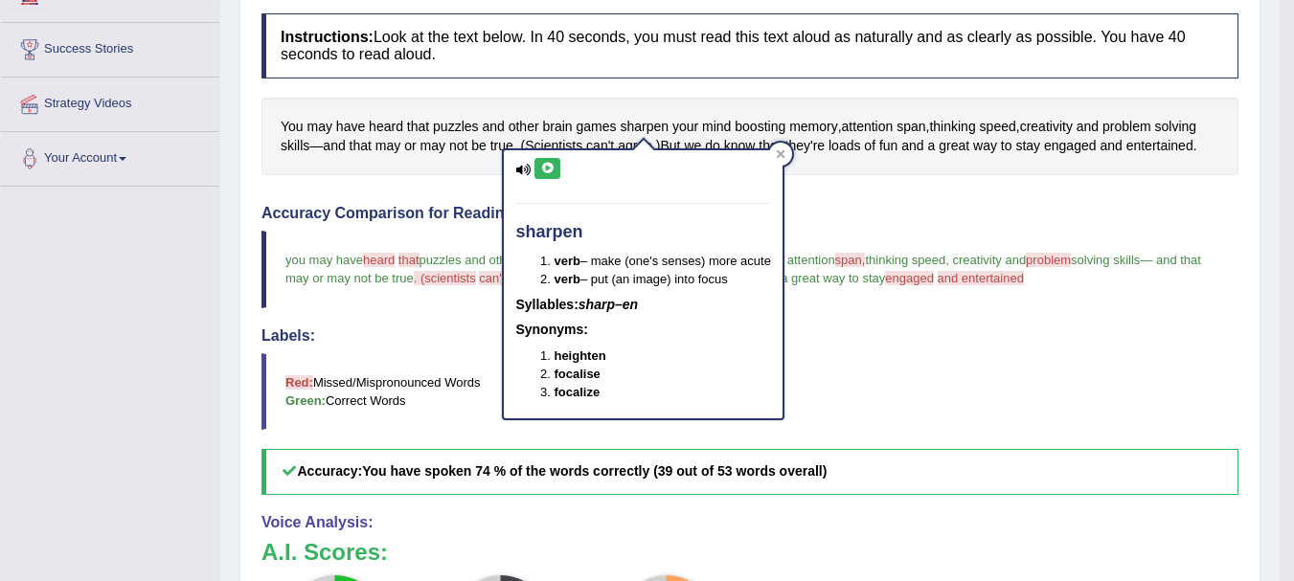
click at [549, 166] on icon at bounding box center [547, 168] width 14 height 11
click at [792, 150] on div at bounding box center [780, 154] width 23 height 23
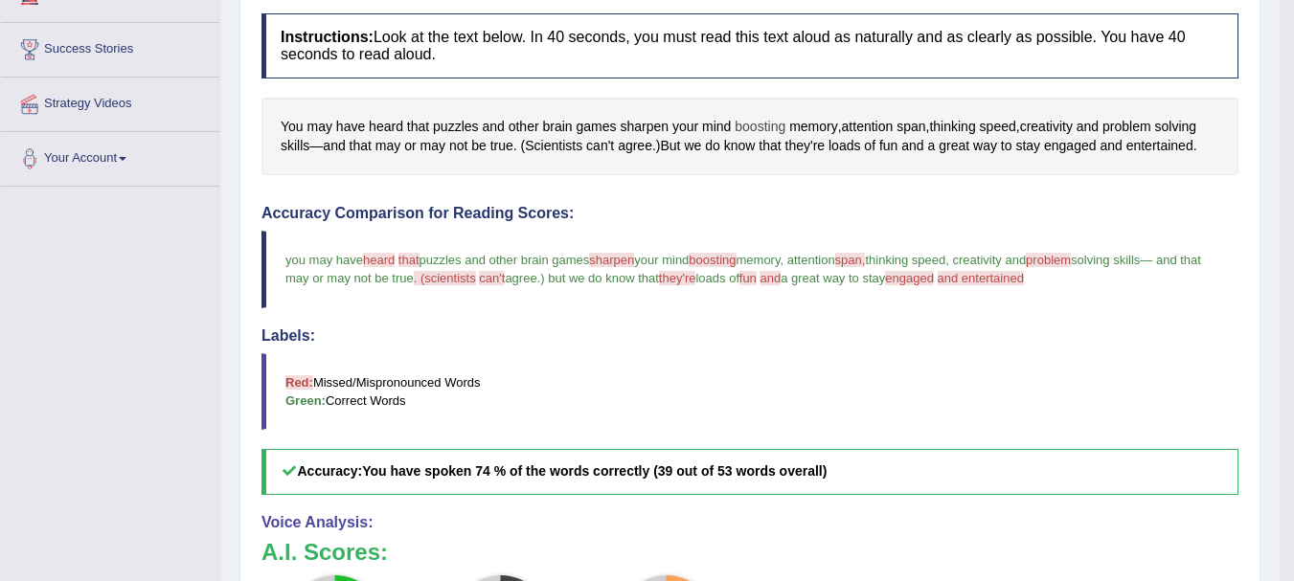
click at [745, 125] on span "boosting" at bounding box center [760, 127] width 51 height 20
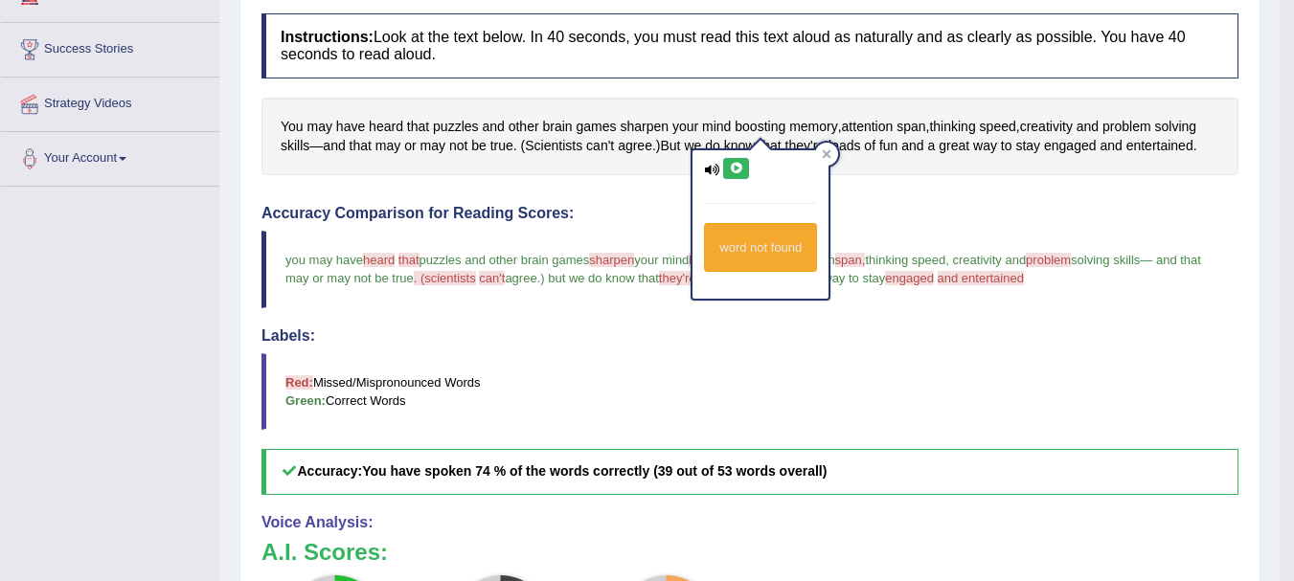
click at [731, 171] on icon at bounding box center [736, 168] width 14 height 11
click at [831, 151] on icon at bounding box center [827, 154] width 9 height 9
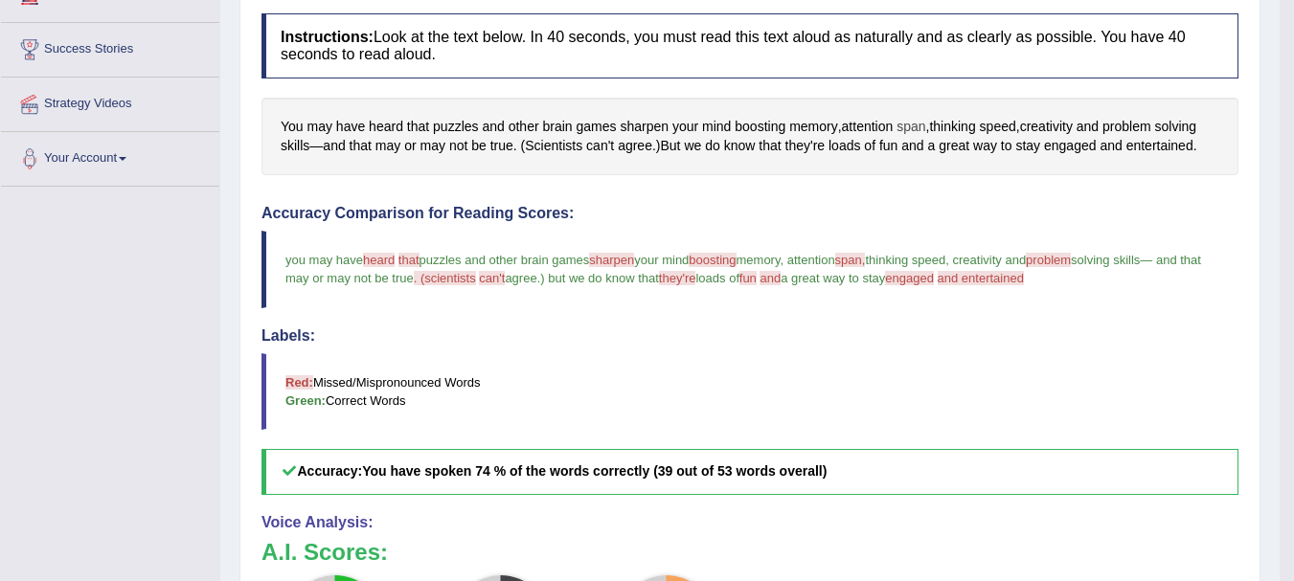
click at [914, 125] on span "span" at bounding box center [911, 127] width 29 height 20
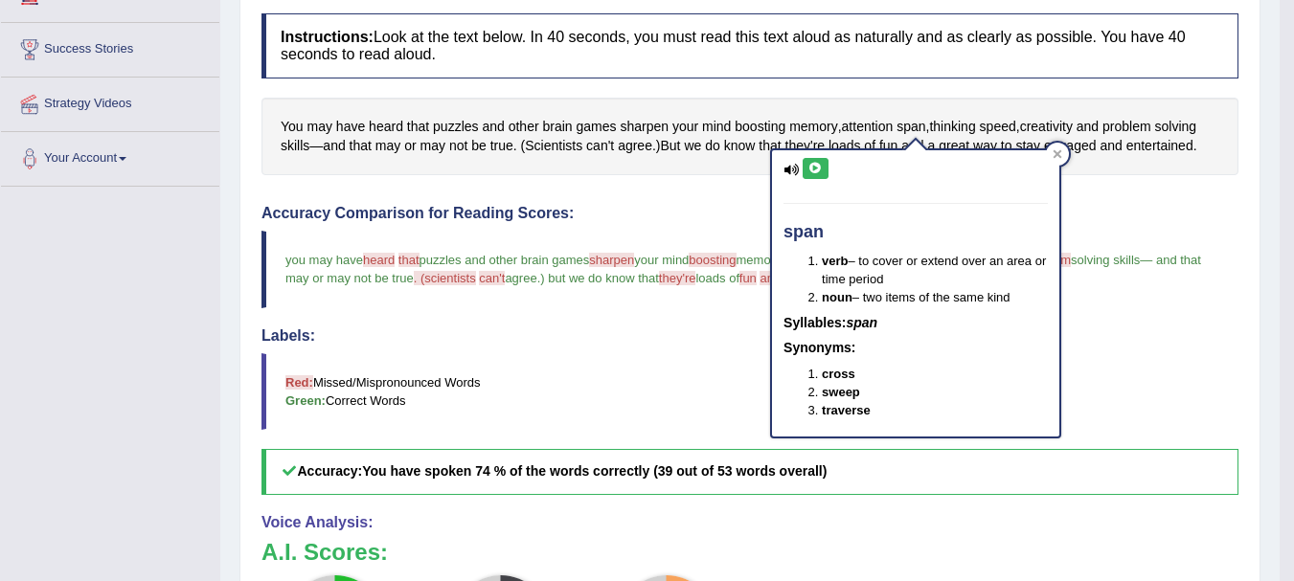
click at [811, 163] on icon at bounding box center [816, 168] width 14 height 11
click at [672, 211] on h4 "Accuracy Comparison for Reading Scores:" at bounding box center [750, 213] width 977 height 17
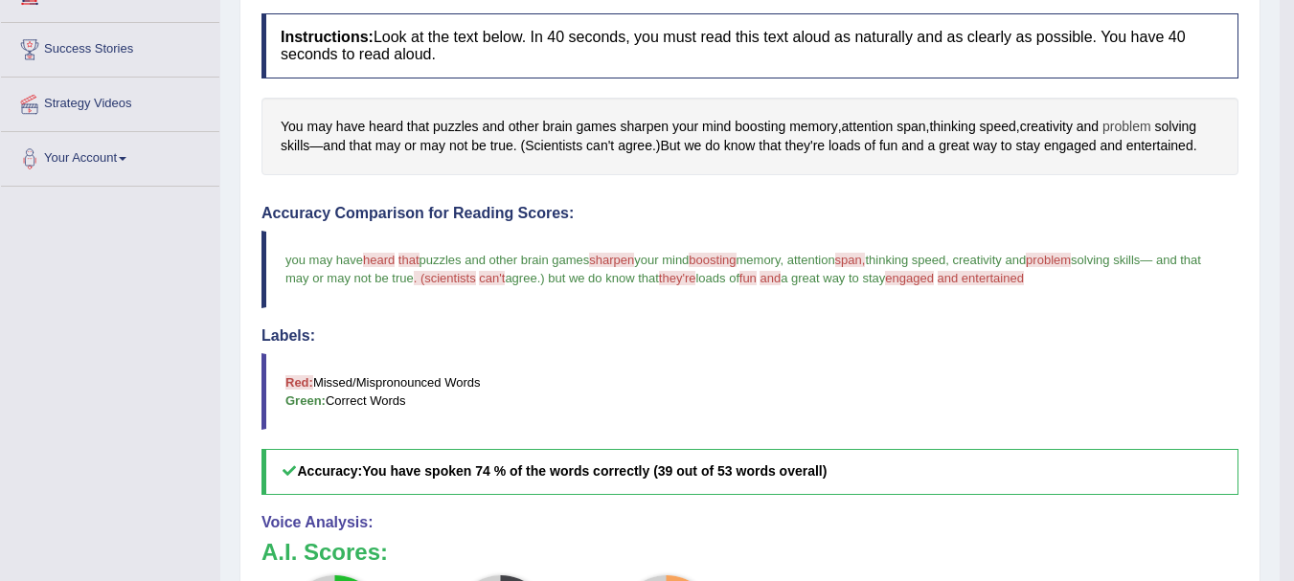
click at [1148, 119] on span "problem" at bounding box center [1127, 127] width 49 height 20
click at [1148, 119] on div at bounding box center [1146, 105] width 36 height 36
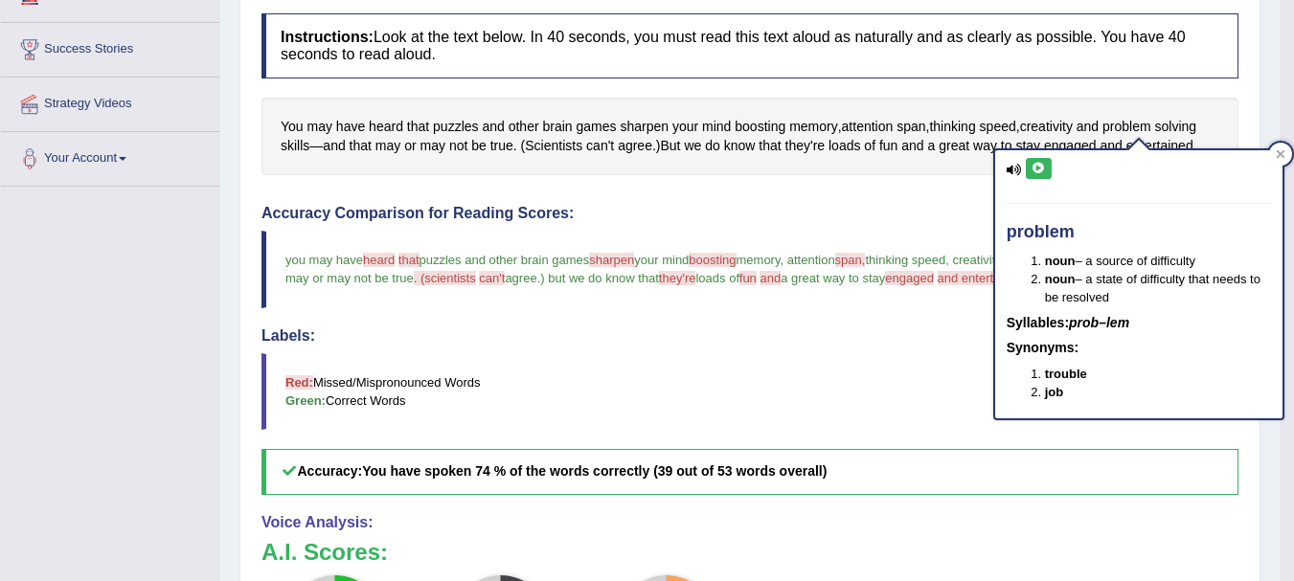
click at [1032, 164] on icon at bounding box center [1039, 168] width 14 height 11
click at [619, 334] on h4 "Labels:" at bounding box center [750, 336] width 977 height 17
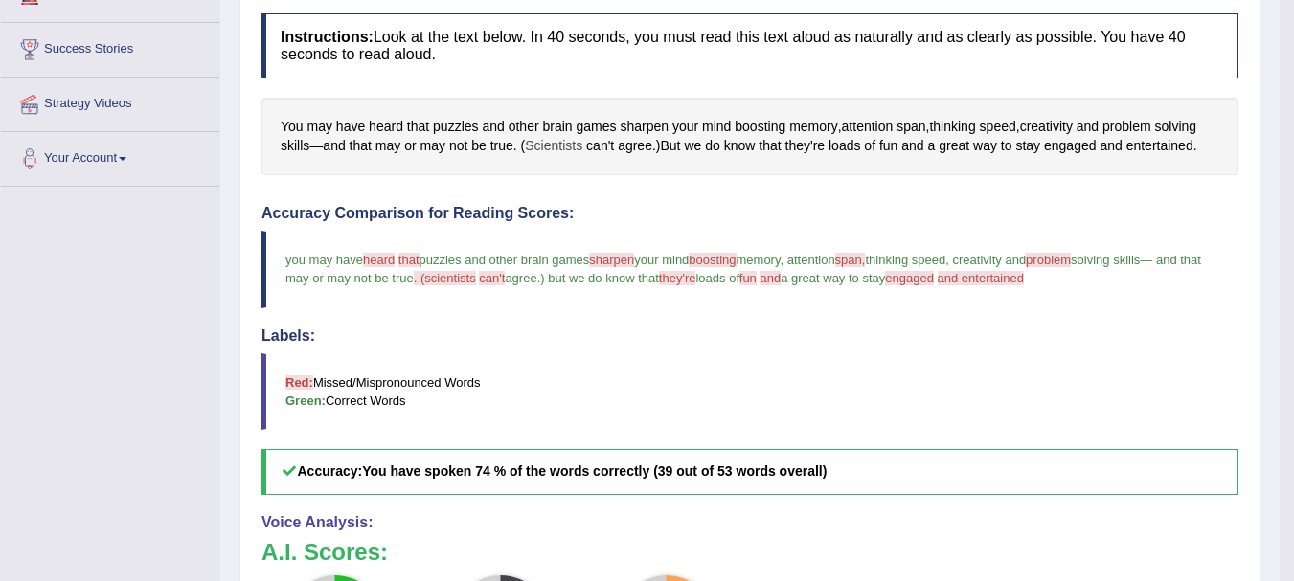
click at [542, 146] on span "Scientists" at bounding box center [553, 146] width 57 height 20
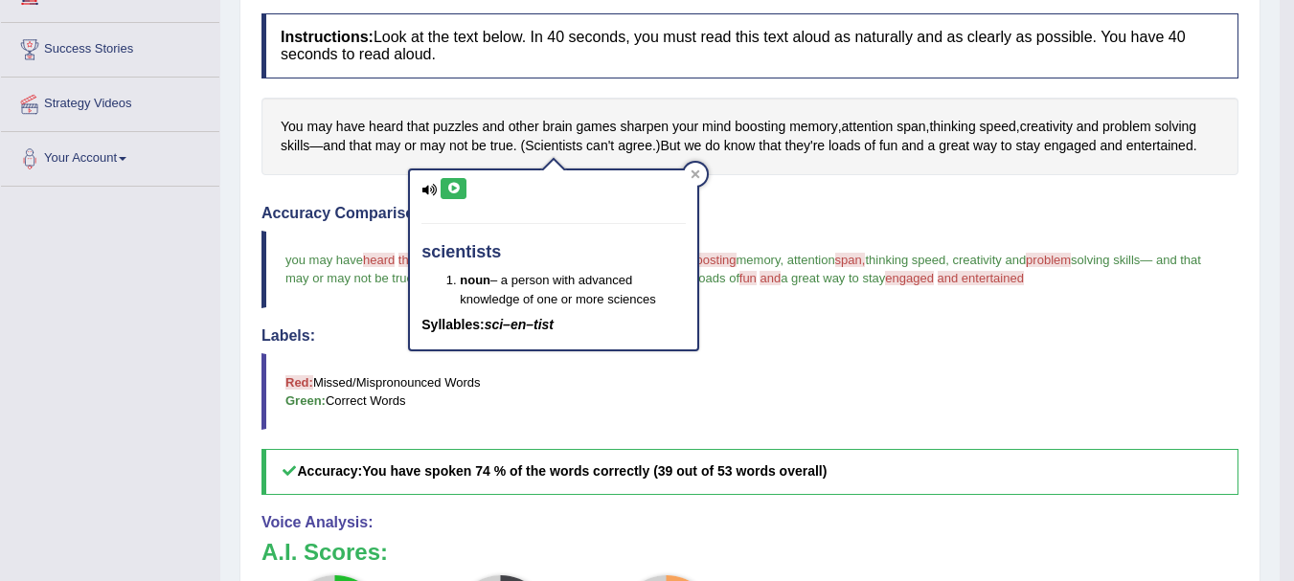
click at [450, 187] on icon at bounding box center [453, 188] width 14 height 11
click at [593, 146] on span "can't" at bounding box center [600, 146] width 28 height 20
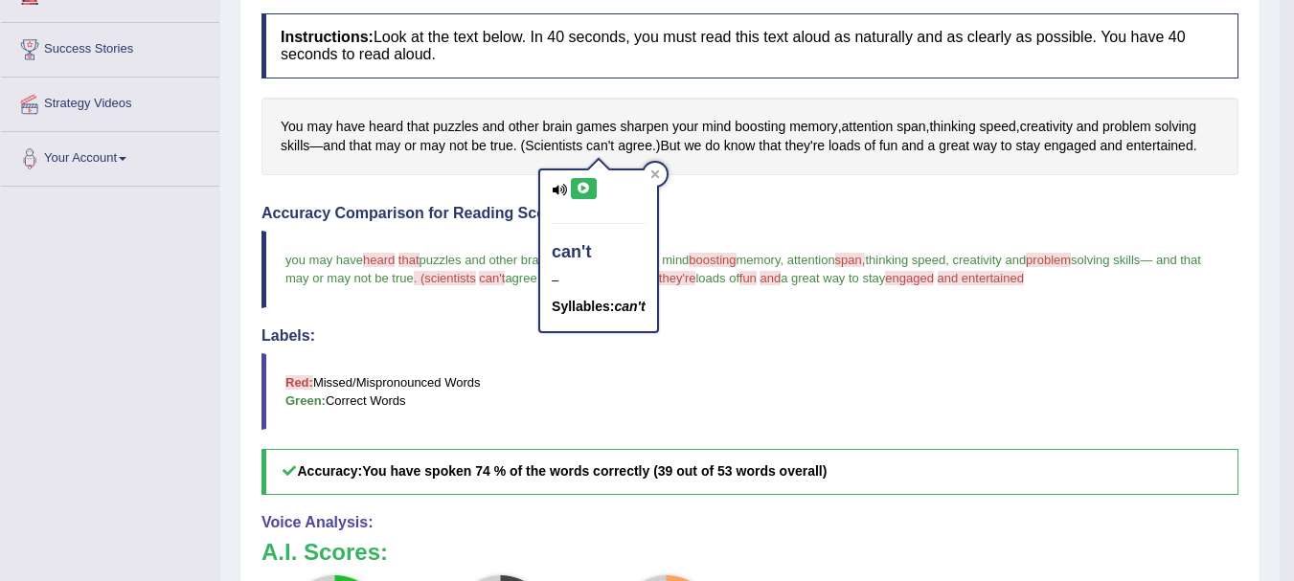
click at [584, 186] on icon at bounding box center [584, 188] width 14 height 11
click at [583, 186] on icon at bounding box center [584, 188] width 14 height 11
click at [584, 186] on icon at bounding box center [584, 188] width 14 height 11
click at [559, 186] on icon at bounding box center [559, 190] width 15 height 12
drag, startPoint x: 576, startPoint y: 186, endPoint x: 660, endPoint y: 161, distance: 87.9
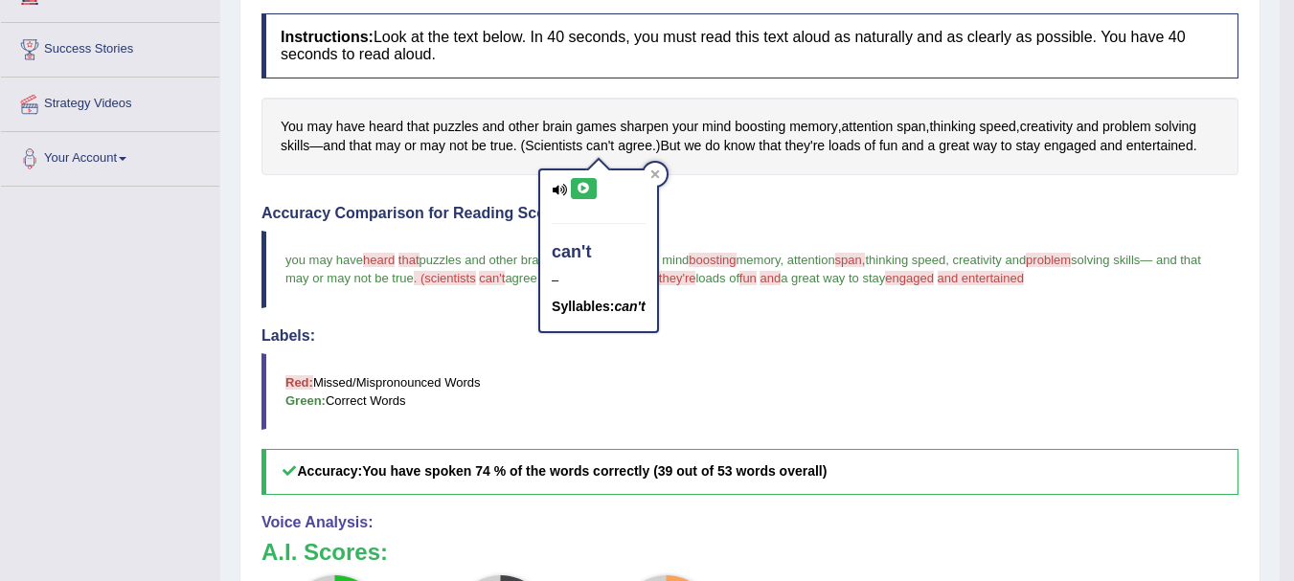
click at [659, 161] on div "can't – Syllables: can't" at bounding box center [598, 244] width 121 height 177
click at [659, 162] on div "can't – Syllables: can't" at bounding box center [598, 244] width 121 height 177
click at [657, 173] on icon at bounding box center [654, 174] width 9 height 9
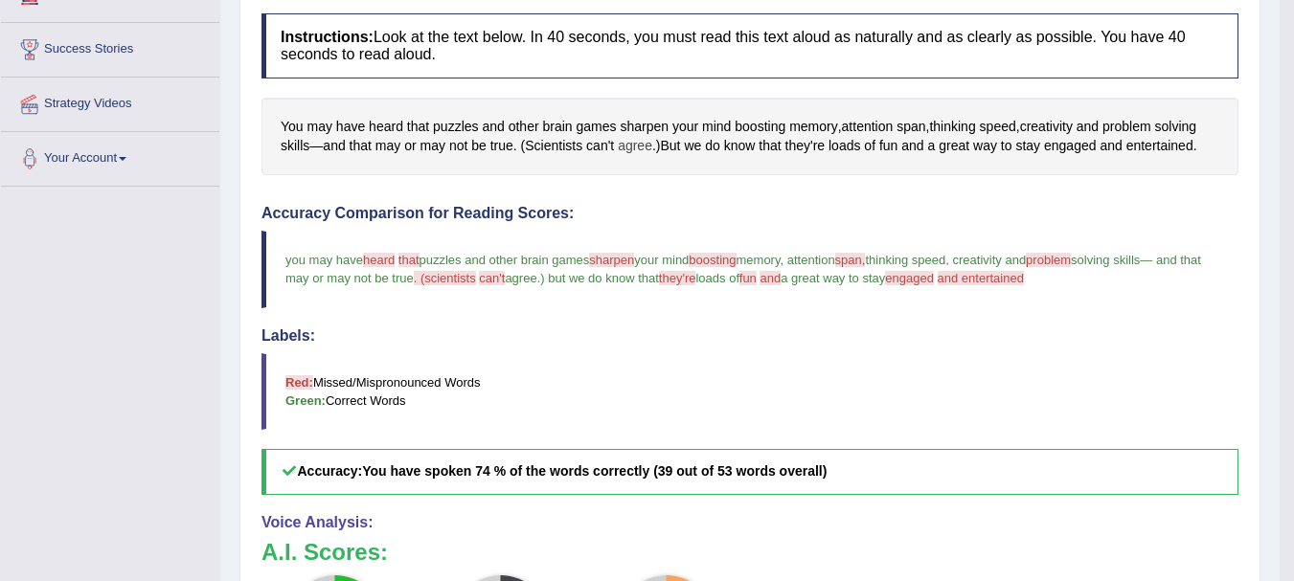
click at [633, 142] on span "agree" at bounding box center [635, 146] width 34 height 20
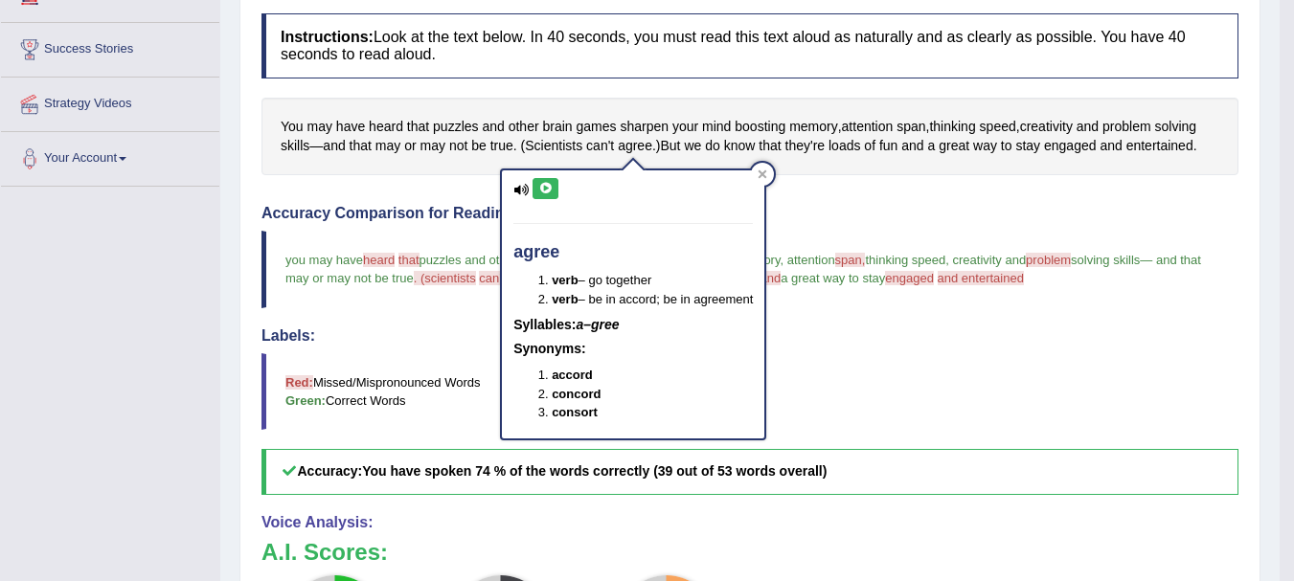
click at [548, 194] on icon at bounding box center [545, 188] width 14 height 11
click at [547, 192] on icon at bounding box center [545, 188] width 14 height 11
click at [589, 153] on span "can't" at bounding box center [600, 146] width 28 height 20
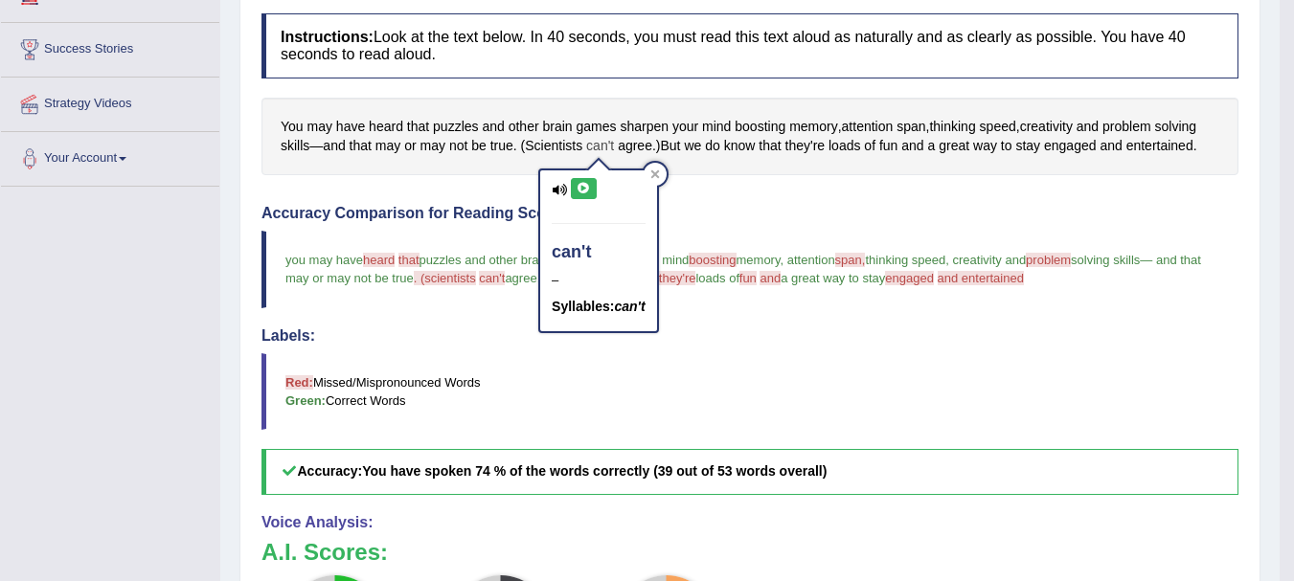
click at [590, 152] on span "can't" at bounding box center [600, 146] width 28 height 20
click at [582, 191] on icon at bounding box center [584, 188] width 14 height 11
click at [669, 191] on div "Instructions: Look at the text below. In 40 seconds, you must read this text al…" at bounding box center [750, 437] width 987 height 866
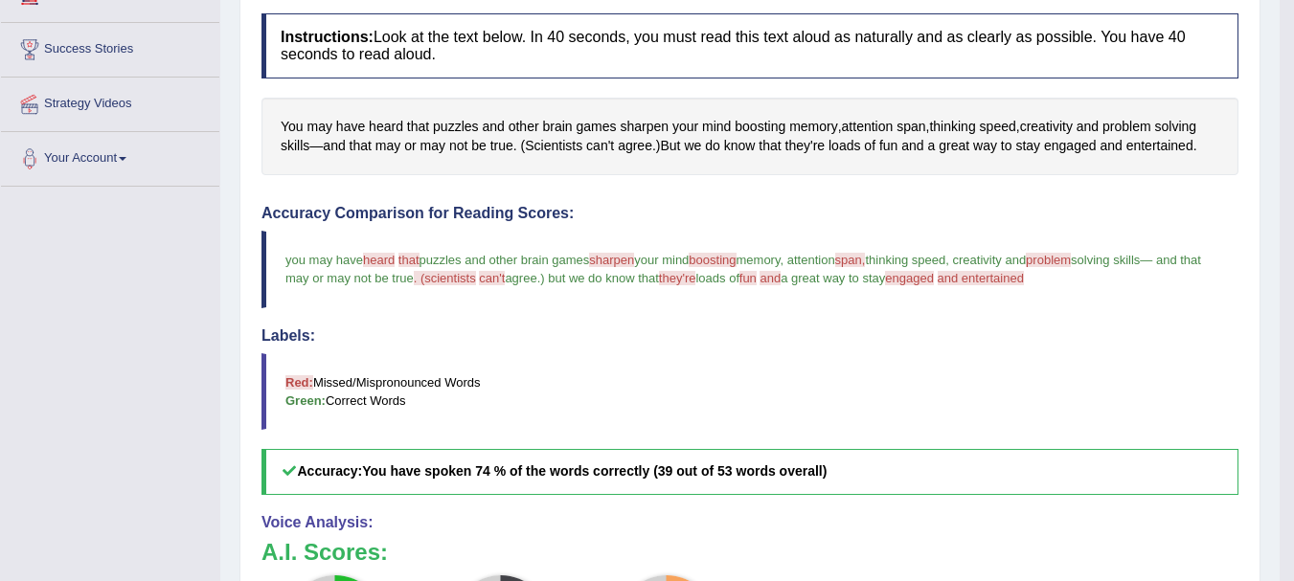
click at [668, 191] on div "Instructions: Look at the text below. In 40 seconds, you must read this text al…" at bounding box center [750, 437] width 987 height 866
click at [804, 139] on span "they're" at bounding box center [806, 146] width 40 height 20
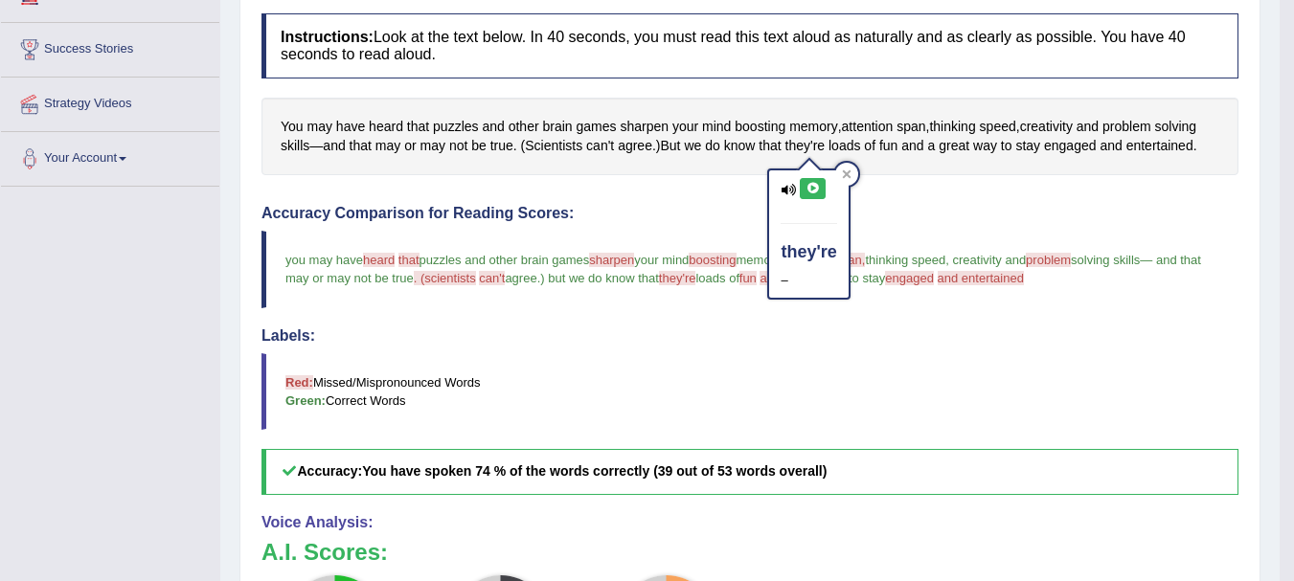
click at [815, 184] on icon at bounding box center [813, 188] width 14 height 11
drag, startPoint x: 815, startPoint y: 184, endPoint x: 796, endPoint y: 195, distance: 22.3
click at [796, 195] on div "they're –" at bounding box center [808, 234] width 79 height 127
click at [791, 190] on icon at bounding box center [788, 190] width 15 height 12
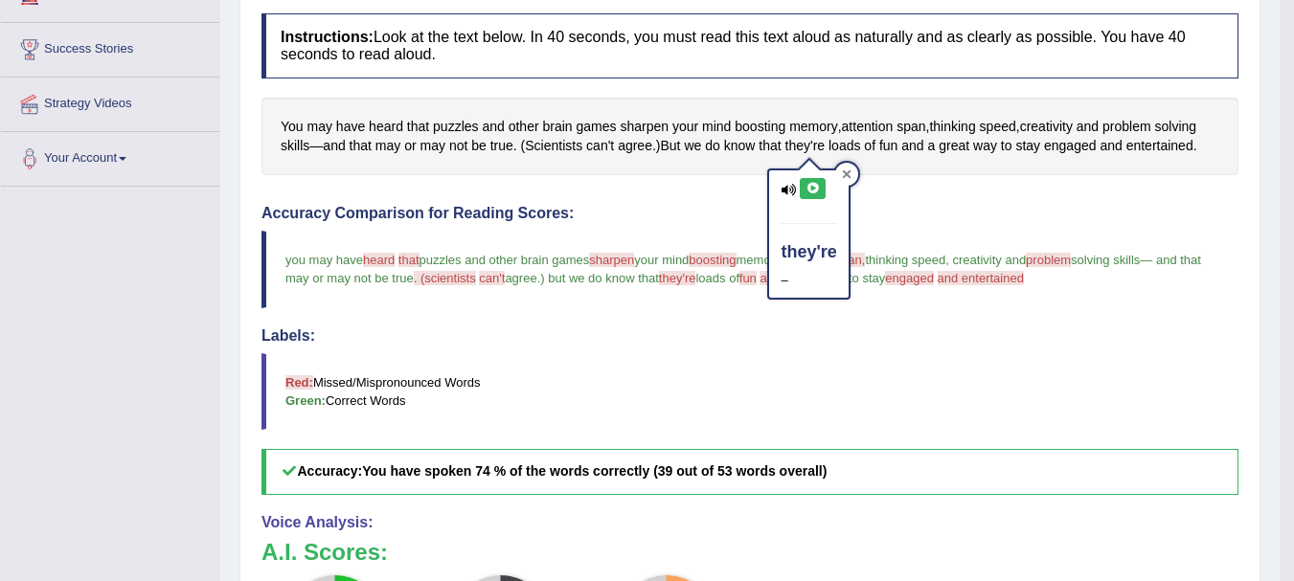
click at [851, 177] on icon at bounding box center [847, 175] width 10 height 10
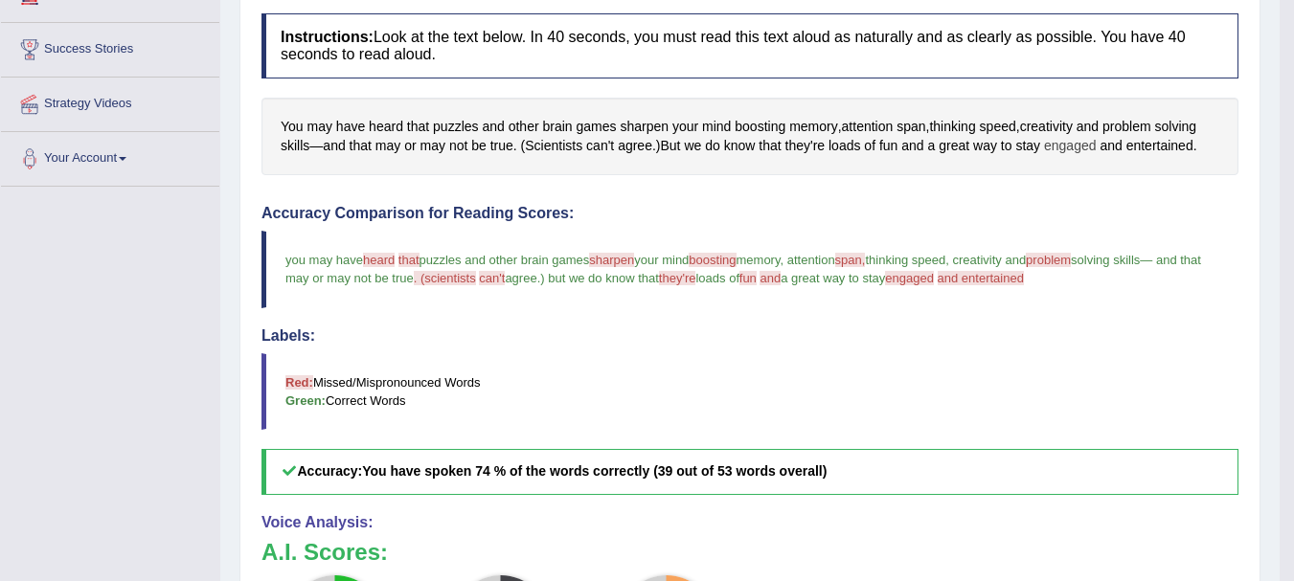
click at [1055, 152] on span "engaged" at bounding box center [1070, 146] width 53 height 20
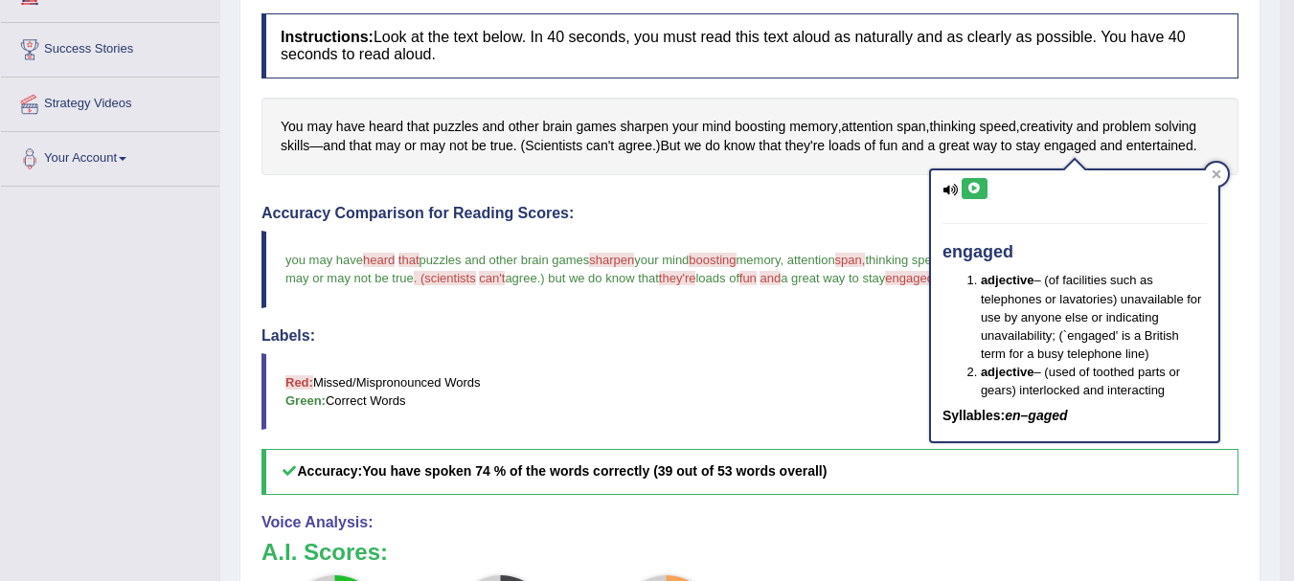
click at [969, 188] on icon at bounding box center [975, 188] width 14 height 11
click at [789, 207] on h4 "Accuracy Comparison for Reading Scores:" at bounding box center [750, 213] width 977 height 17
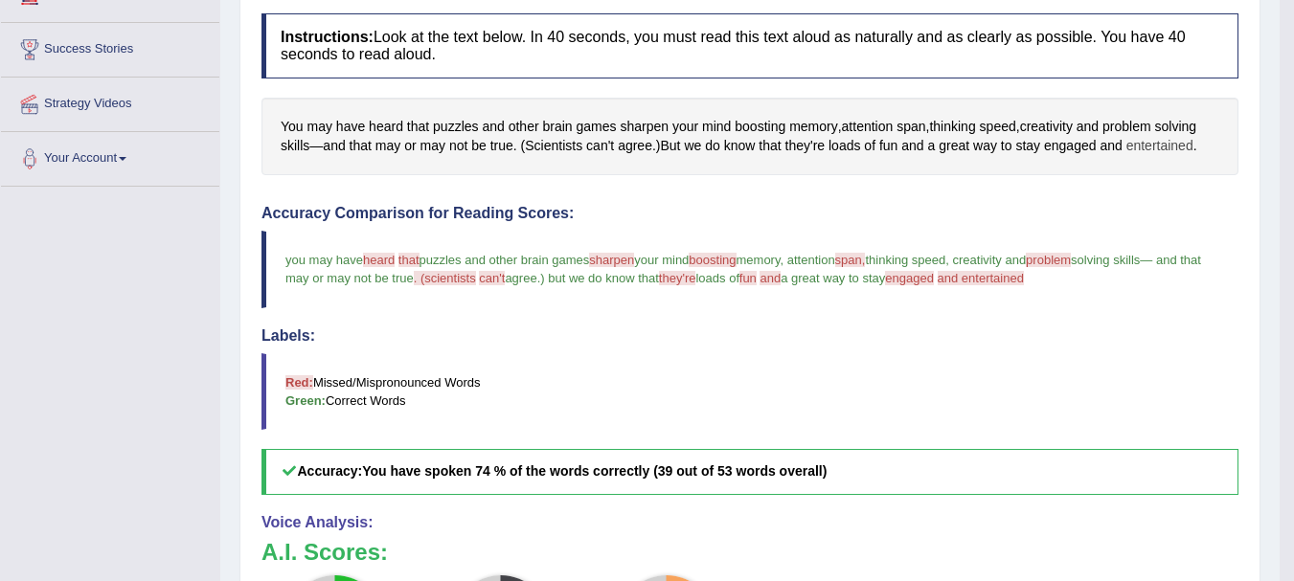
click at [1166, 147] on span "entertained" at bounding box center [1160, 146] width 67 height 20
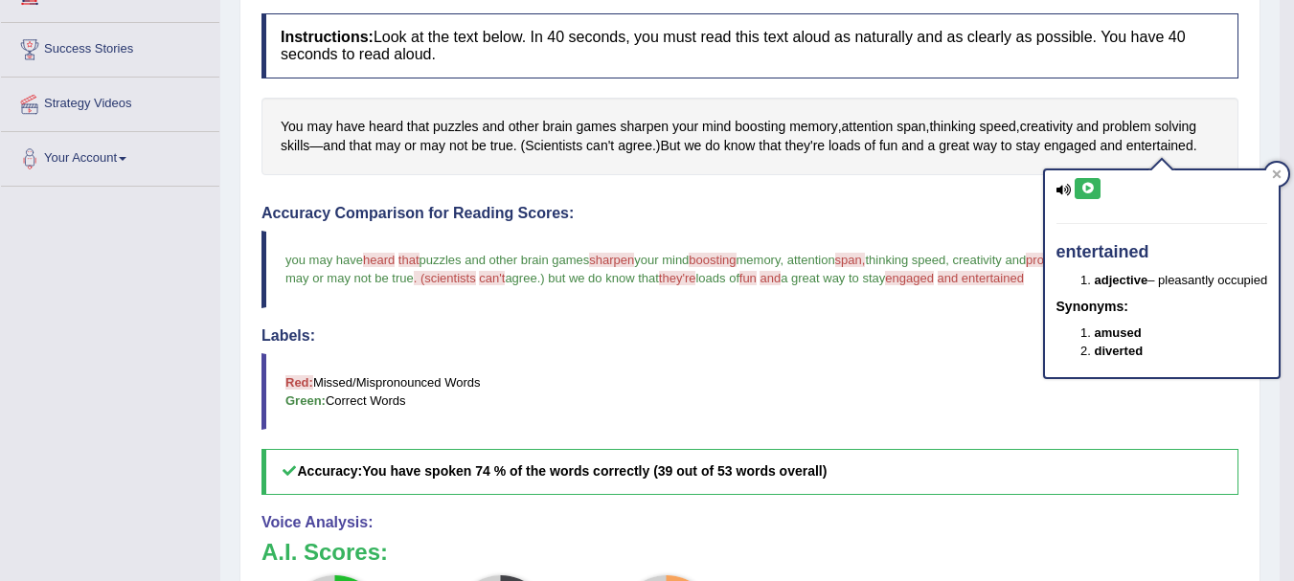
click at [1091, 179] on button at bounding box center [1088, 188] width 26 height 21
click at [911, 229] on div "Accuracy Comparison for Reading Scores: you may have heard here that the puzzle…" at bounding box center [750, 350] width 977 height 290
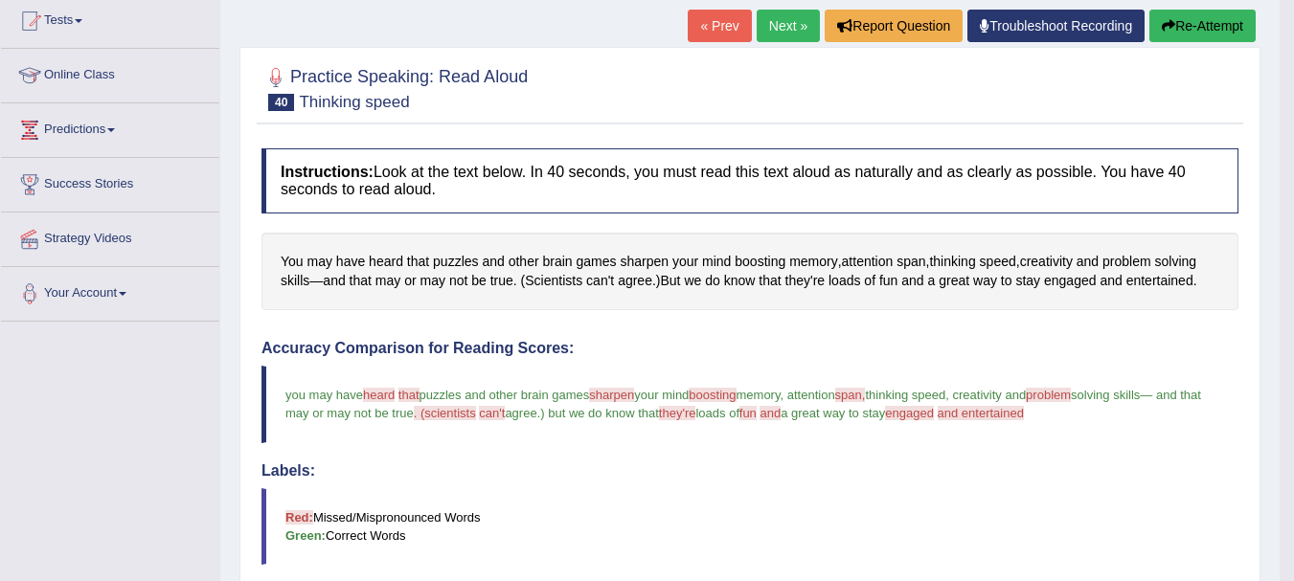
scroll to position [192, 0]
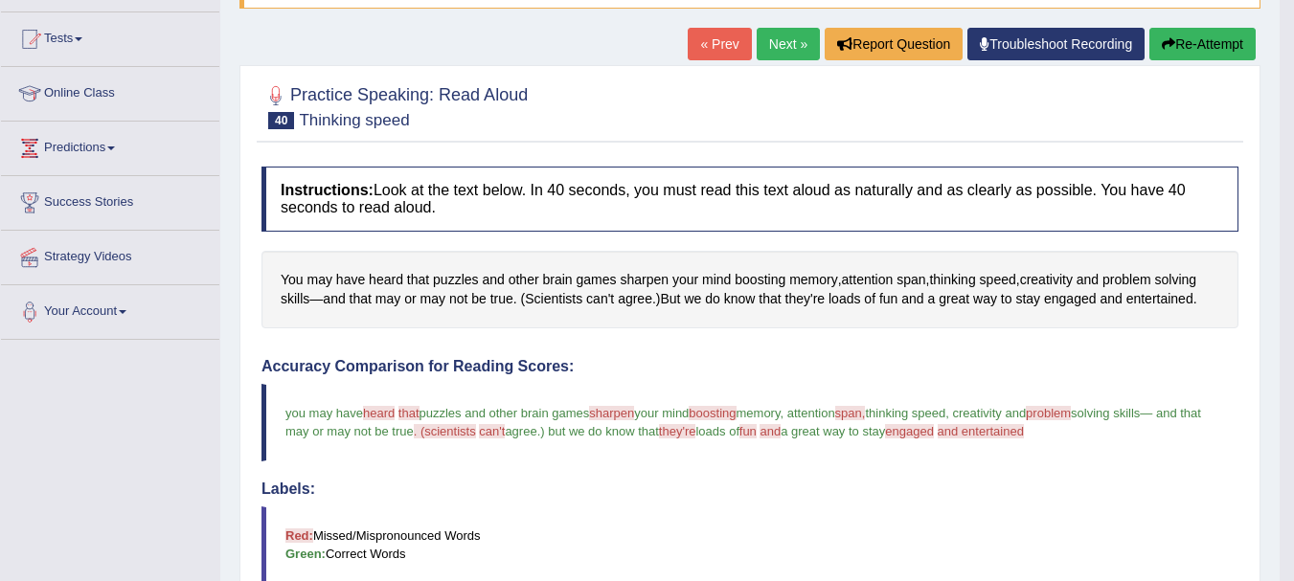
click at [1193, 50] on button "Re-Attempt" at bounding box center [1203, 44] width 106 height 33
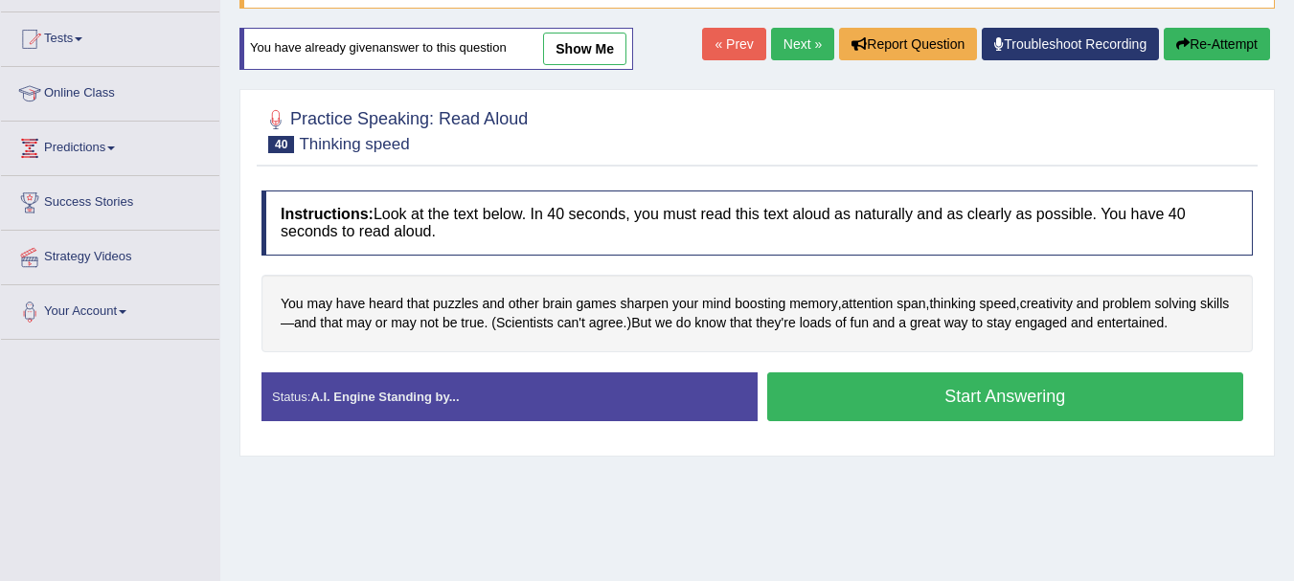
click at [884, 393] on button "Start Answering" at bounding box center [1005, 397] width 477 height 49
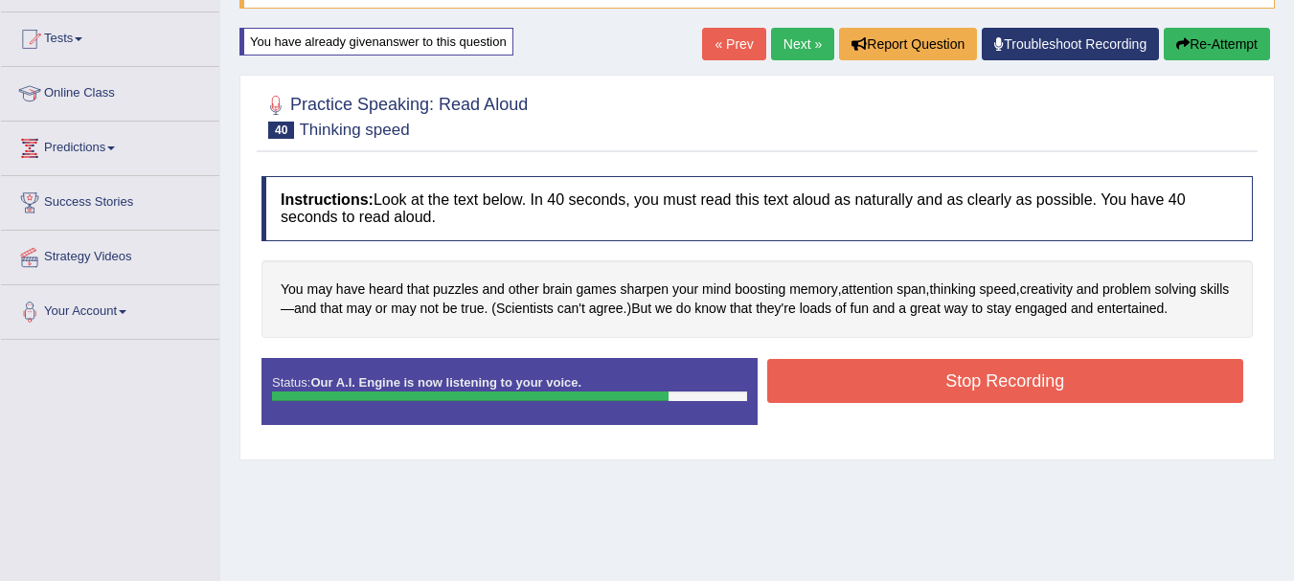
click at [884, 393] on button "Stop Recording" at bounding box center [1005, 381] width 477 height 44
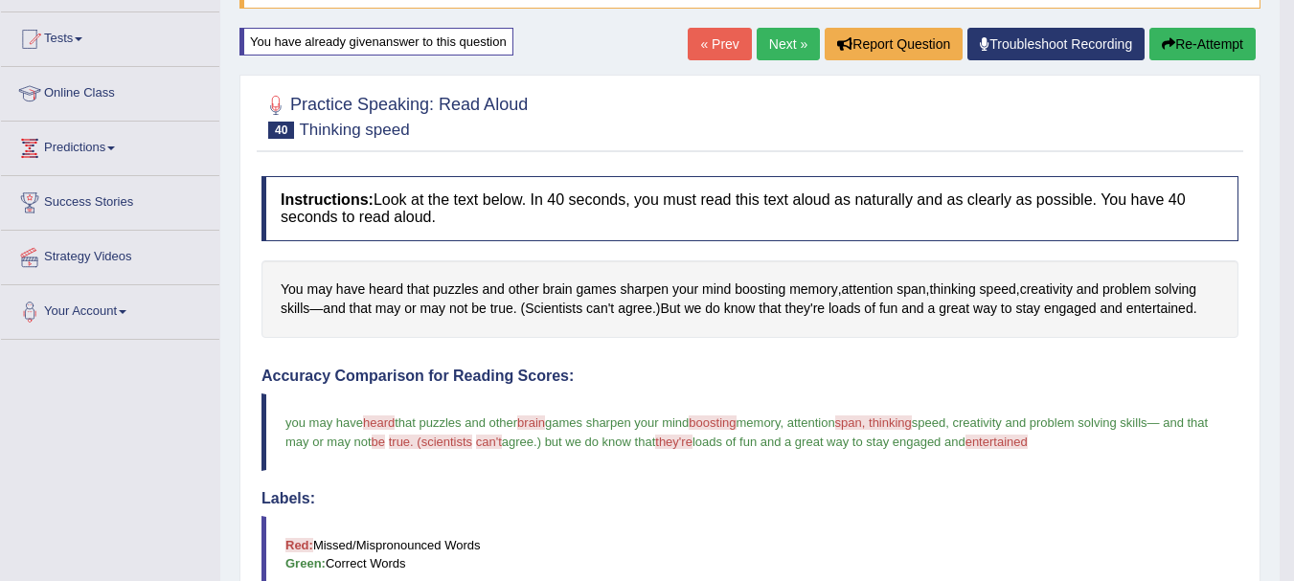
click at [715, 392] on div "Accuracy Comparison for Reading Scores: you may have heard feed that puzzles an…" at bounding box center [750, 513] width 977 height 290
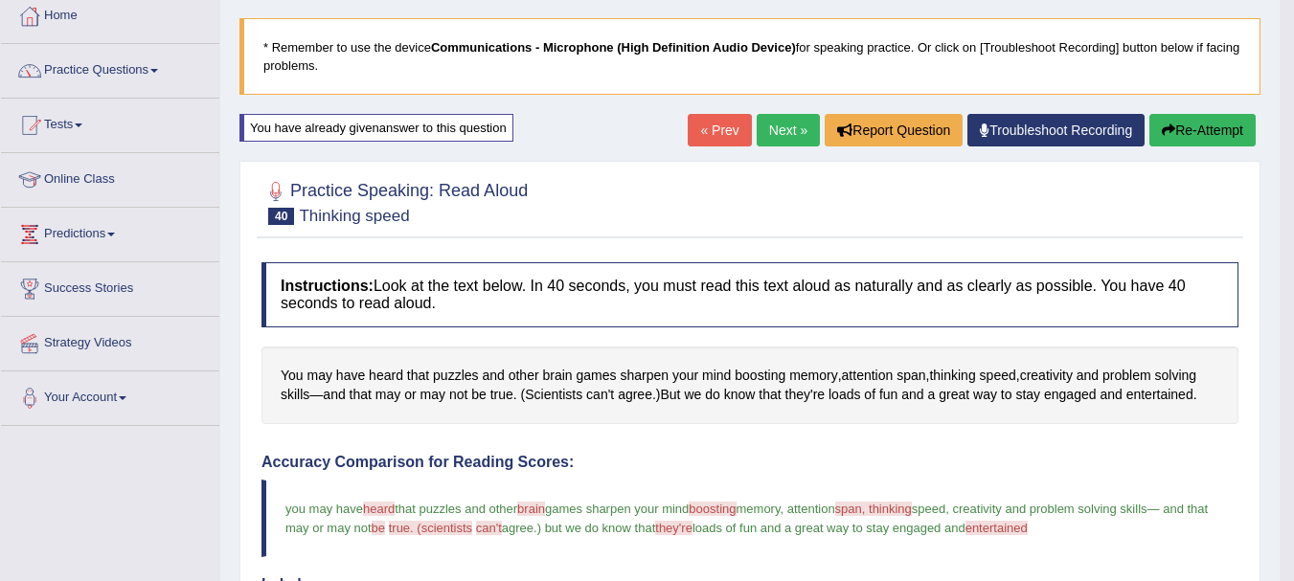
scroll to position [77, 0]
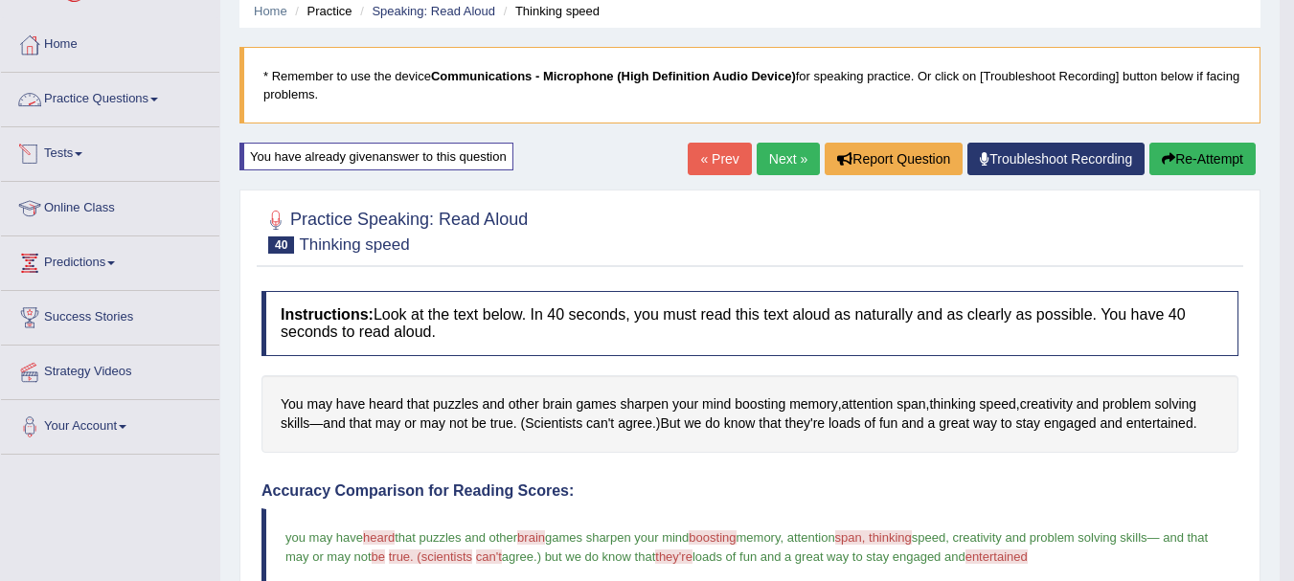
click at [155, 101] on link "Practice Questions" at bounding box center [110, 97] width 218 height 48
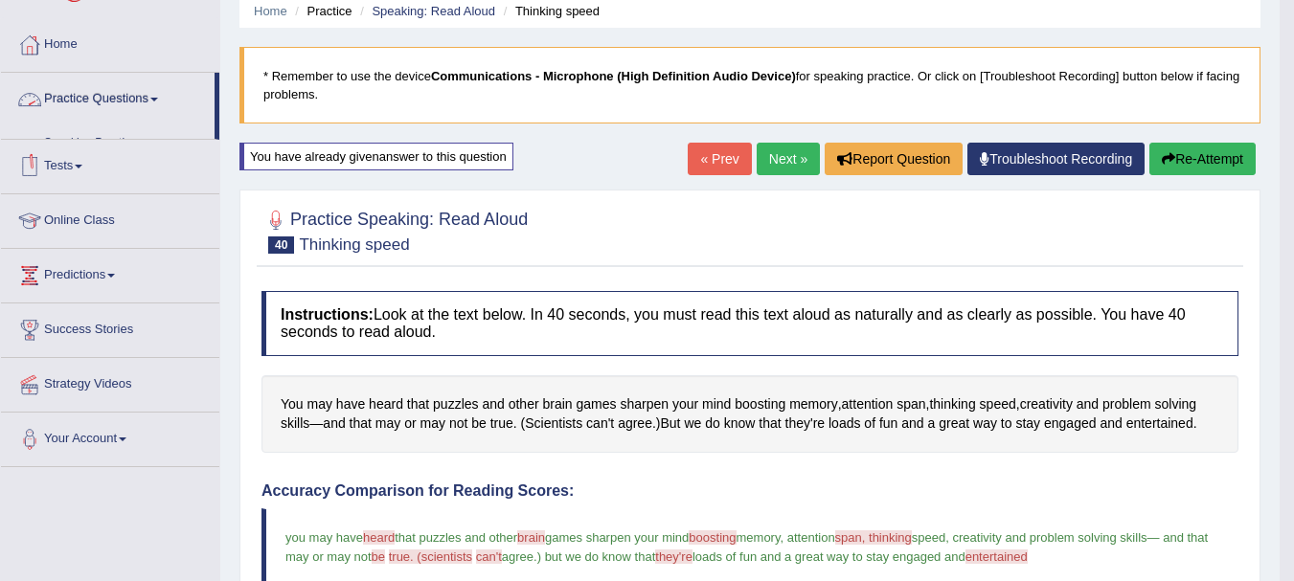
click at [155, 101] on link "Practice Questions" at bounding box center [108, 97] width 214 height 48
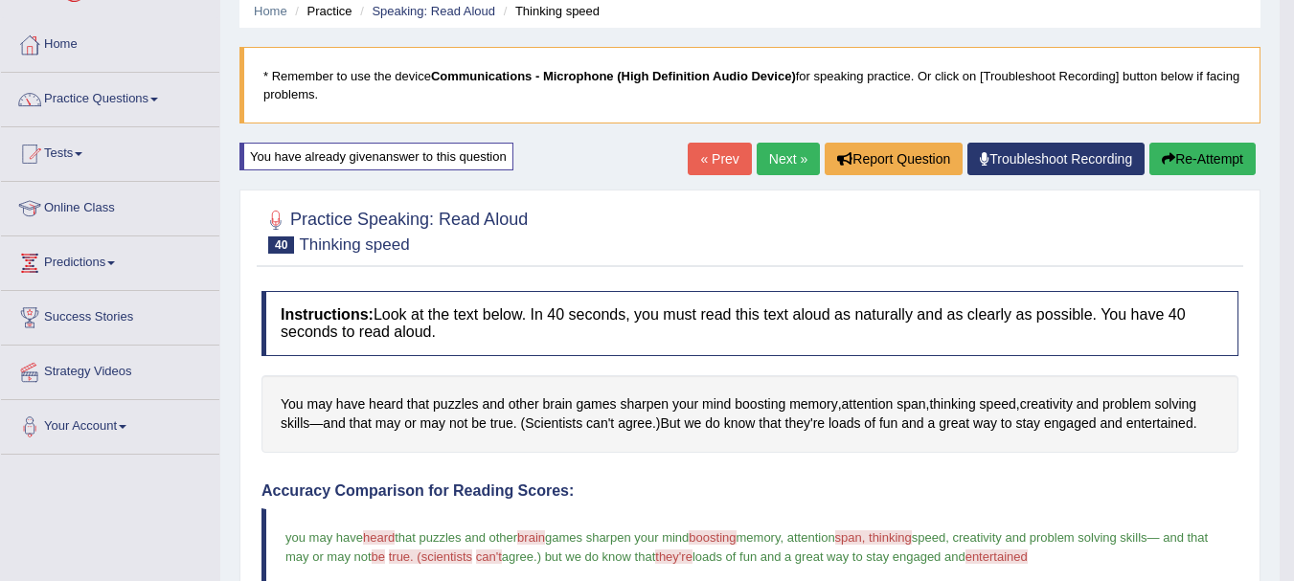
click at [162, 91] on link "Practice Questions" at bounding box center [110, 97] width 218 height 48
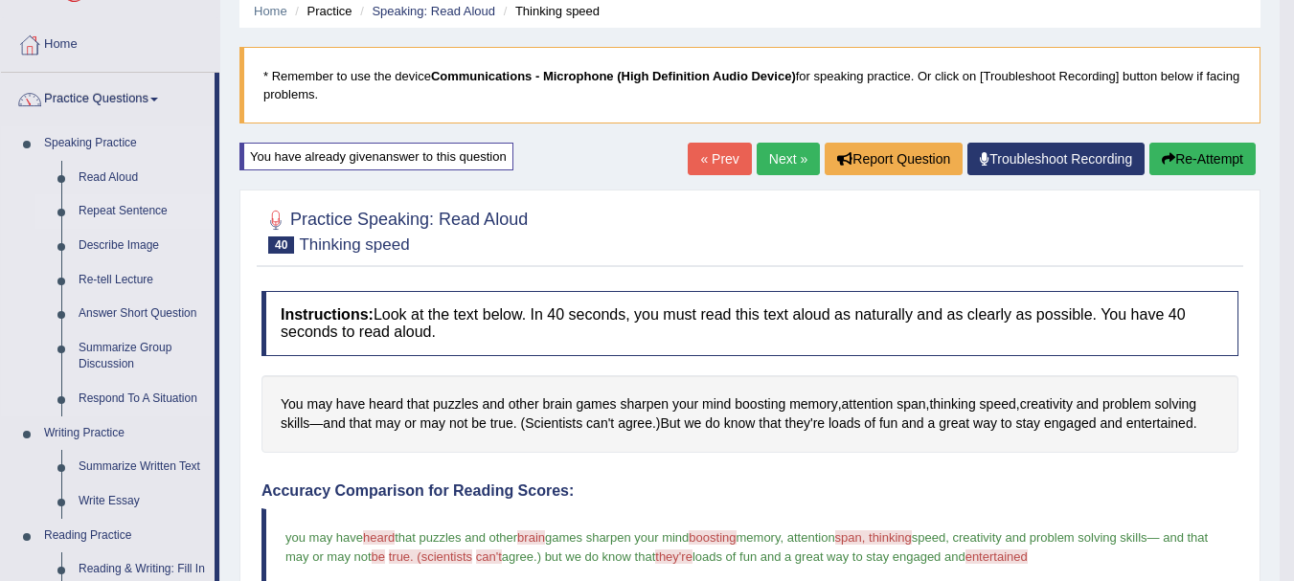
click at [96, 199] on link "Repeat Sentence" at bounding box center [142, 211] width 145 height 34
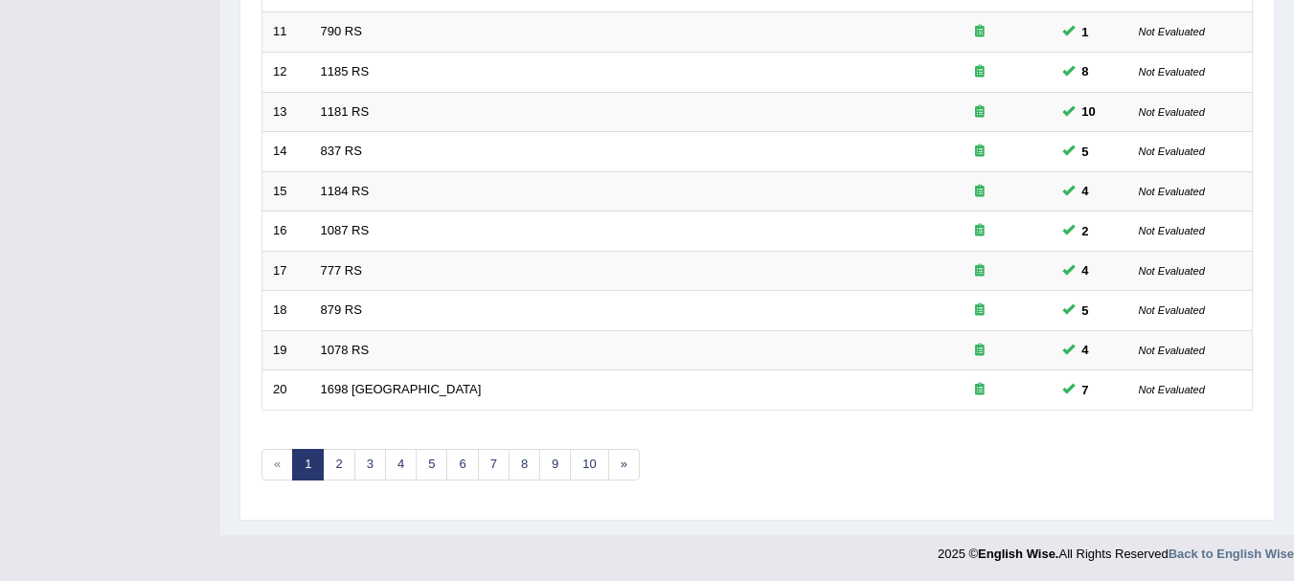
scroll to position [687, 0]
click at [338, 466] on link "2" at bounding box center [339, 463] width 32 height 32
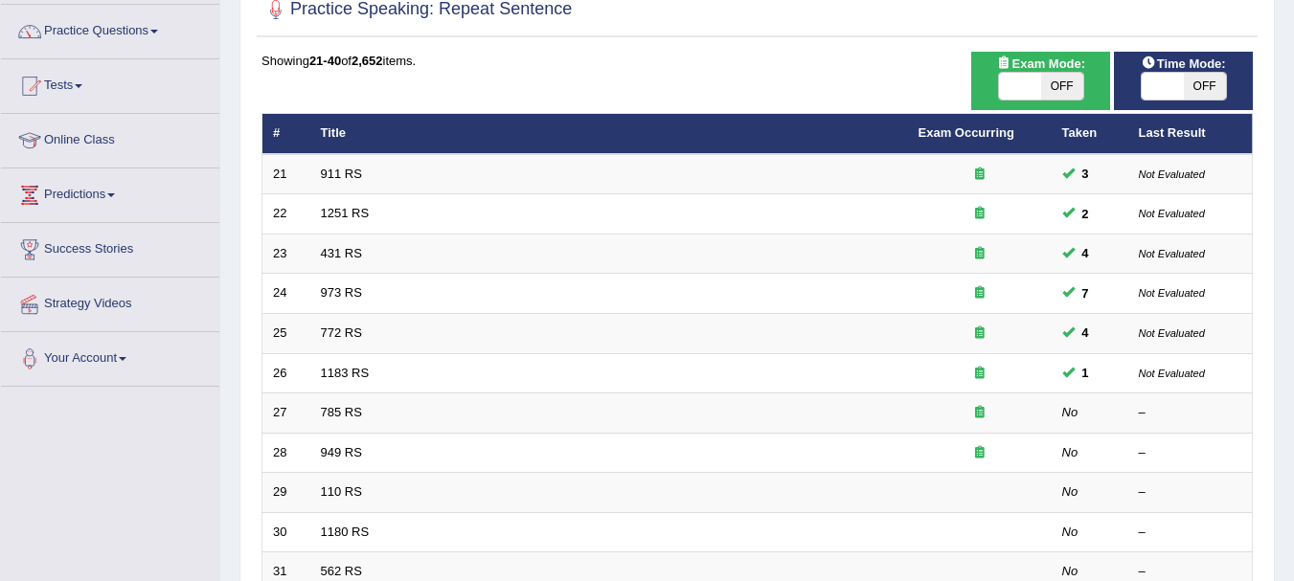
scroll to position [153, 0]
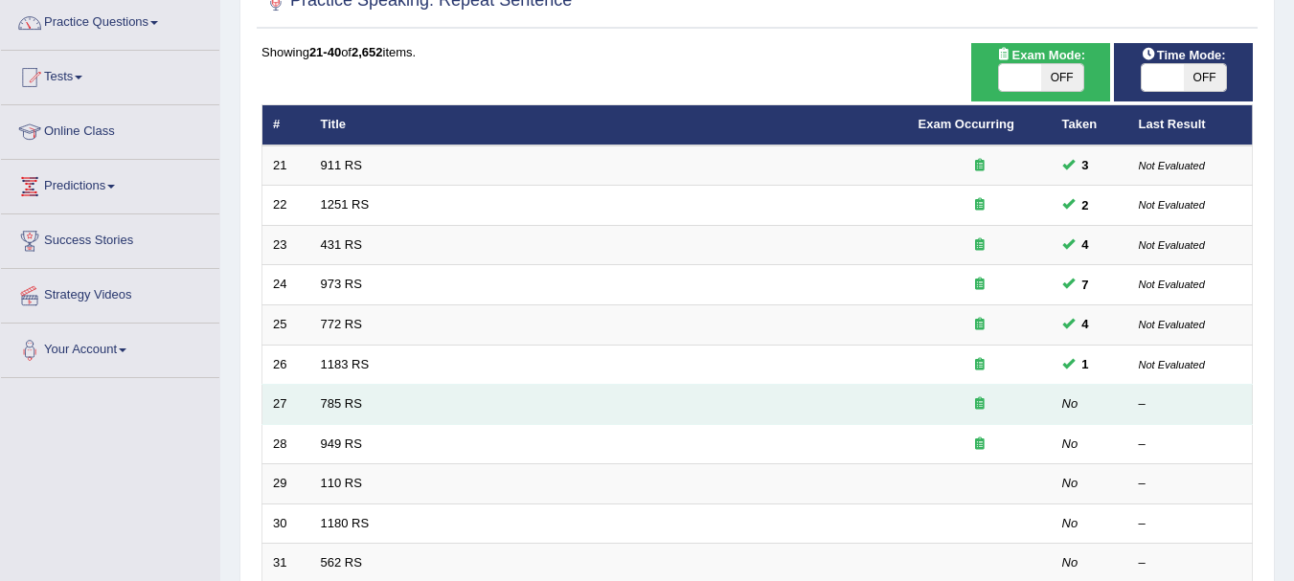
click at [387, 418] on td "785 RS" at bounding box center [609, 405] width 598 height 40
click at [378, 408] on td "785 RS" at bounding box center [609, 405] width 598 height 40
click at [327, 409] on link "785 RS" at bounding box center [341, 404] width 41 height 14
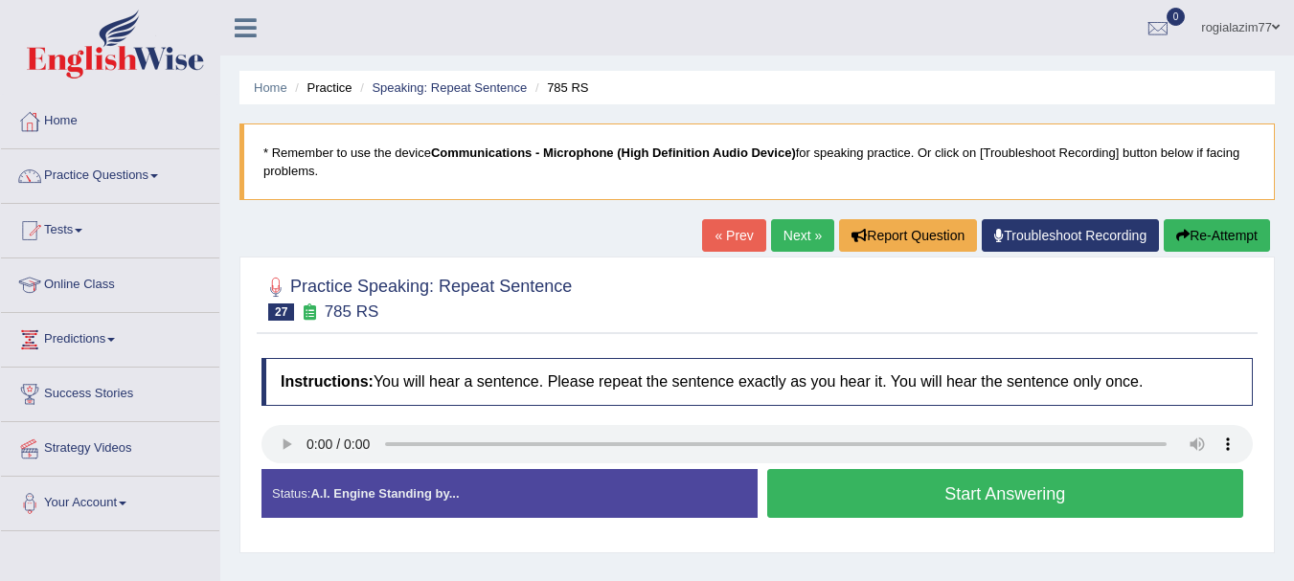
click at [869, 470] on button "Start Answering" at bounding box center [1005, 493] width 477 height 49
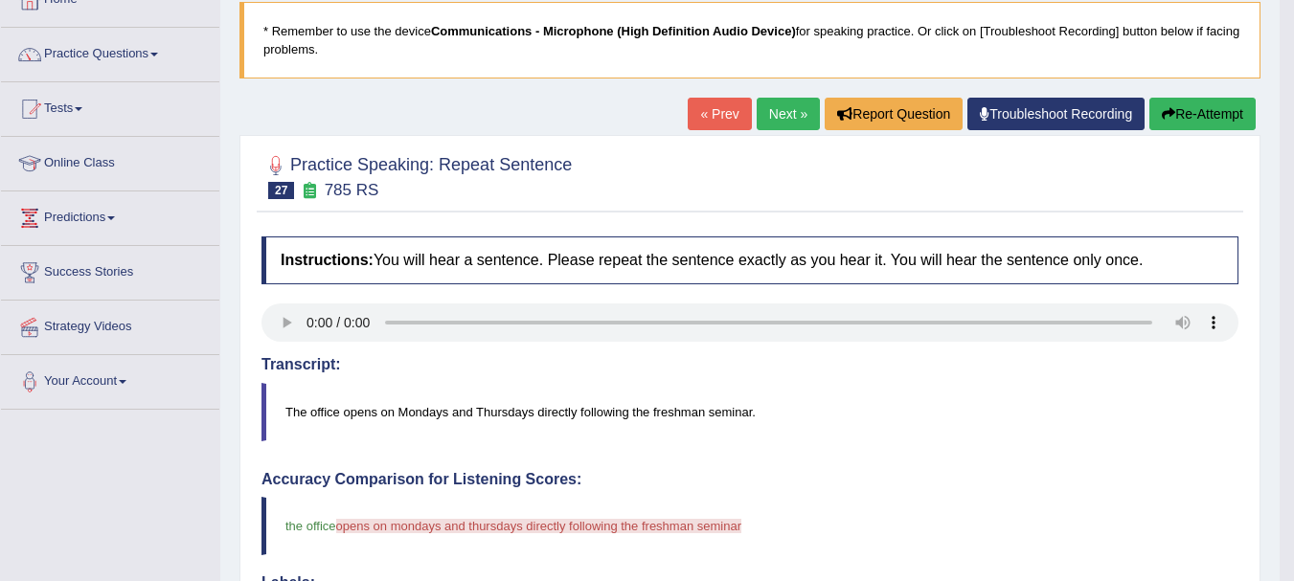
scroll to position [115, 0]
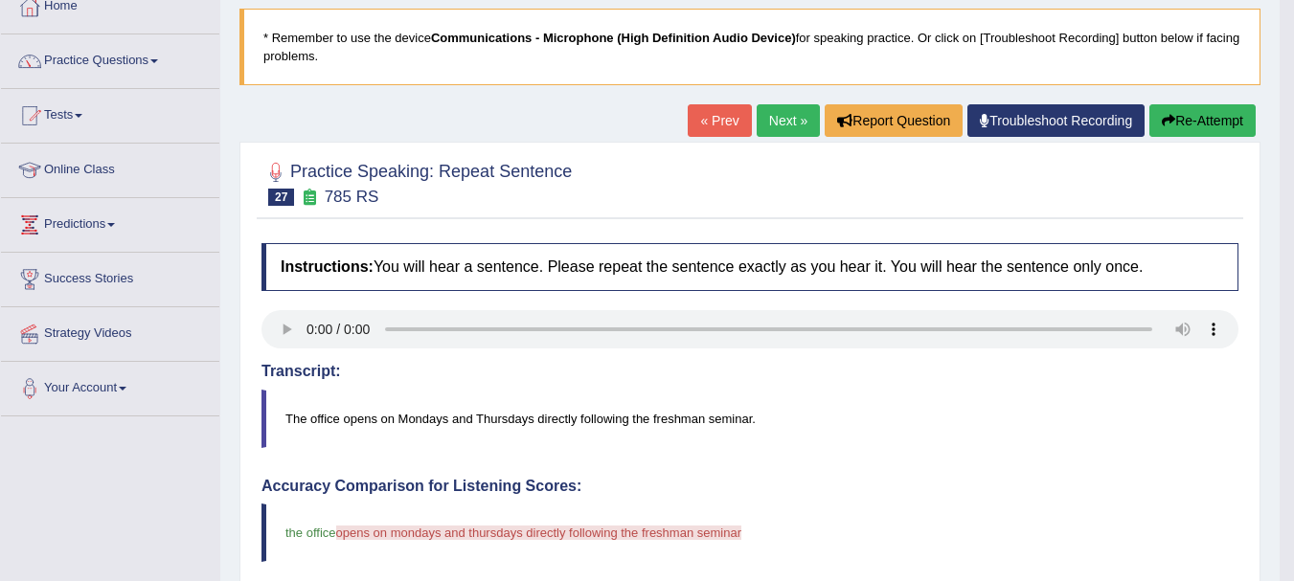
click at [1166, 126] on icon "button" at bounding box center [1168, 120] width 13 height 13
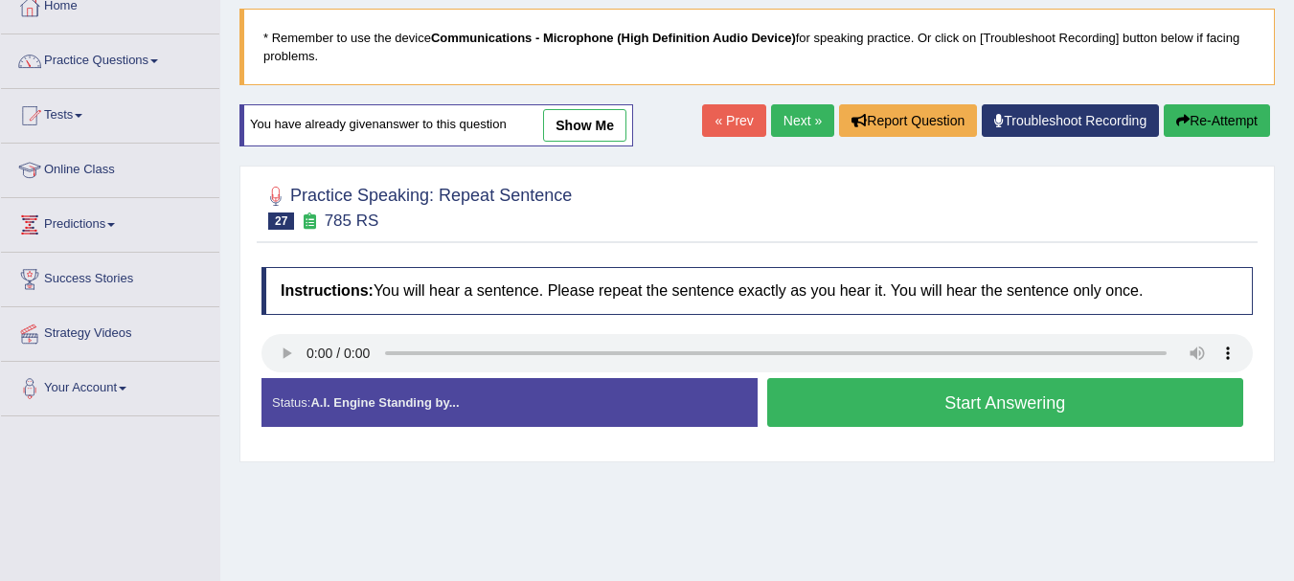
click at [834, 397] on button "Start Answering" at bounding box center [1005, 402] width 477 height 49
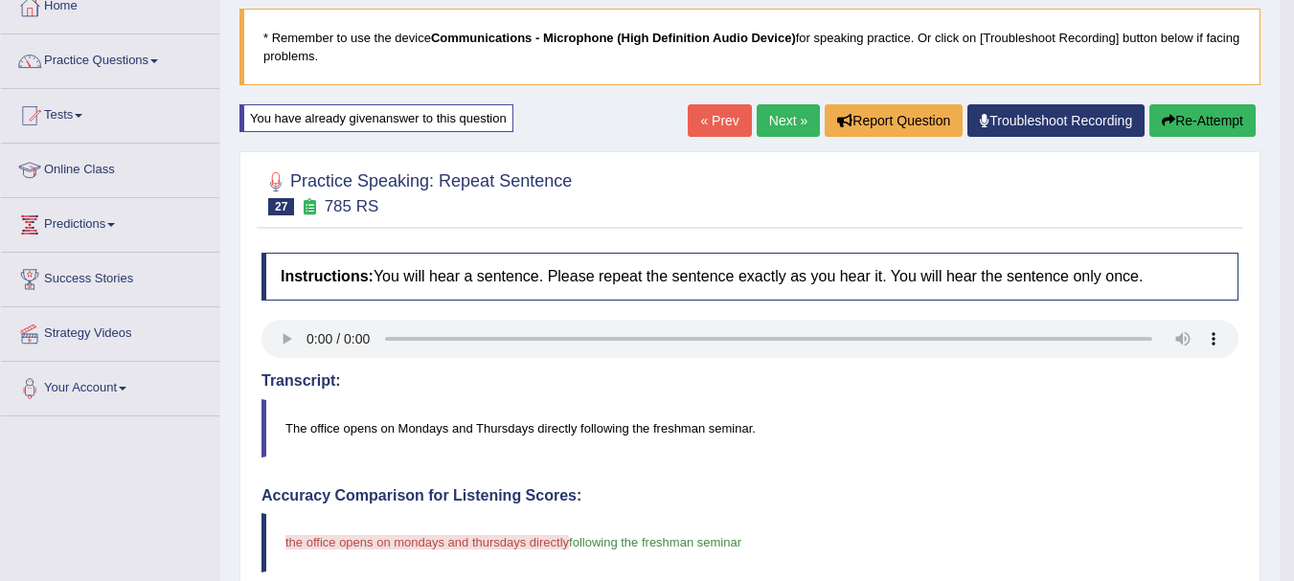
click at [1195, 121] on button "Re-Attempt" at bounding box center [1203, 120] width 106 height 33
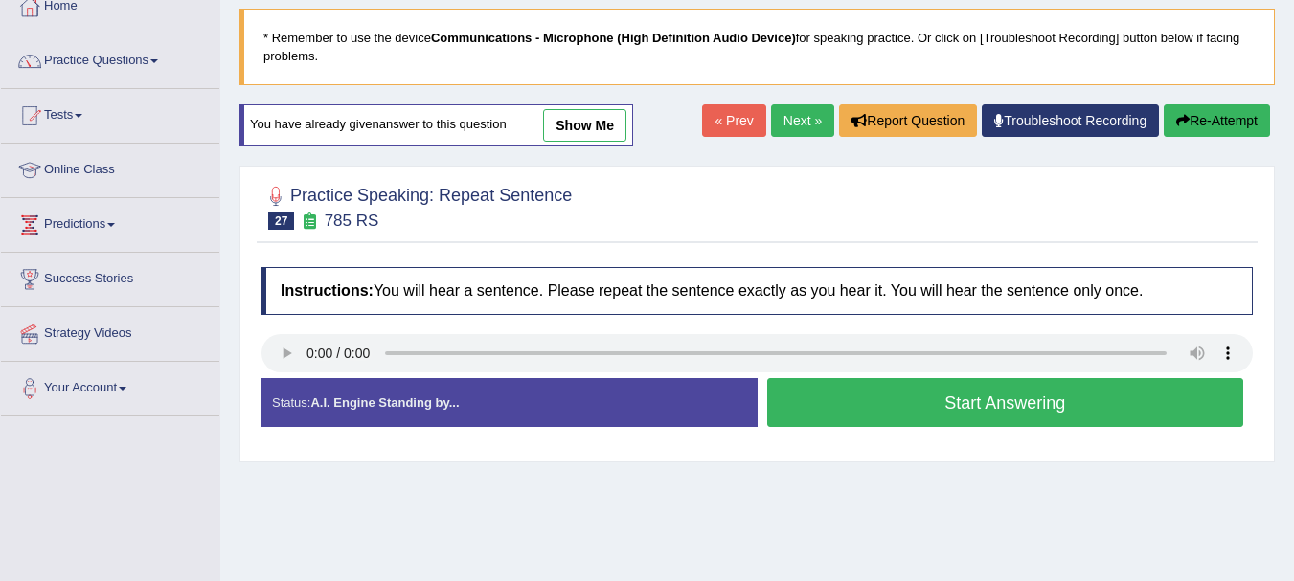
click at [827, 394] on button "Start Answering" at bounding box center [1005, 402] width 477 height 49
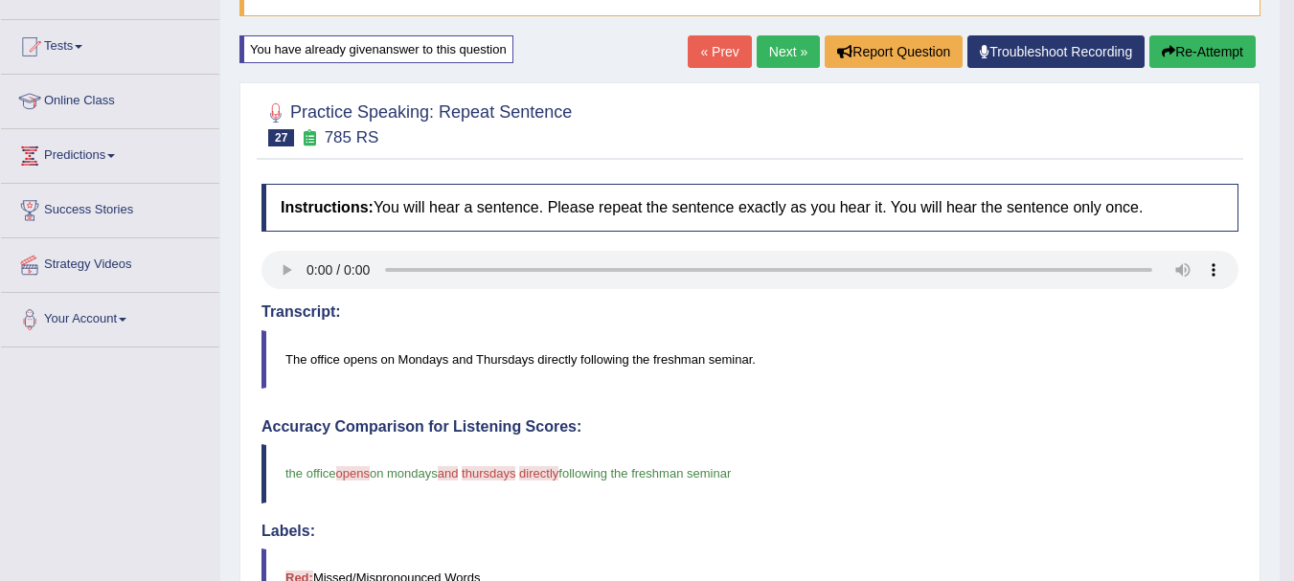
scroll to position [167, 0]
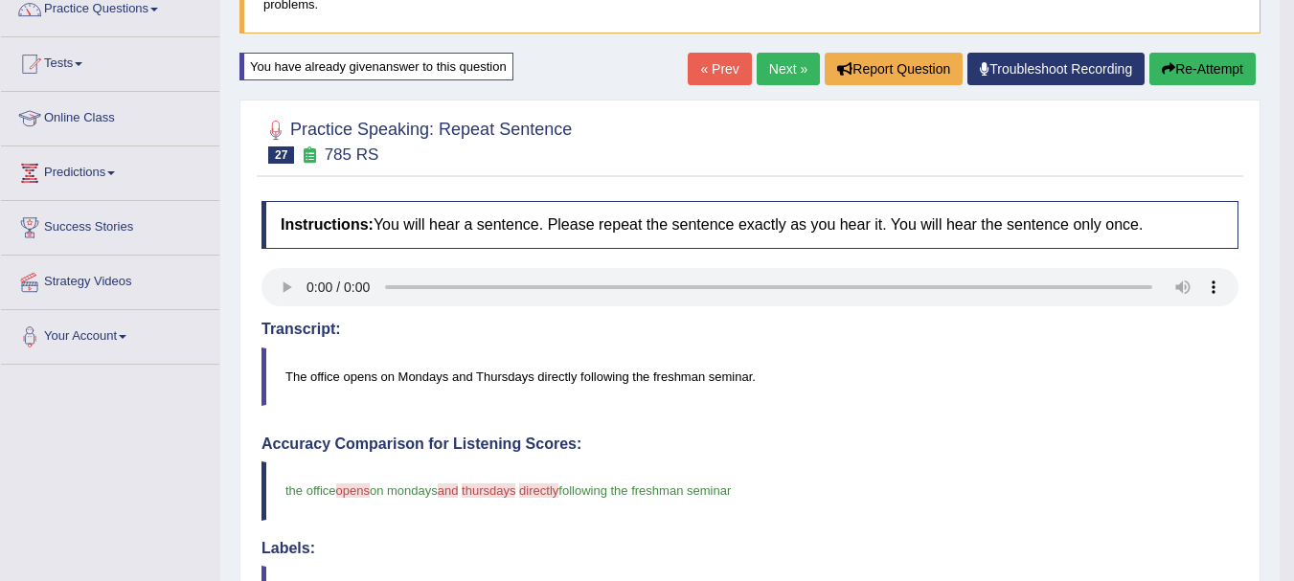
click at [782, 65] on link "Next »" at bounding box center [788, 69] width 63 height 33
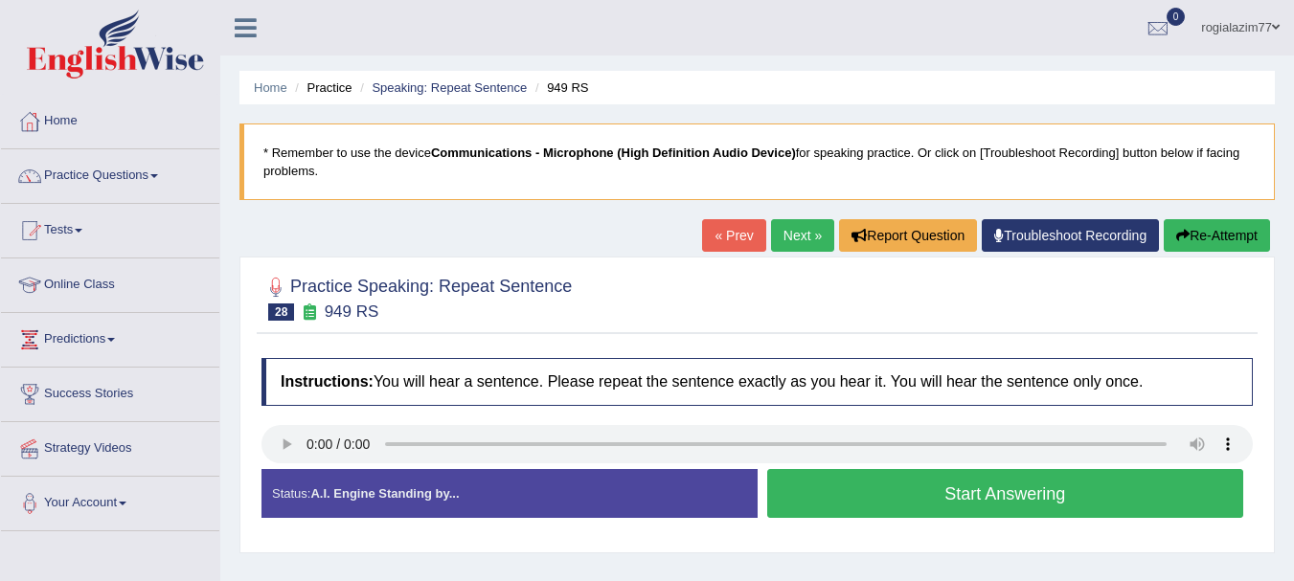
click at [816, 508] on button "Start Answering" at bounding box center [1005, 493] width 477 height 49
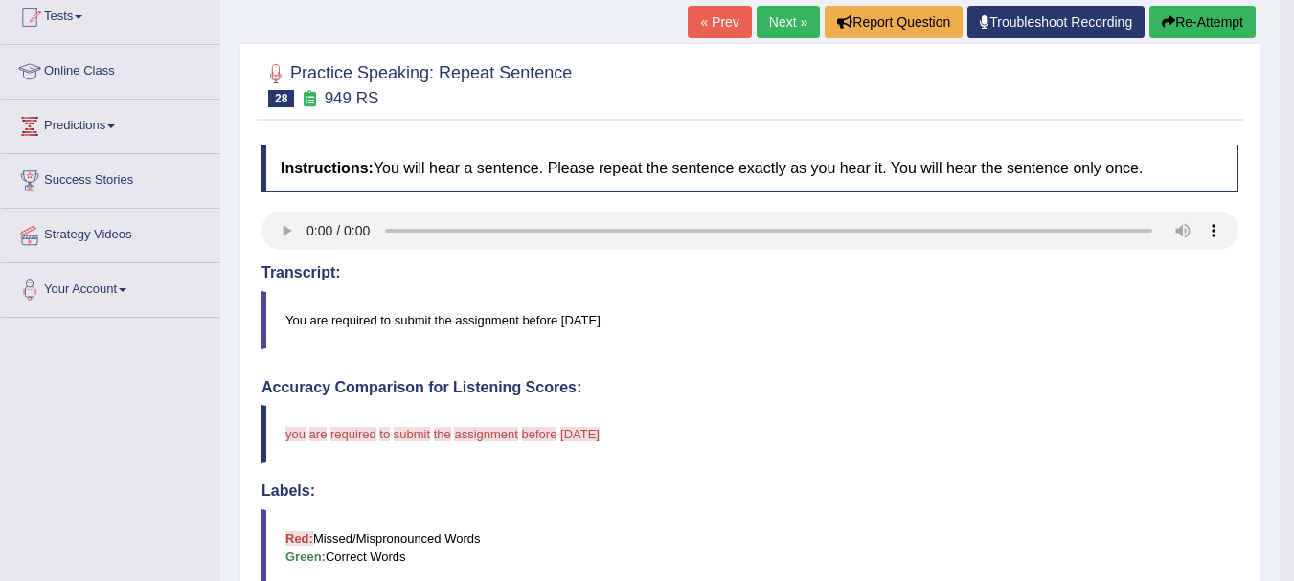
scroll to position [230, 0]
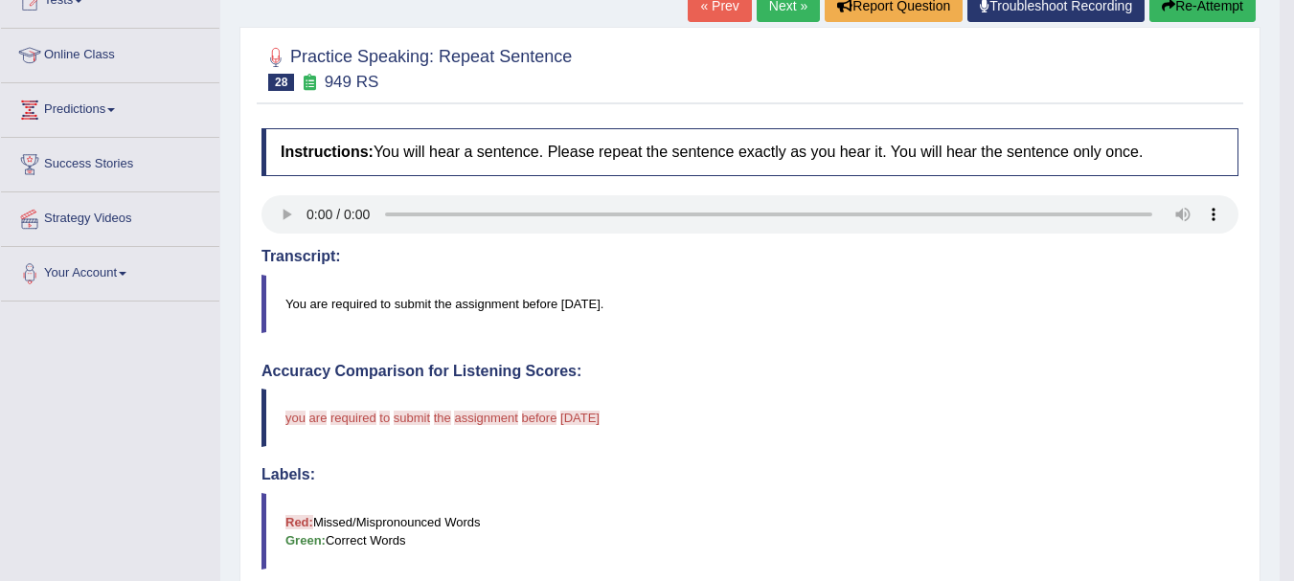
click at [709, 3] on link "« Prev" at bounding box center [719, 5] width 63 height 33
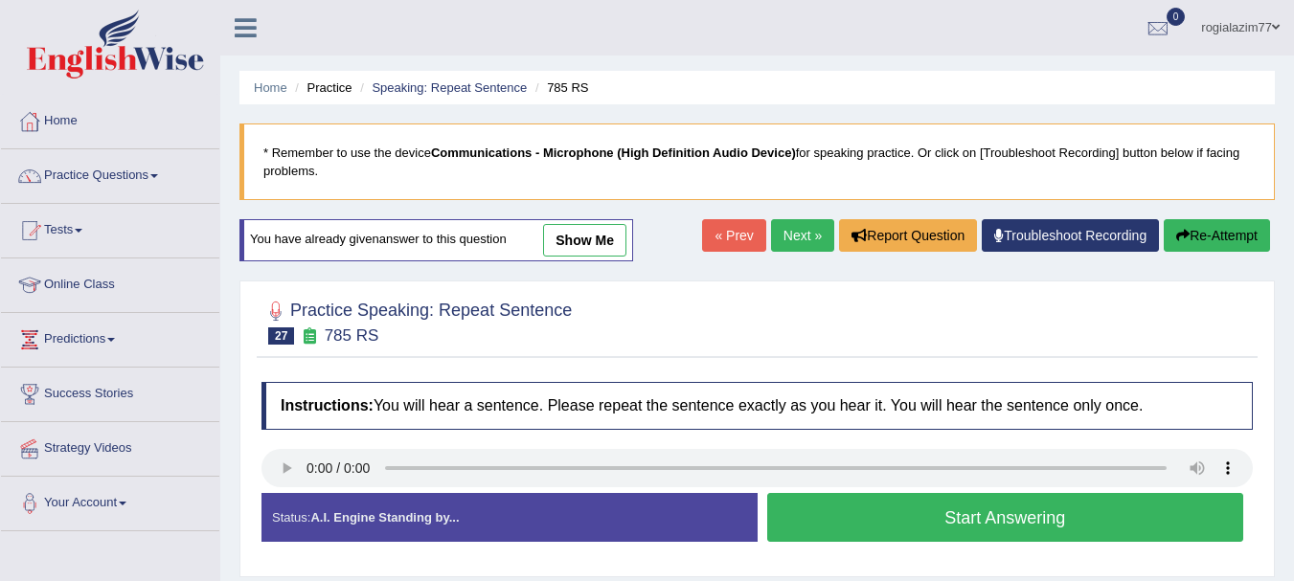
click at [901, 498] on button "Start Answering" at bounding box center [1005, 517] width 477 height 49
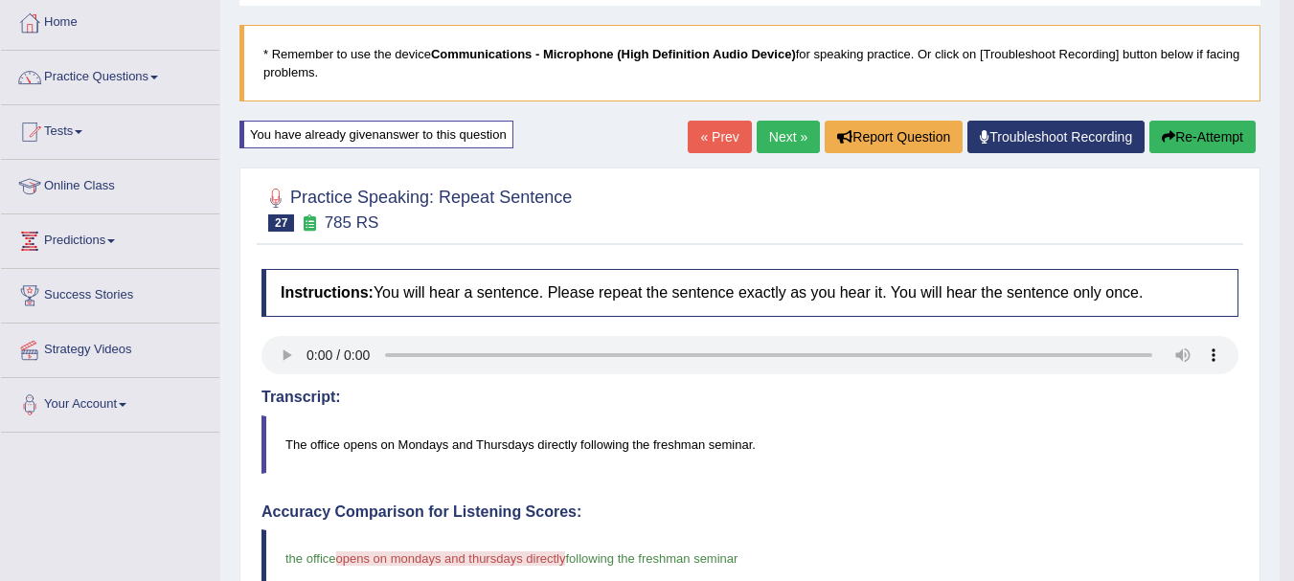
scroll to position [77, 0]
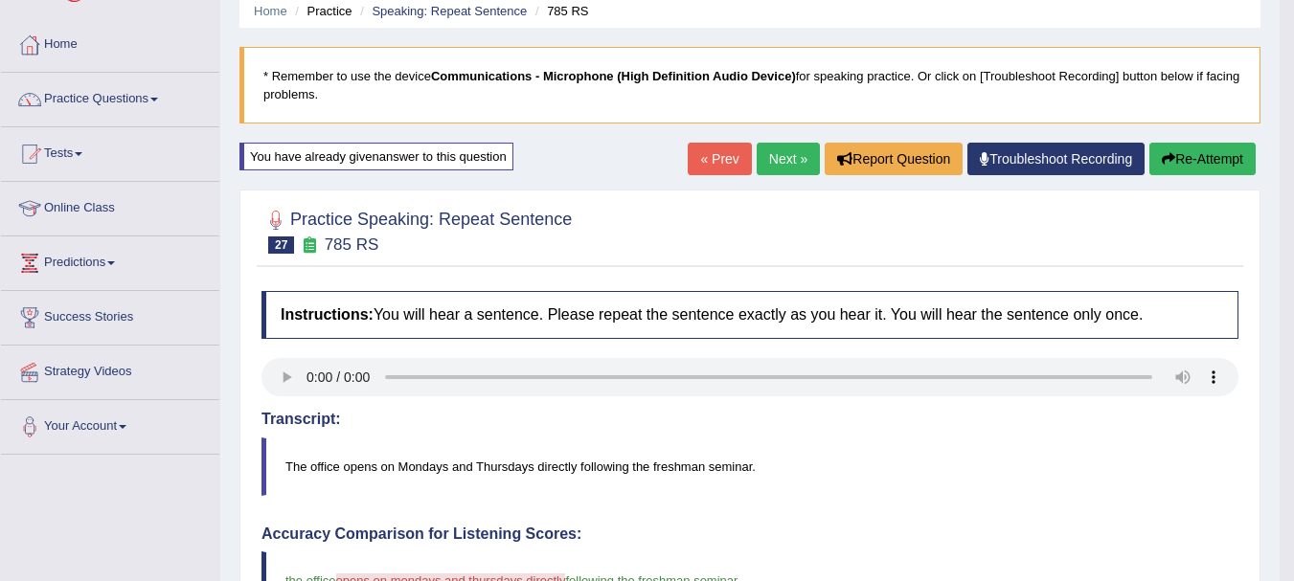
click at [770, 155] on link "Next »" at bounding box center [788, 159] width 63 height 33
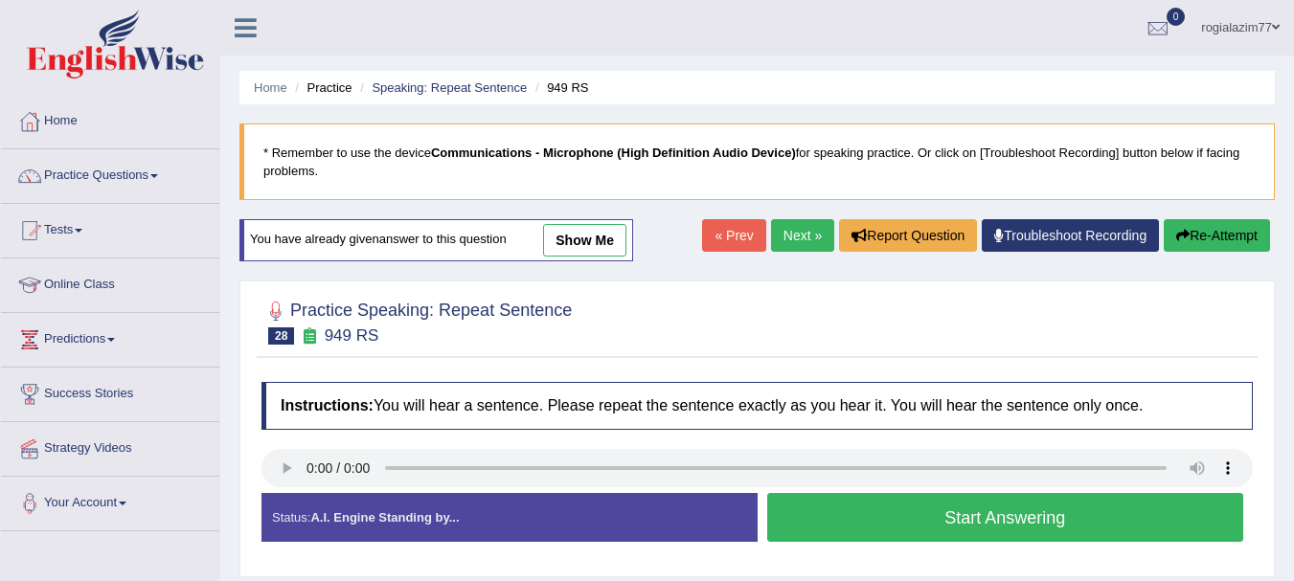
click at [933, 514] on button "Start Answering" at bounding box center [1005, 517] width 477 height 49
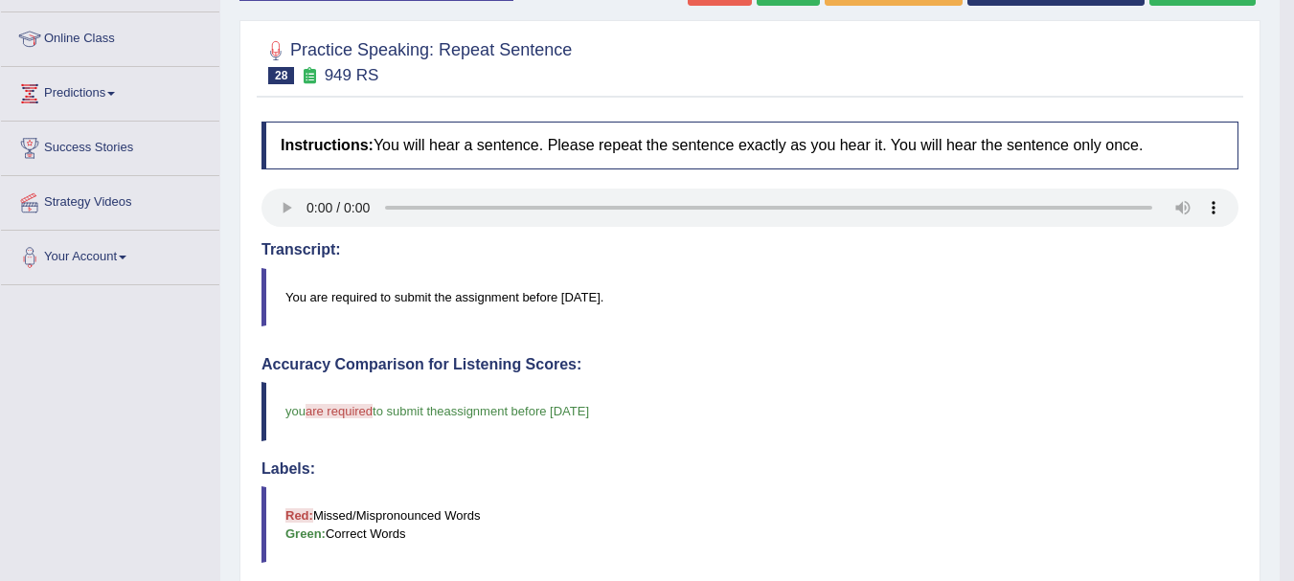
scroll to position [243, 0]
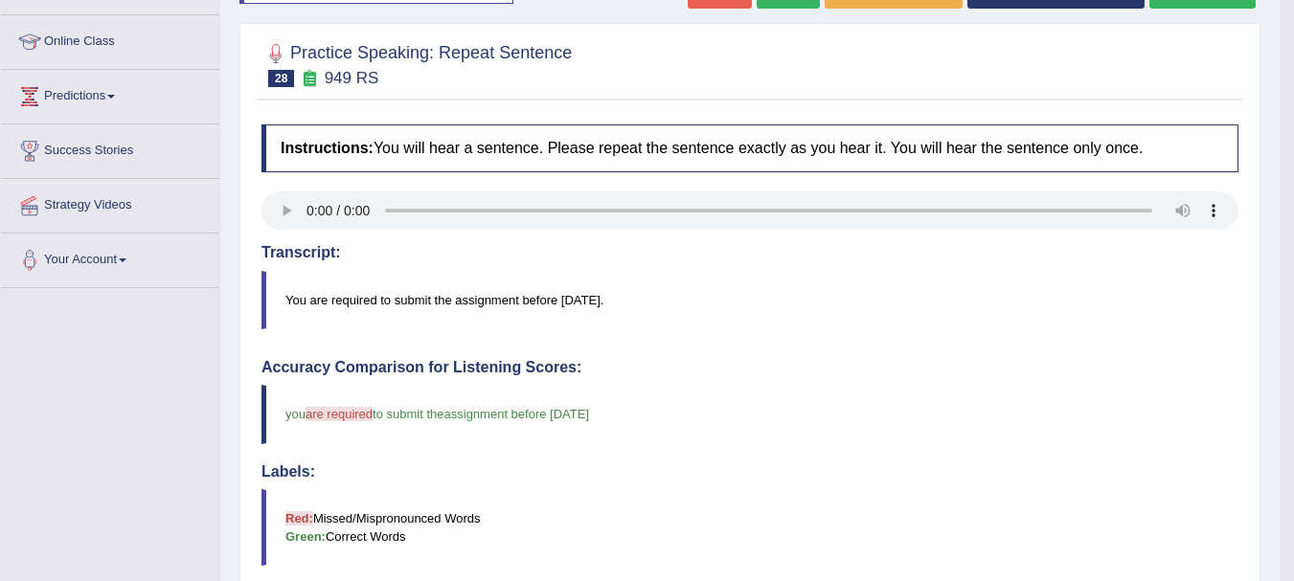
drag, startPoint x: 1260, startPoint y: 18, endPoint x: 1301, endPoint y: 7, distance: 42.8
click at [1293, 7] on html "Toggle navigation Home Practice Questions Speaking Practice Read Aloud Repeat S…" at bounding box center [647, 47] width 1294 height 581
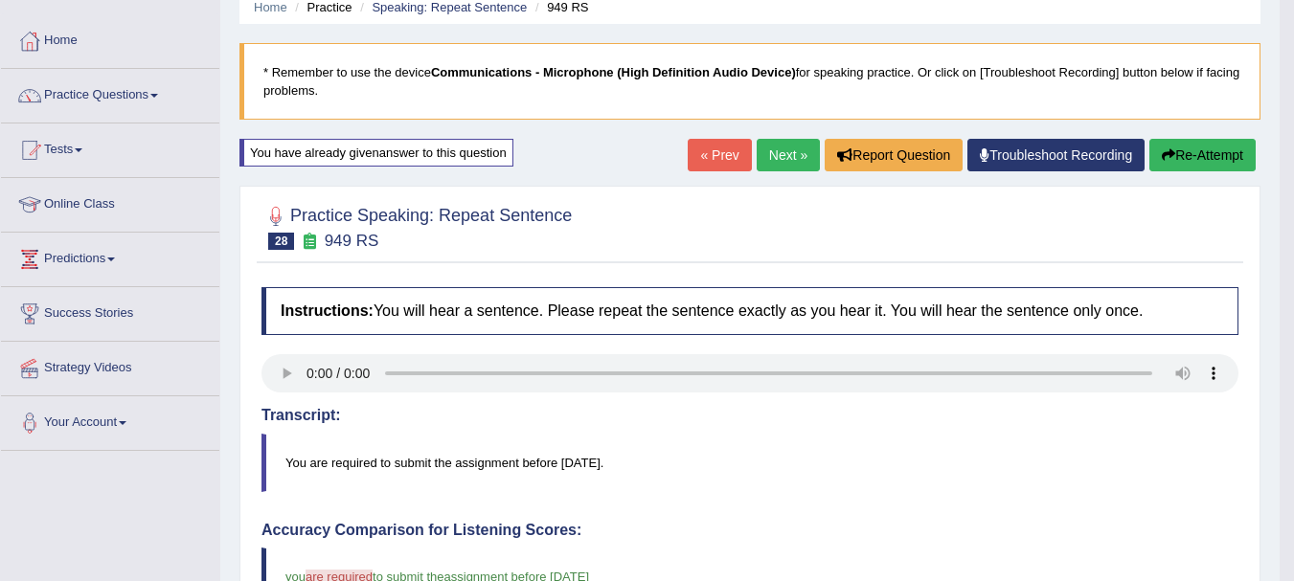
scroll to position [52, 0]
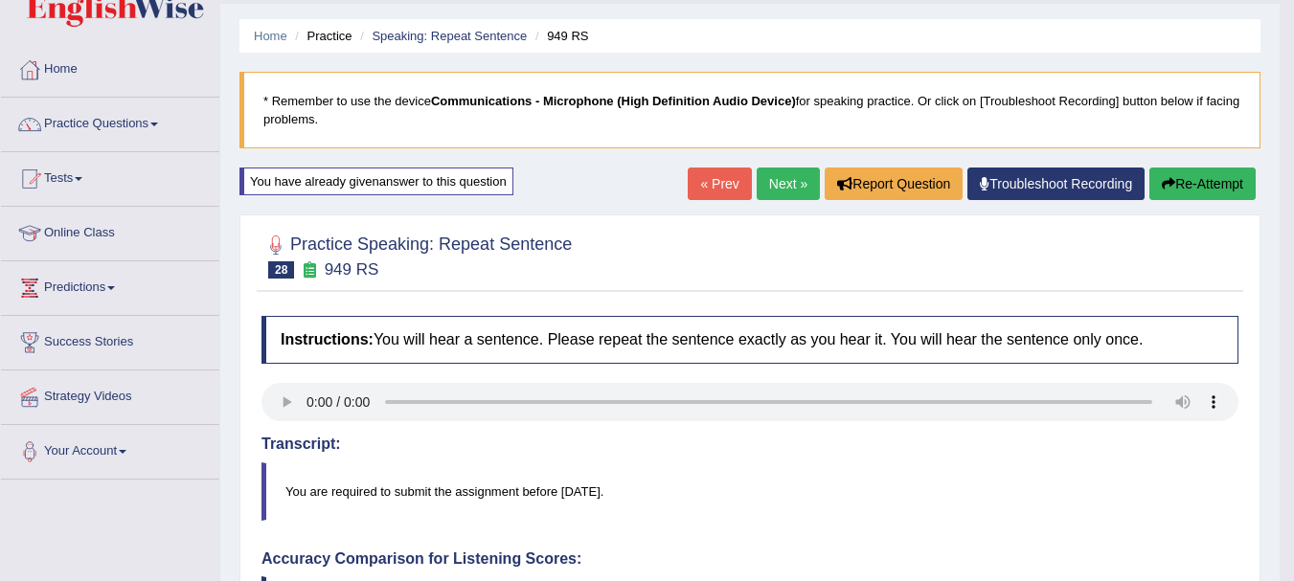
click at [784, 184] on link "Next »" at bounding box center [788, 184] width 63 height 33
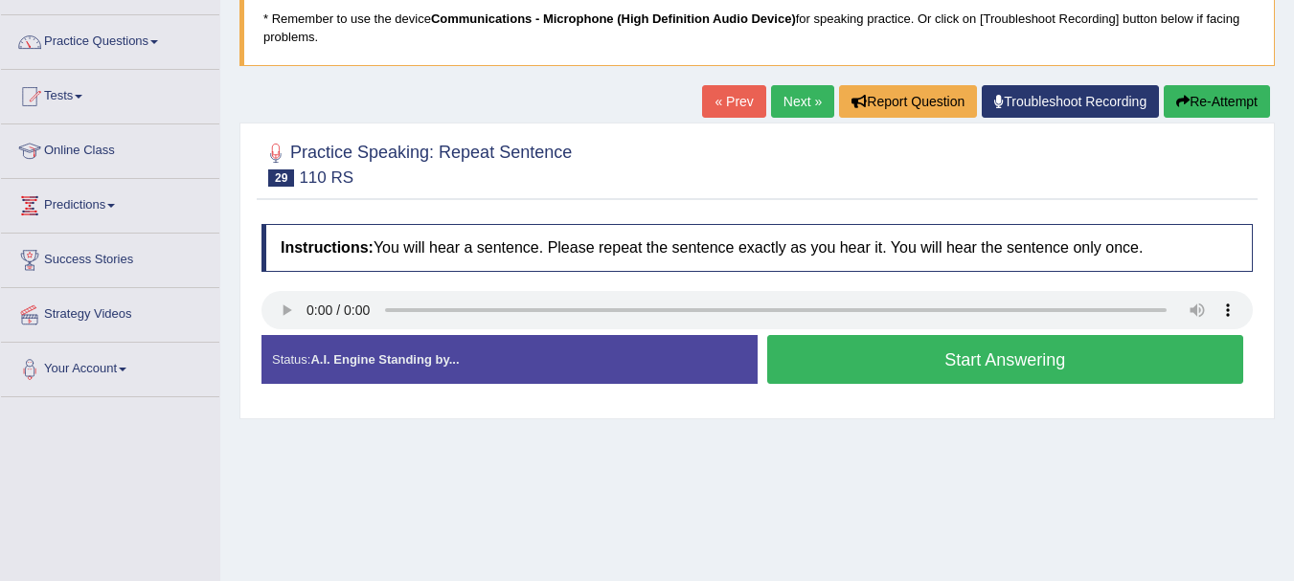
scroll to position [153, 0]
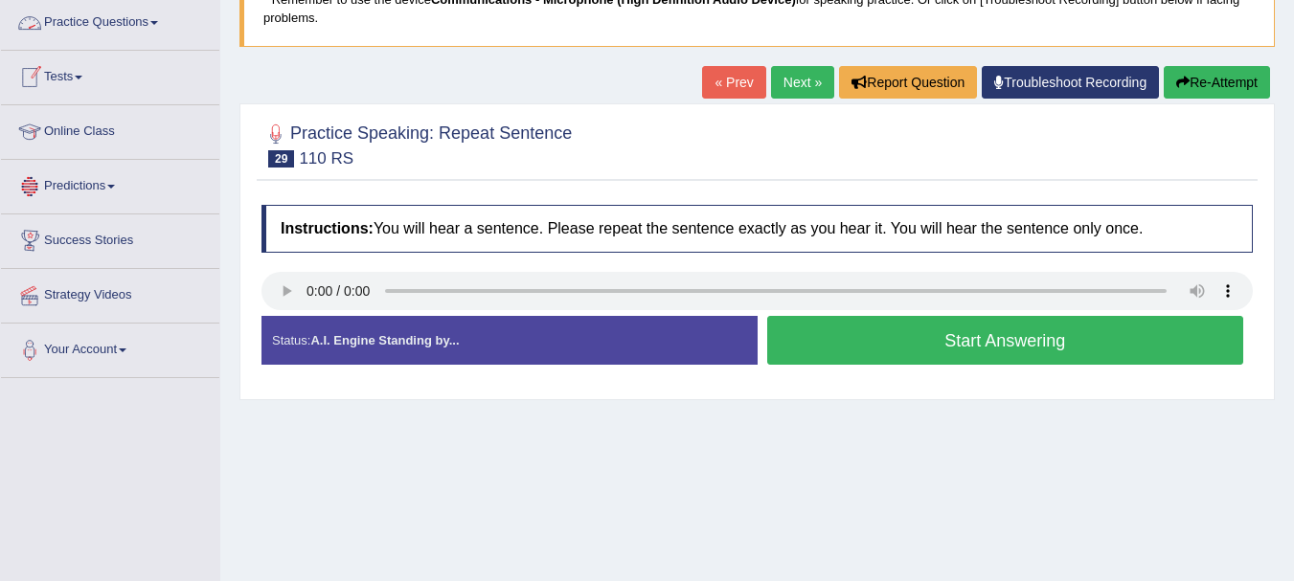
click at [159, 25] on link "Practice Questions" at bounding box center [110, 20] width 218 height 48
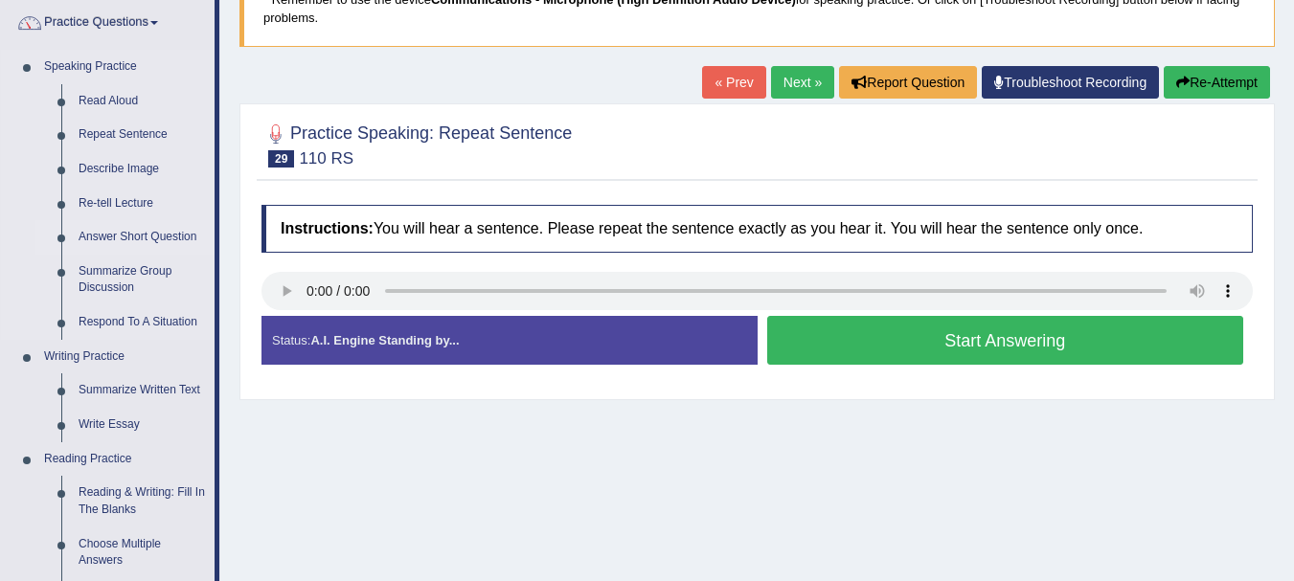
click at [124, 229] on link "Answer Short Question" at bounding box center [142, 237] width 145 height 34
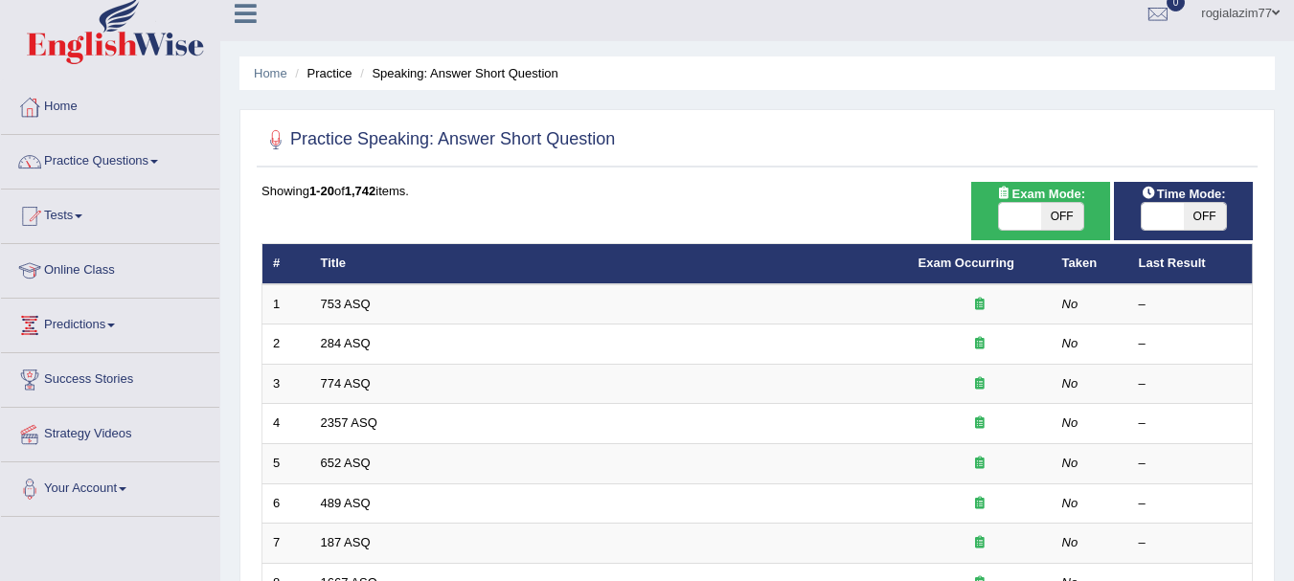
scroll to position [13, 0]
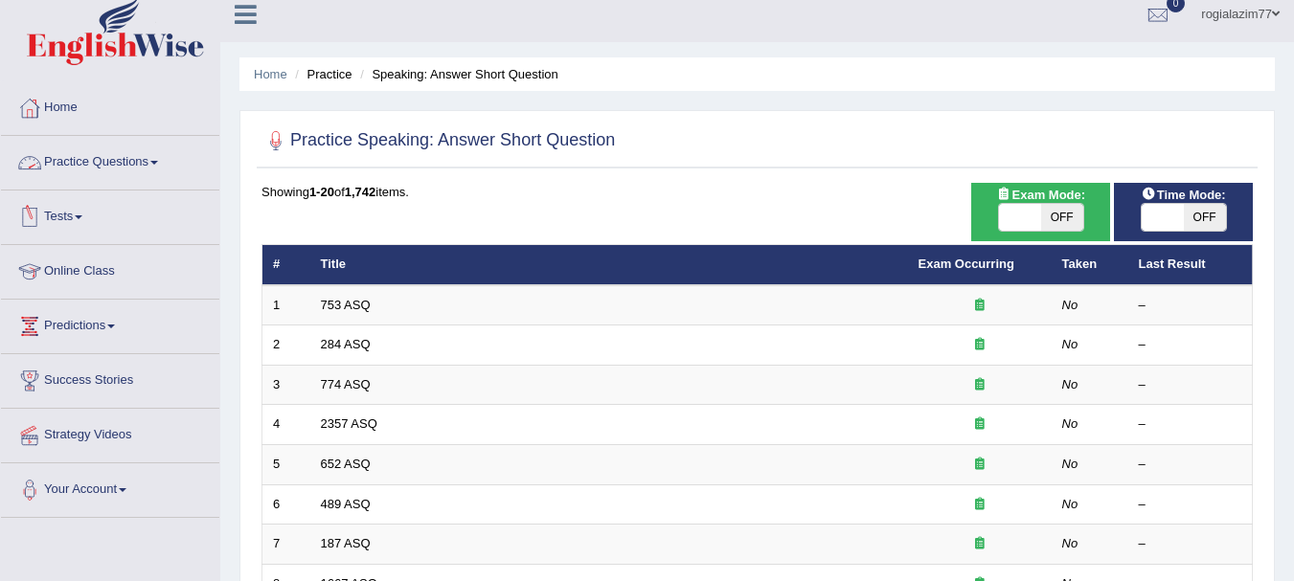
click at [156, 164] on link "Practice Questions" at bounding box center [110, 160] width 218 height 48
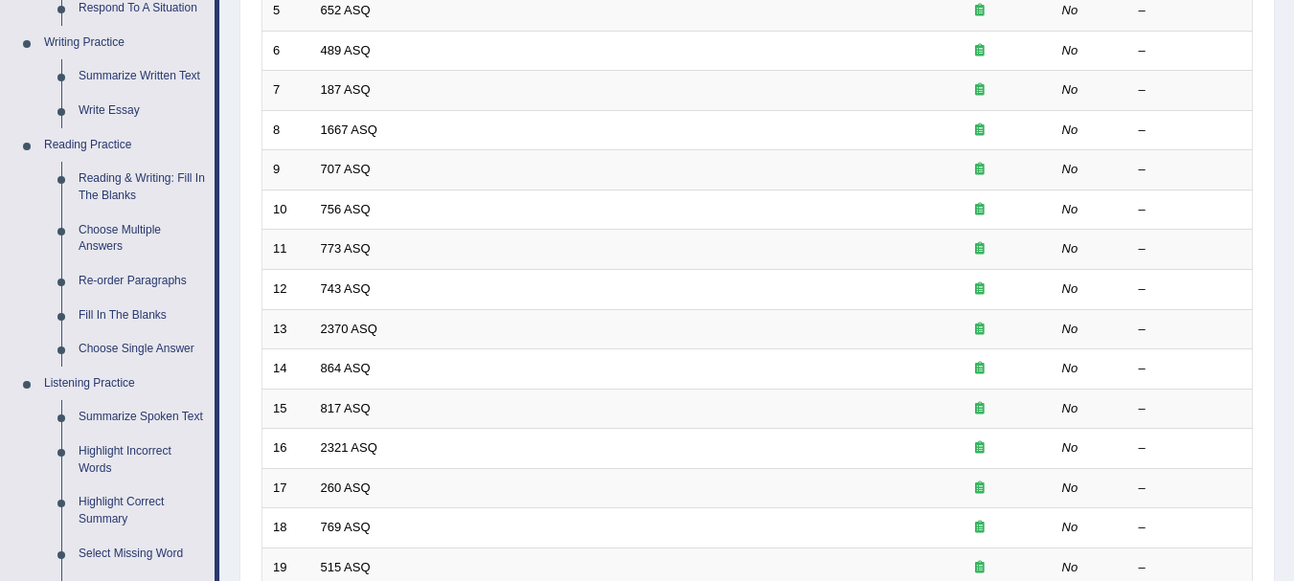
scroll to position [473, 0]
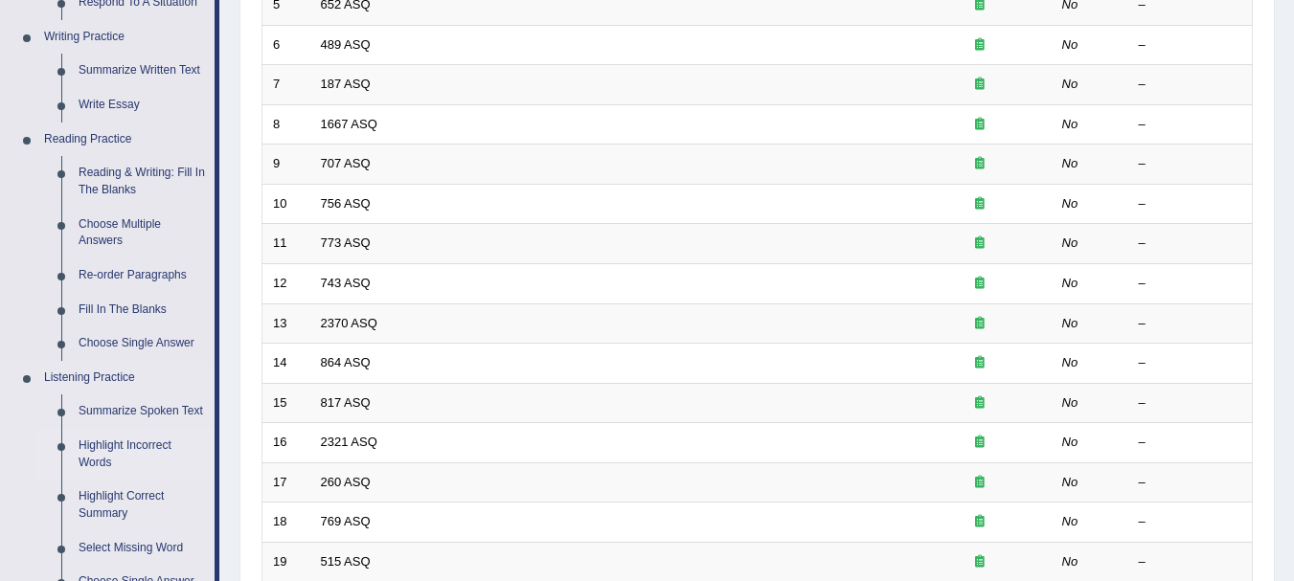
click at [101, 445] on link "Highlight Incorrect Words" at bounding box center [142, 454] width 145 height 51
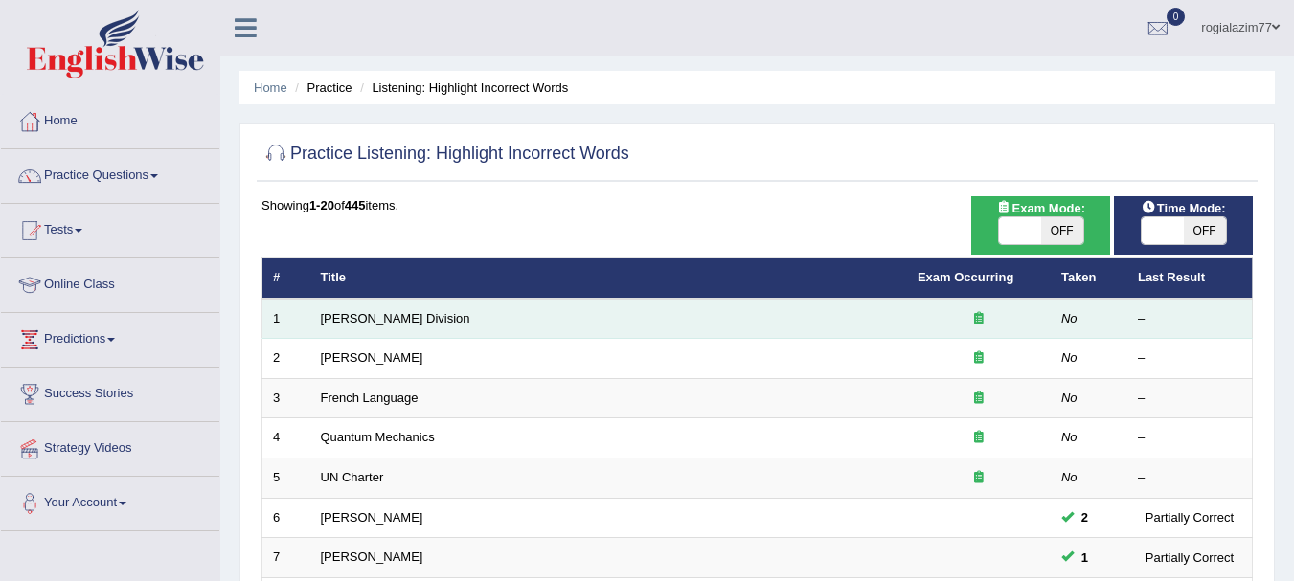
click at [354, 318] on link "[PERSON_NAME] Division" at bounding box center [395, 318] width 149 height 14
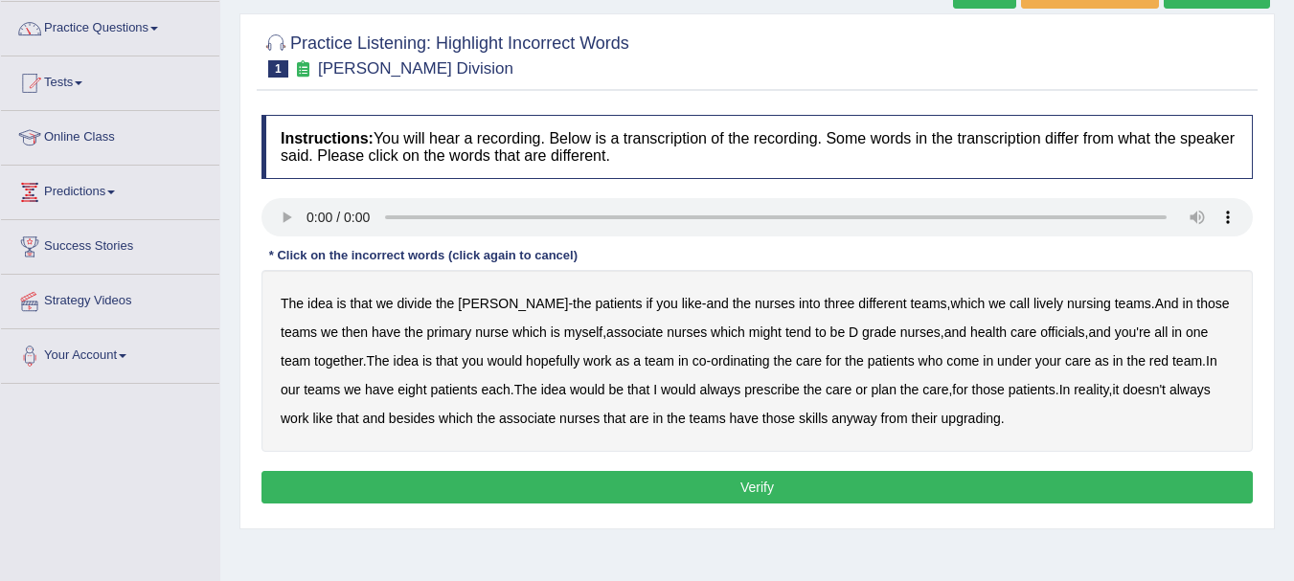
scroll to position [153, 0]
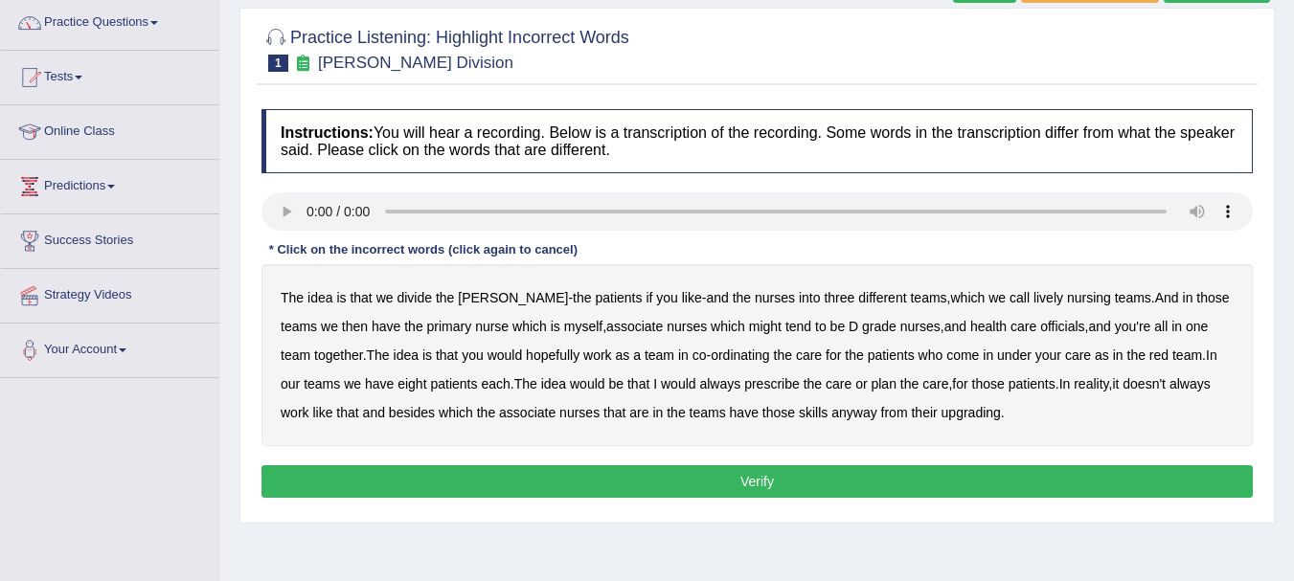
click at [496, 296] on div "The idea is that we divide the [PERSON_NAME] - the patients if you like - and t…" at bounding box center [758, 355] width 992 height 182
click at [749, 327] on b "might" at bounding box center [765, 326] width 33 height 15
click at [526, 354] on b "hopefully" at bounding box center [553, 355] width 54 height 15
click at [678, 478] on button "Verify" at bounding box center [758, 482] width 992 height 33
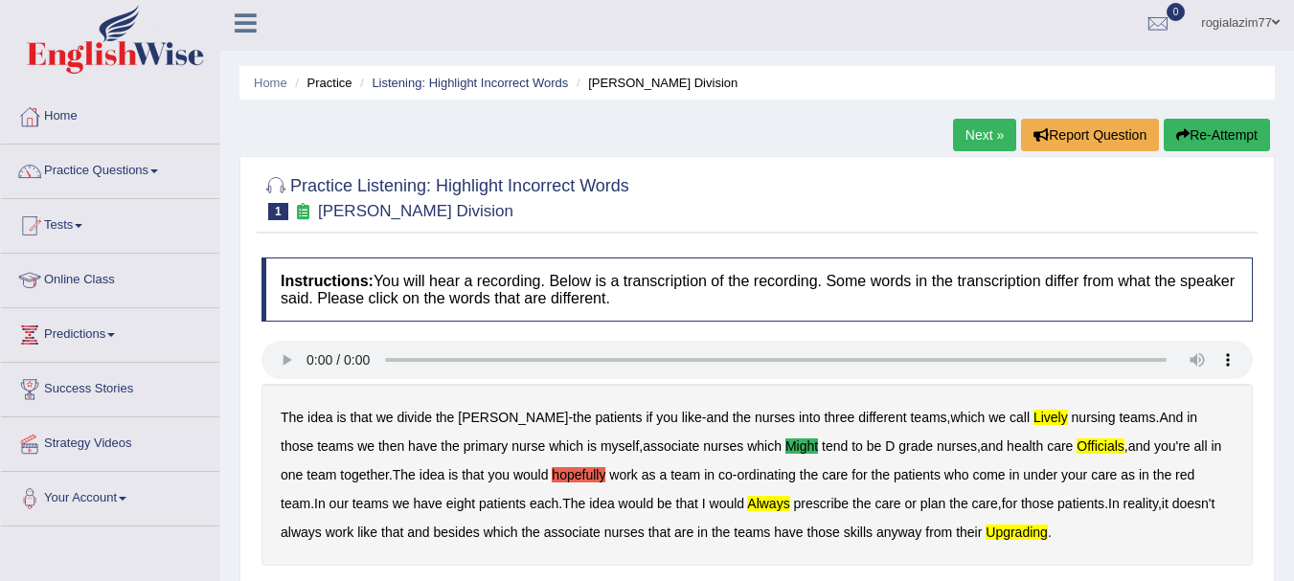
scroll to position [0, 0]
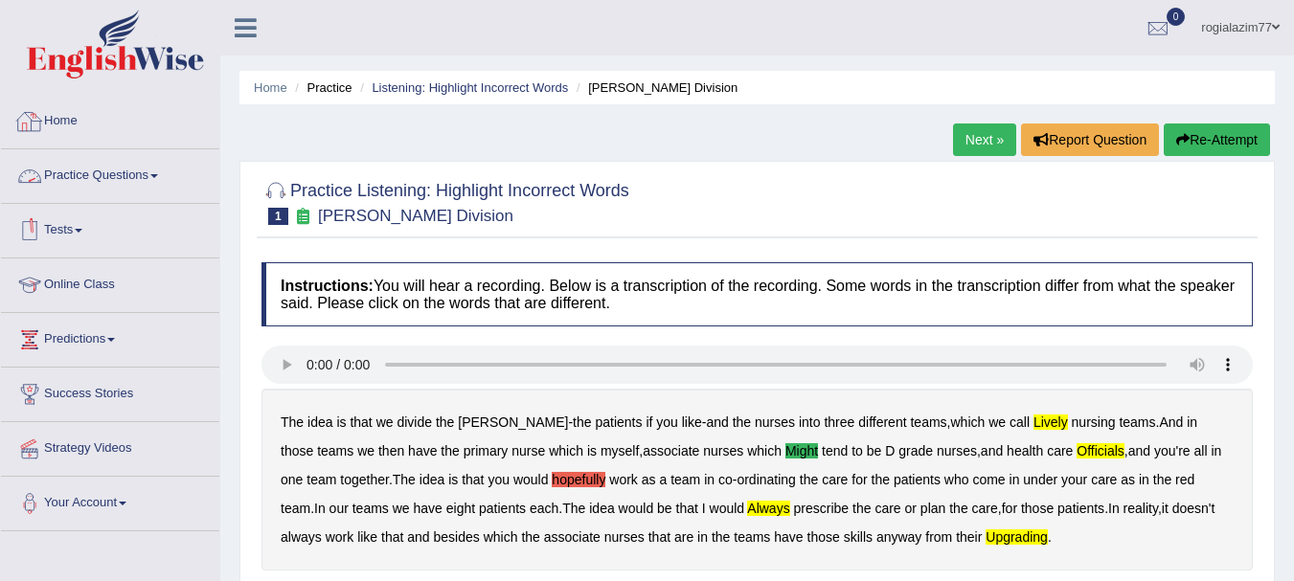
click at [154, 183] on link "Practice Questions" at bounding box center [110, 173] width 218 height 48
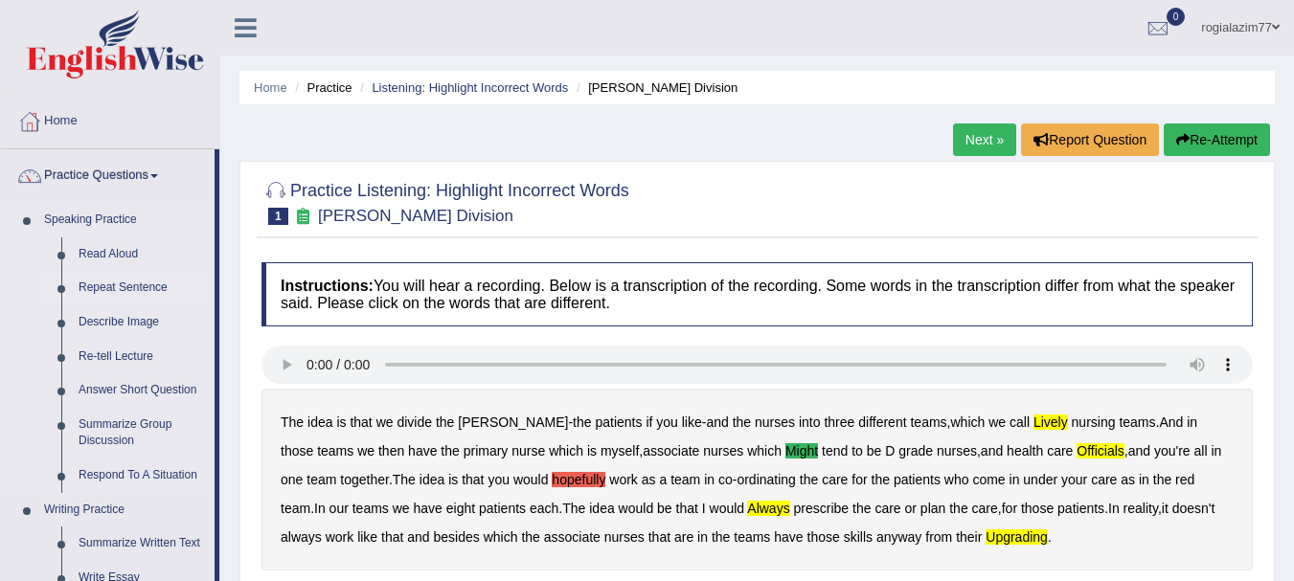
click at [139, 286] on link "Repeat Sentence" at bounding box center [142, 288] width 145 height 34
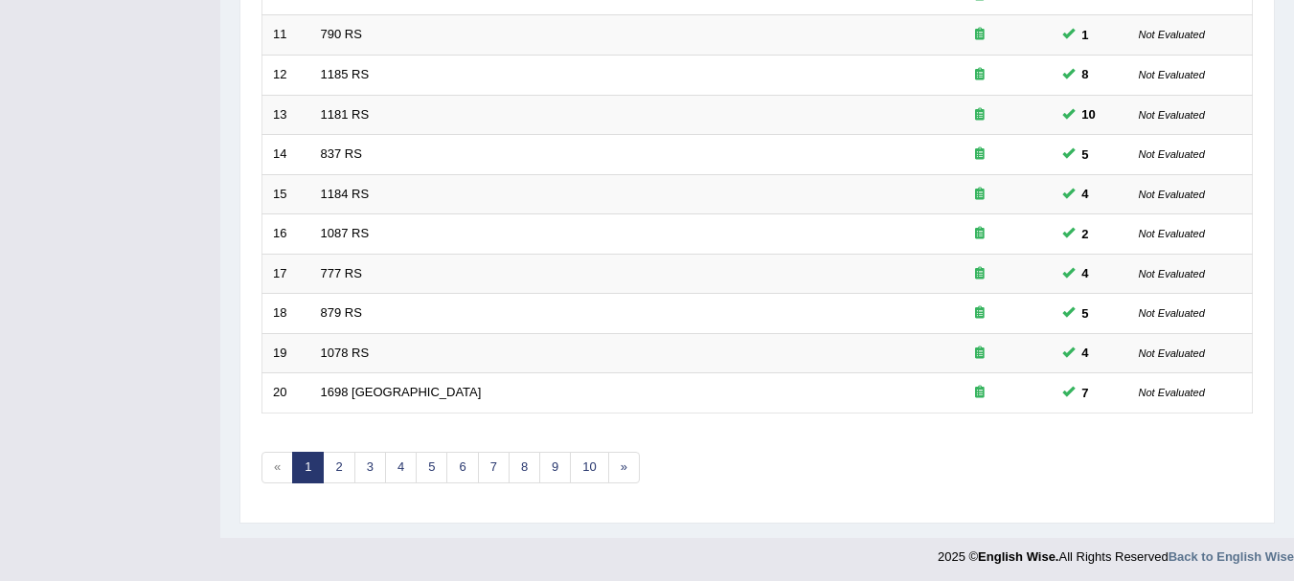
scroll to position [687, 0]
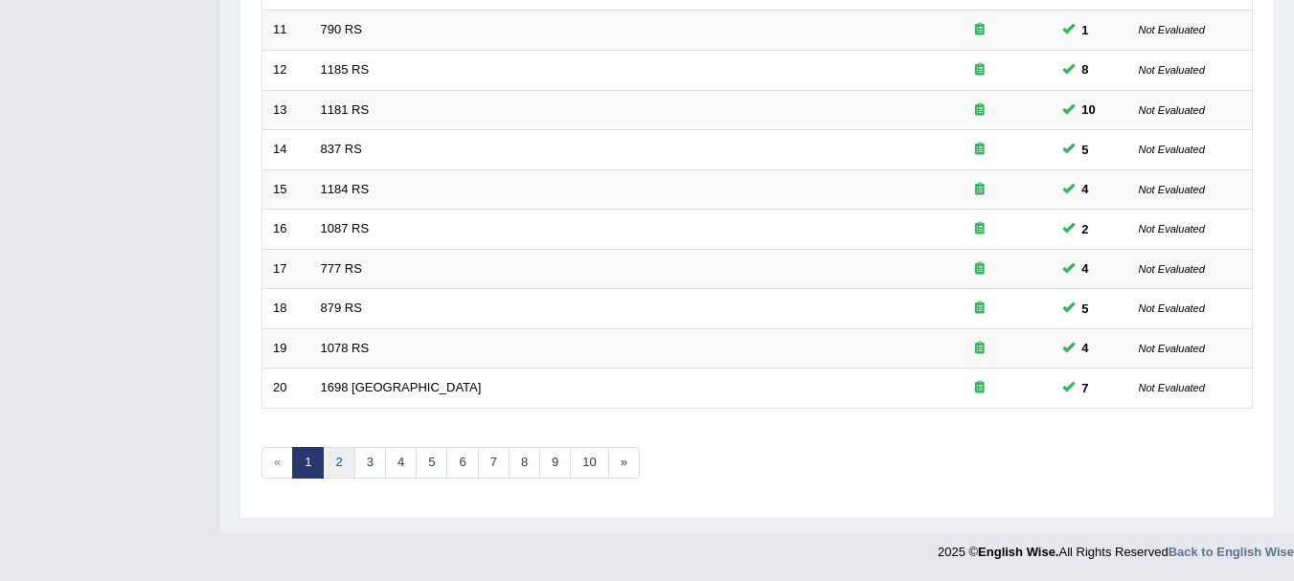
click at [340, 469] on link "2" at bounding box center [339, 463] width 32 height 32
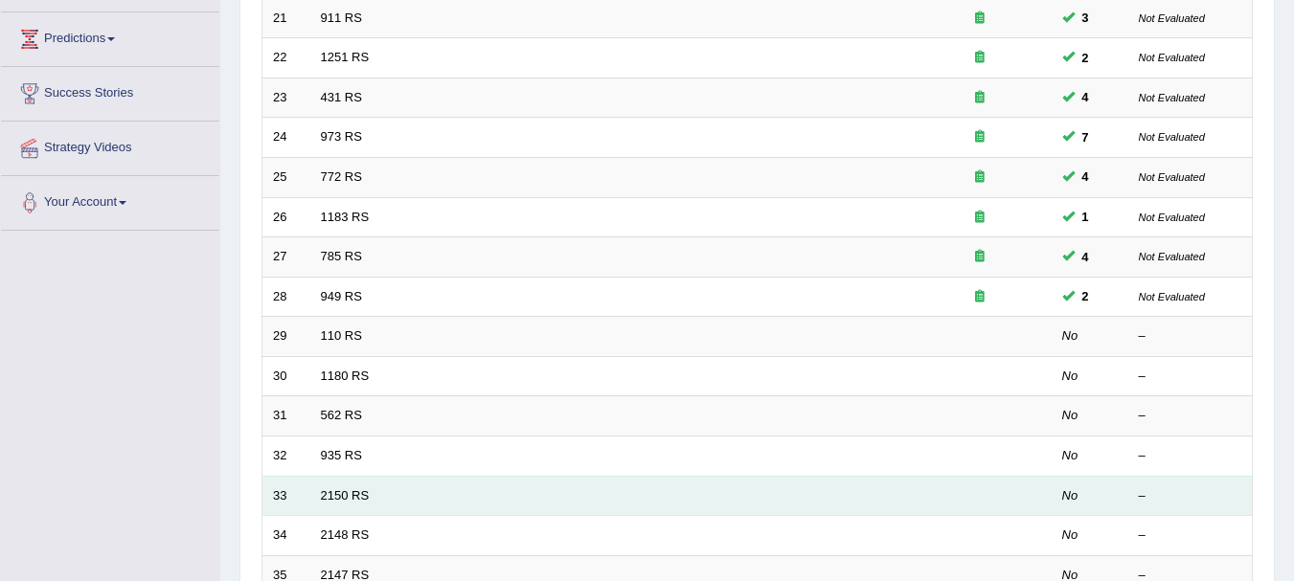
scroll to position [307, 0]
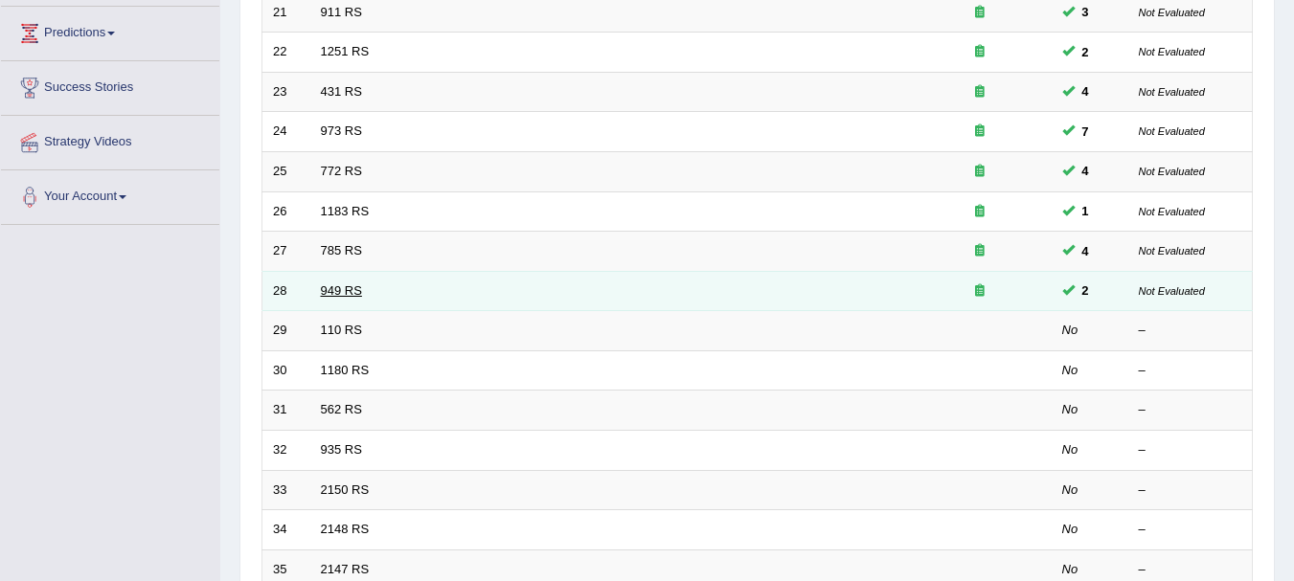
click at [338, 295] on link "949 RS" at bounding box center [341, 291] width 41 height 14
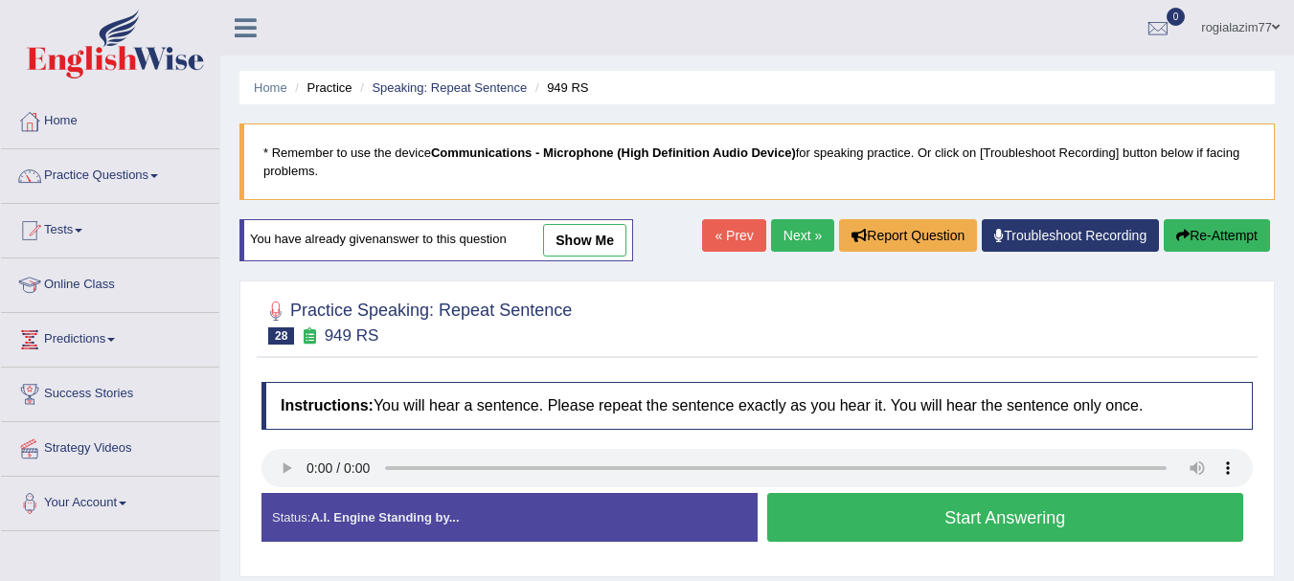
click at [919, 523] on button "Start Answering" at bounding box center [1005, 517] width 477 height 49
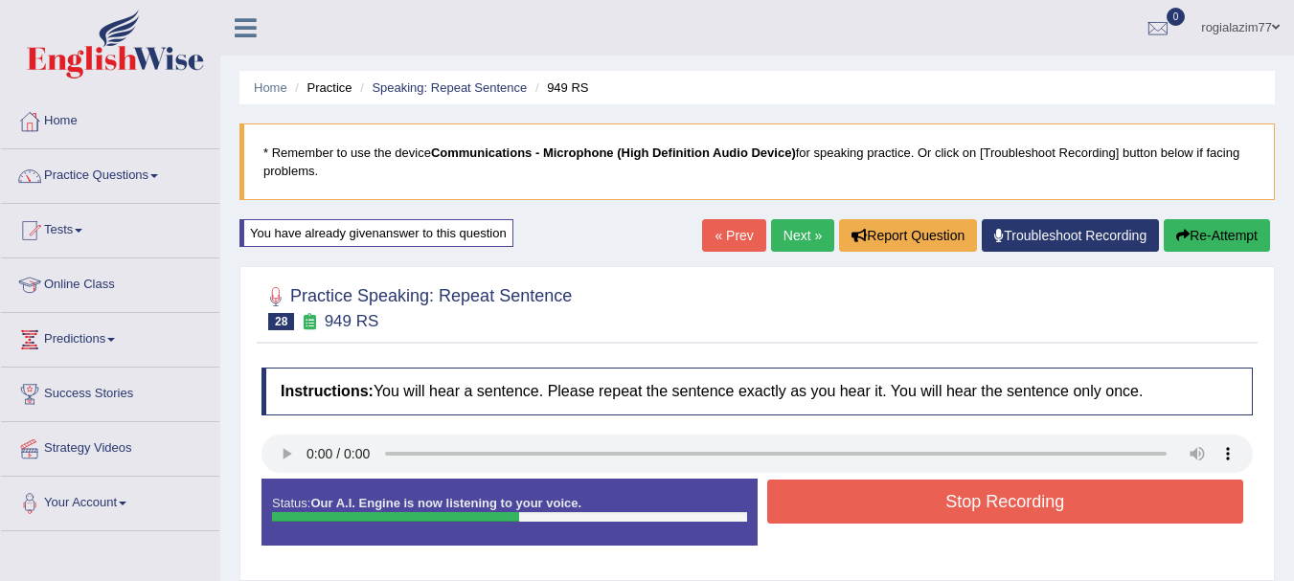
click at [919, 523] on button "Stop Recording" at bounding box center [1005, 502] width 477 height 44
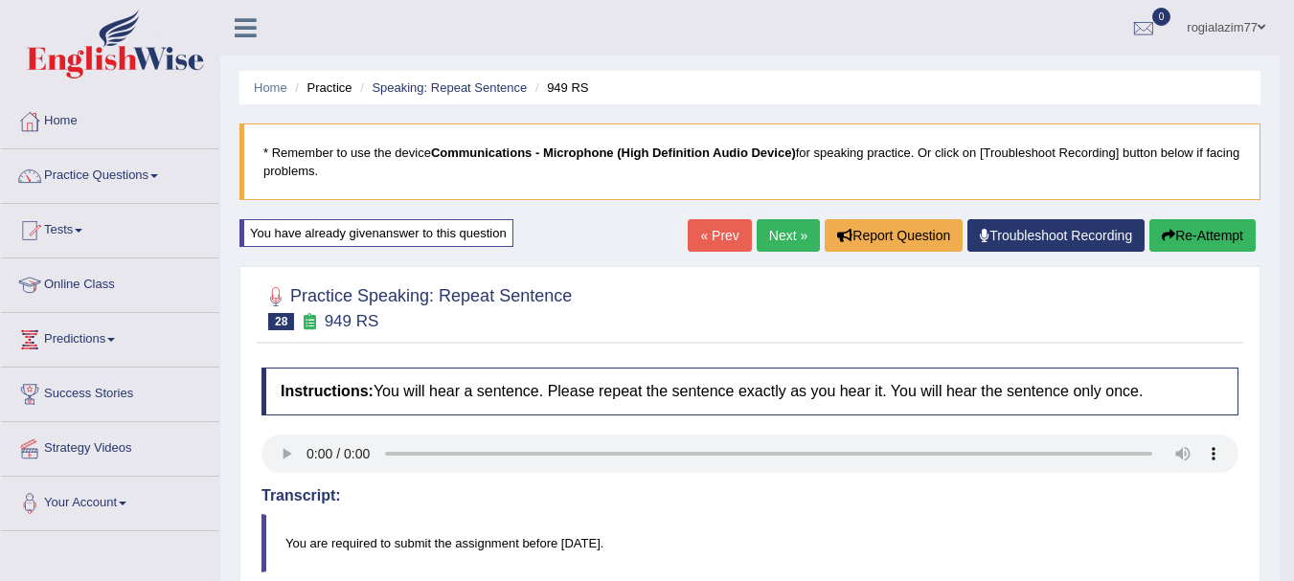
click at [1292, 570] on body "Toggle navigation Home Practice Questions Speaking Practice Read Aloud Repeat S…" at bounding box center [647, 290] width 1294 height 581
click at [1293, 569] on html "Toggle navigation Home Practice Questions Speaking Practice Read Aloud Repeat S…" at bounding box center [647, 290] width 1294 height 581
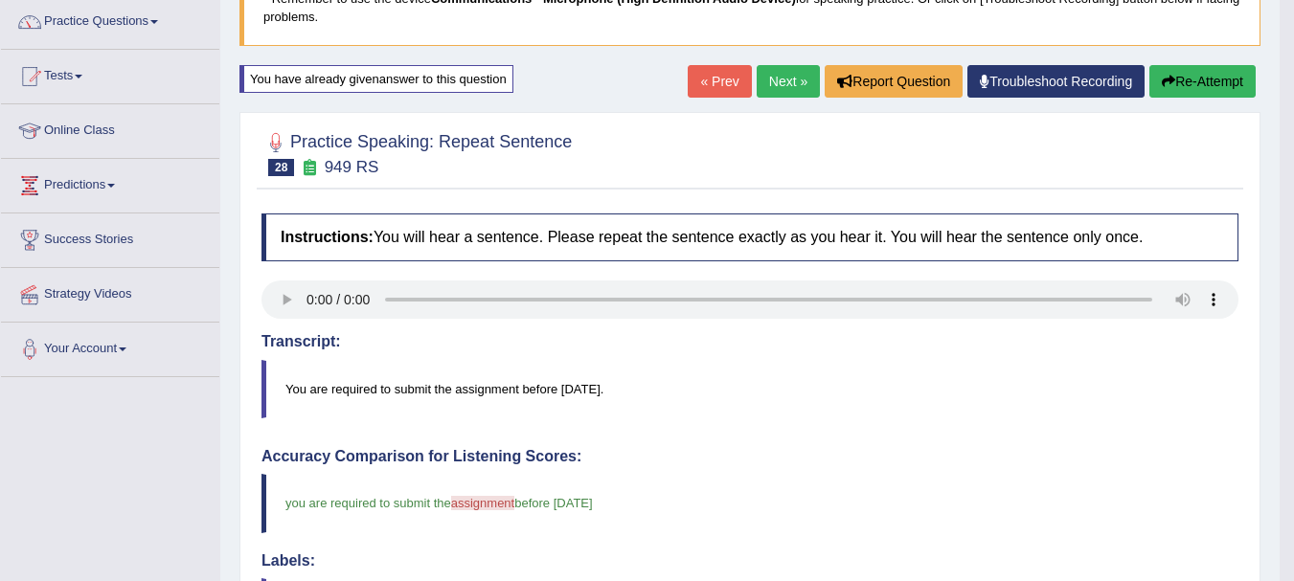
scroll to position [153, 0]
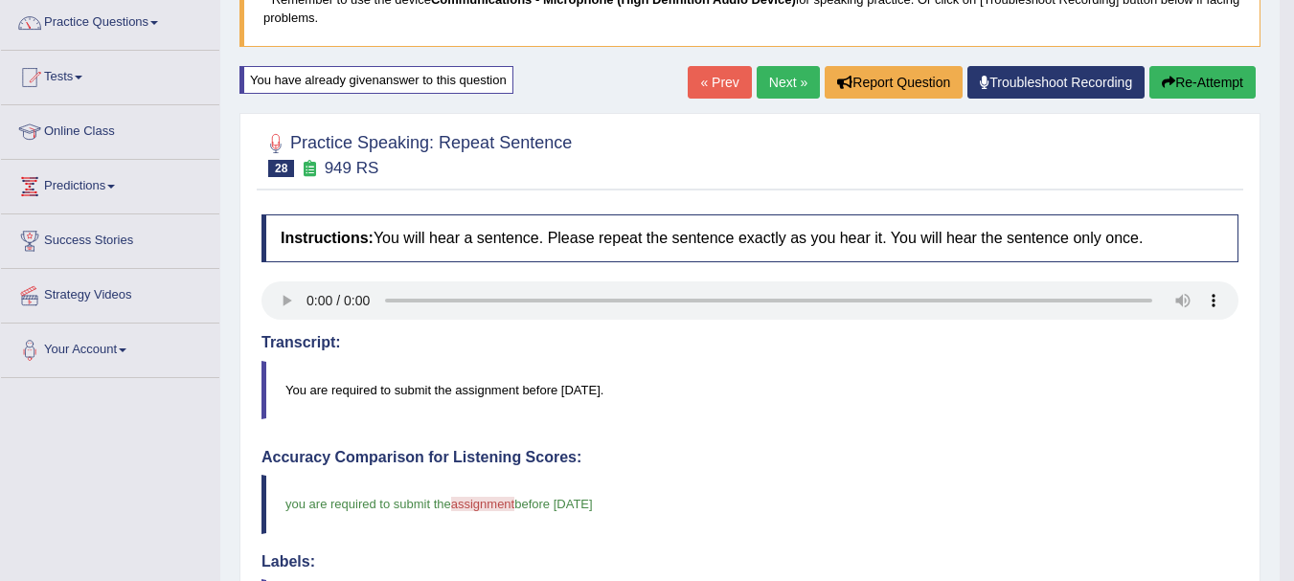
click at [780, 80] on link "Next »" at bounding box center [788, 82] width 63 height 33
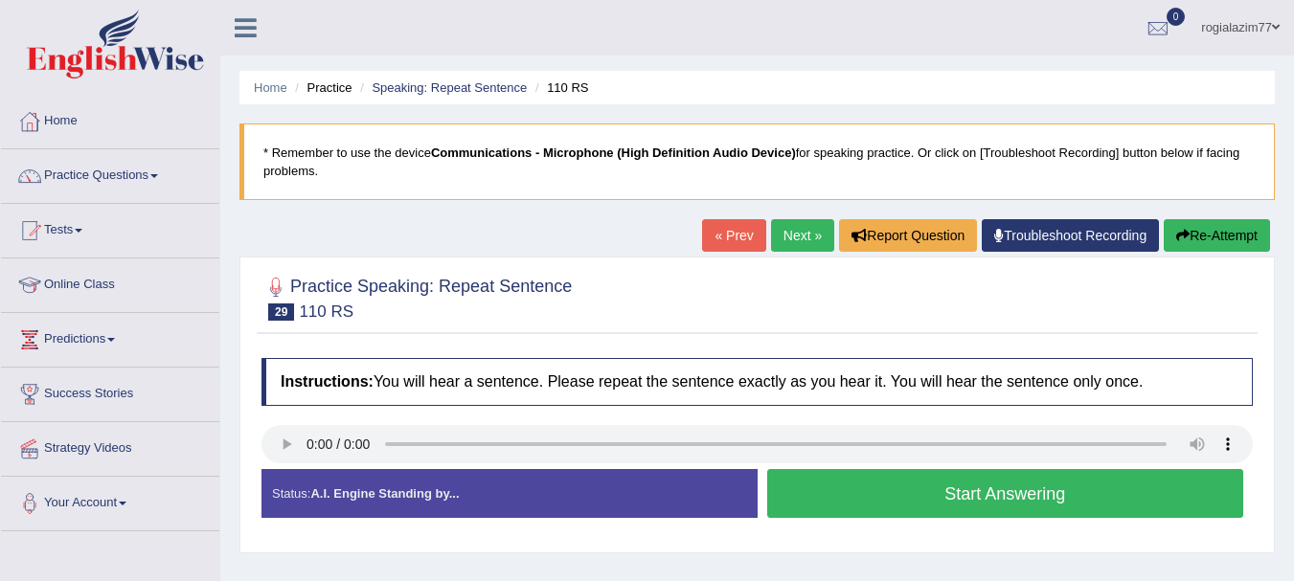
click at [852, 483] on button "Start Answering" at bounding box center [1005, 493] width 477 height 49
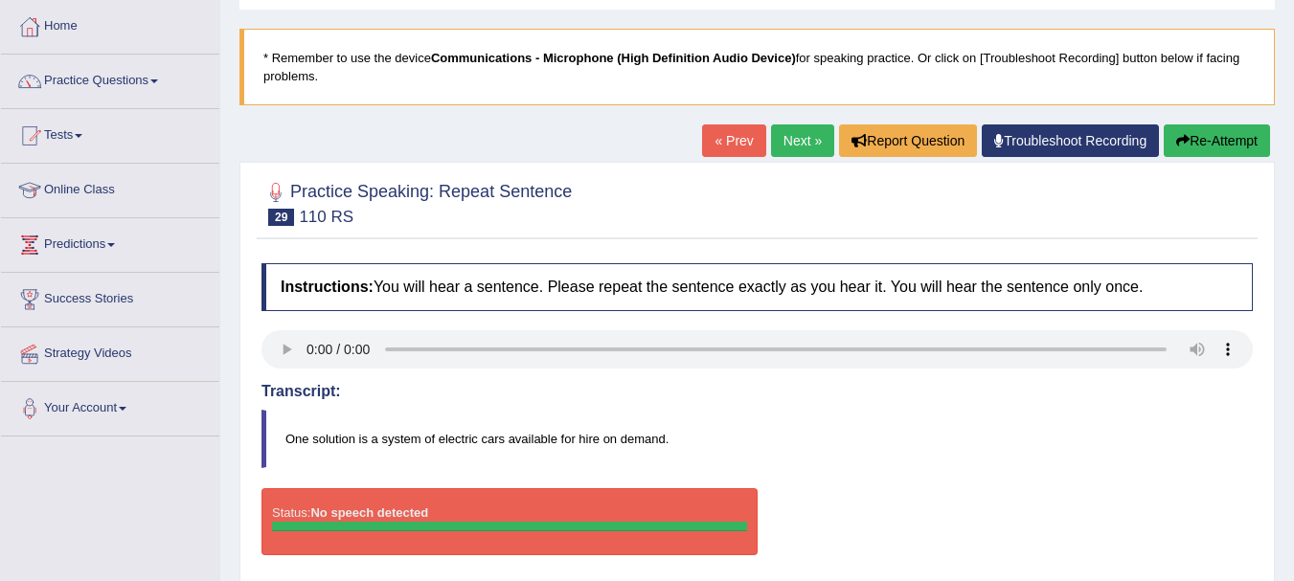
scroll to position [77, 0]
